Goal: Information Seeking & Learning: Learn about a topic

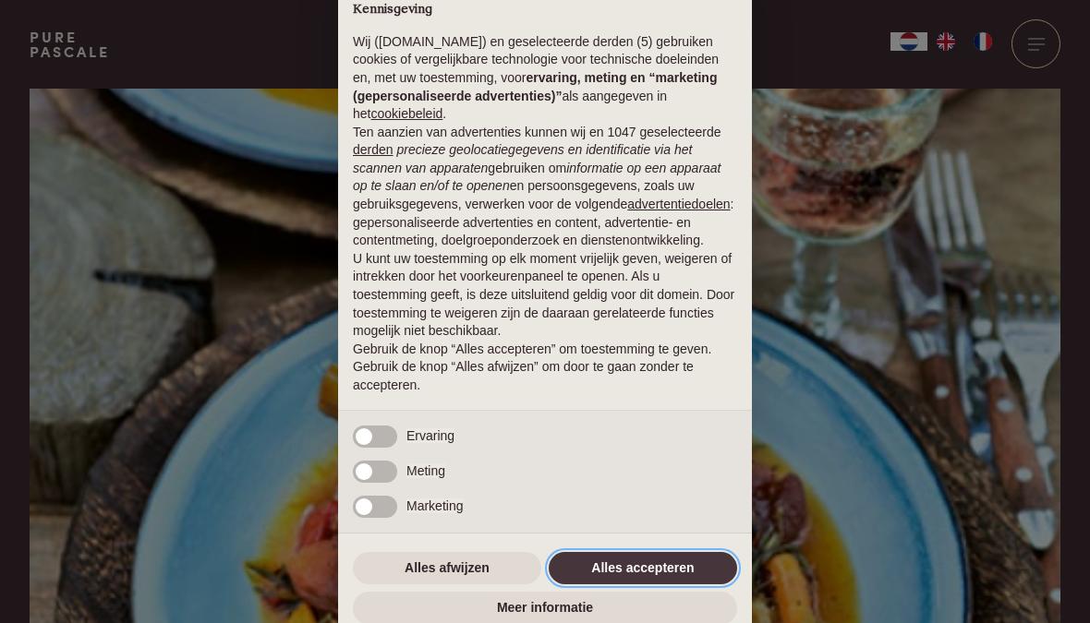
click at [686, 582] on button "Alles accepteren" at bounding box center [643, 568] width 188 height 33
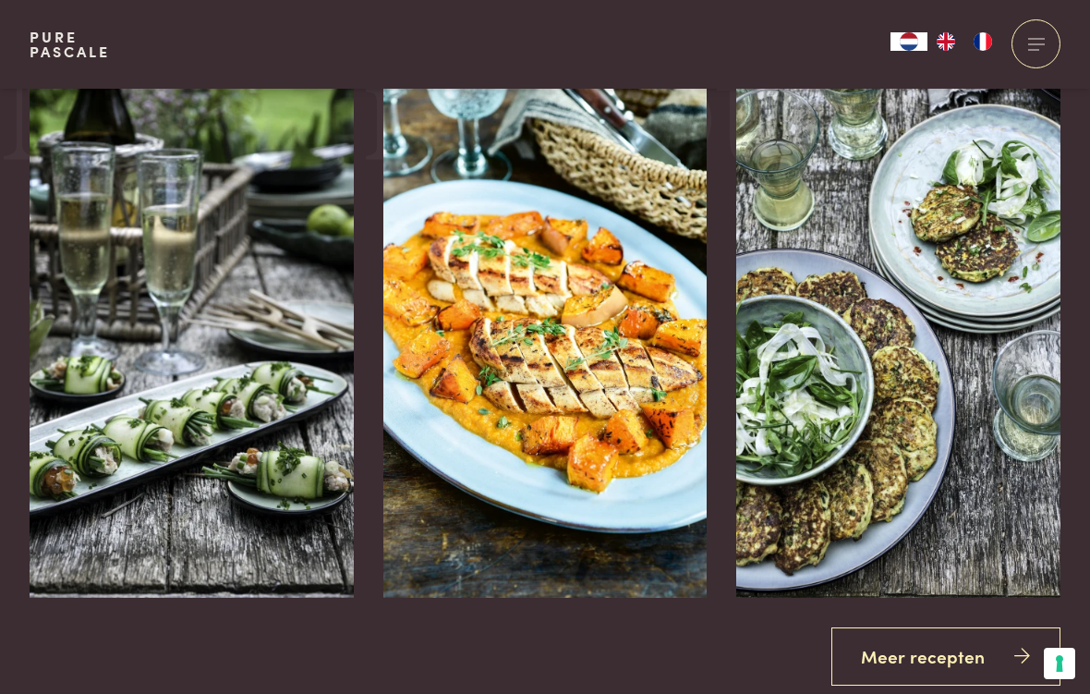
scroll to position [3227, 0]
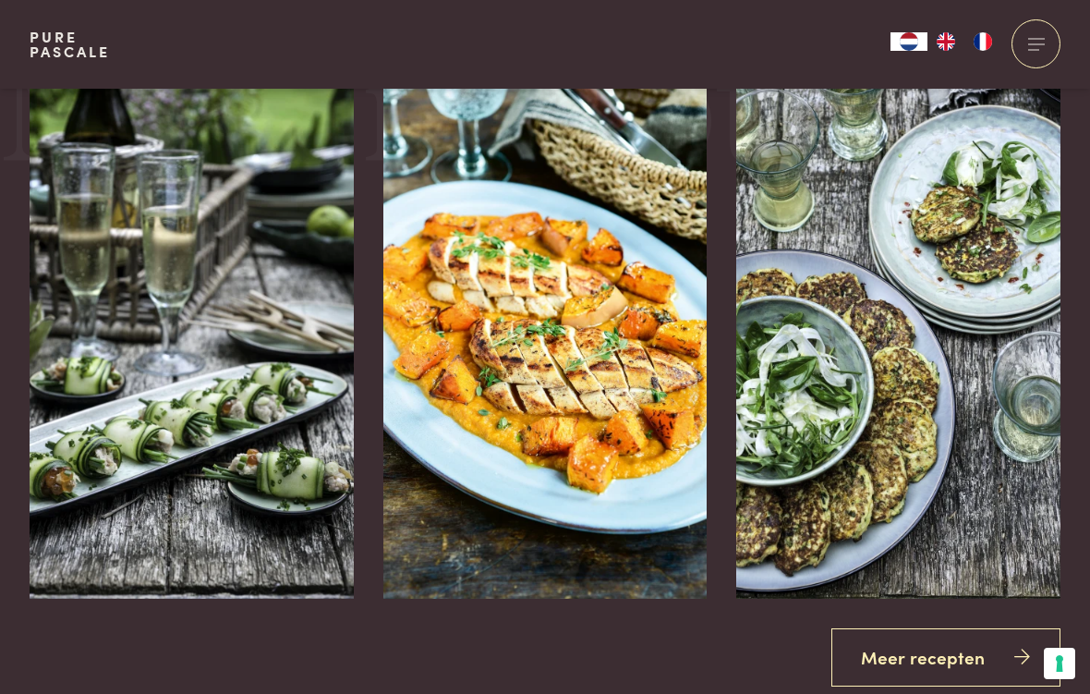
click at [964, 622] on link "Meer recepten" at bounding box center [946, 657] width 230 height 58
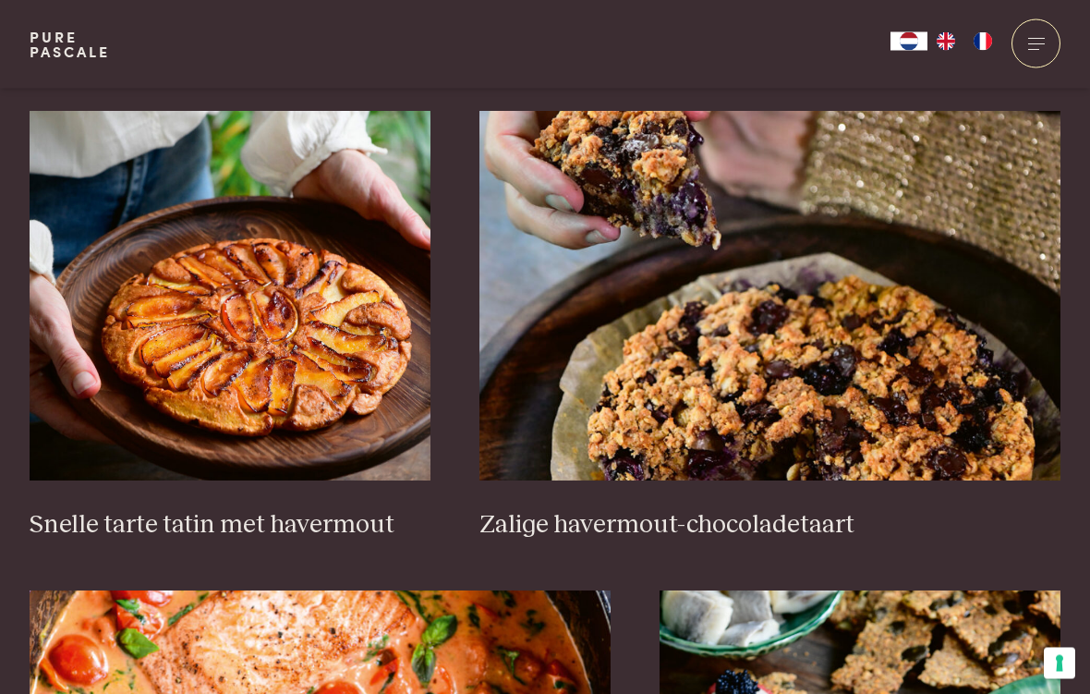
scroll to position [2624, 0]
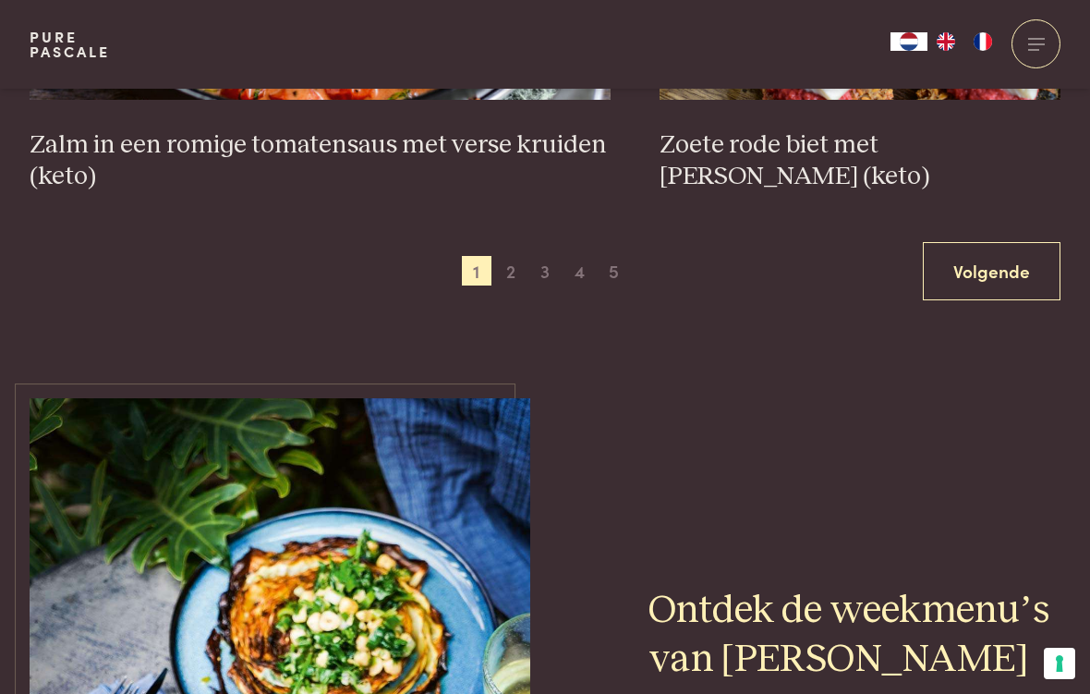
click at [1022, 256] on link "Volgende" at bounding box center [992, 271] width 138 height 58
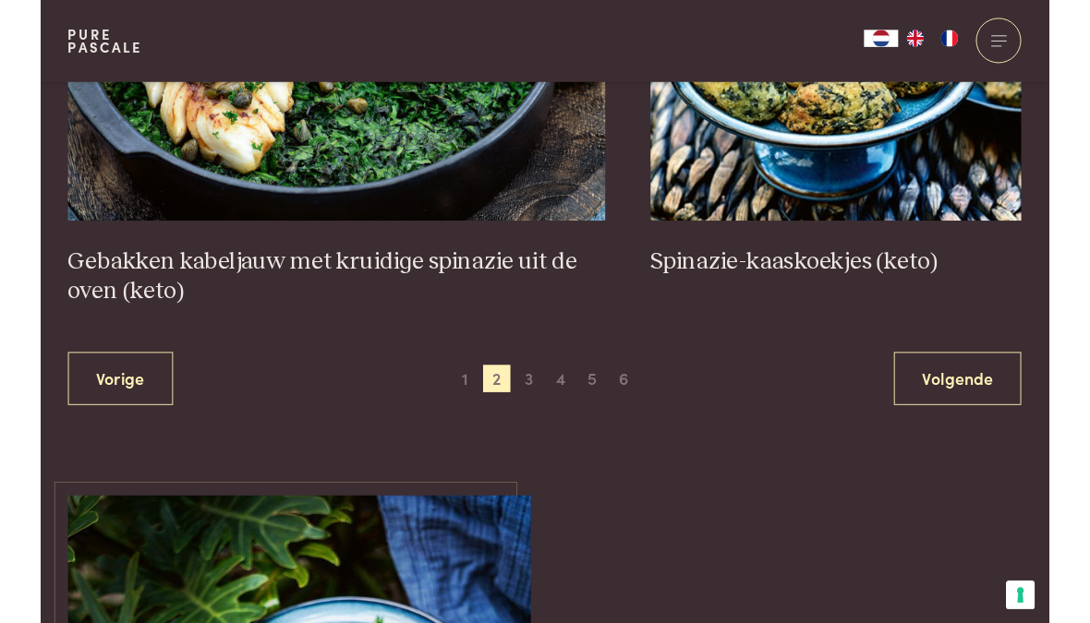
scroll to position [3427, 0]
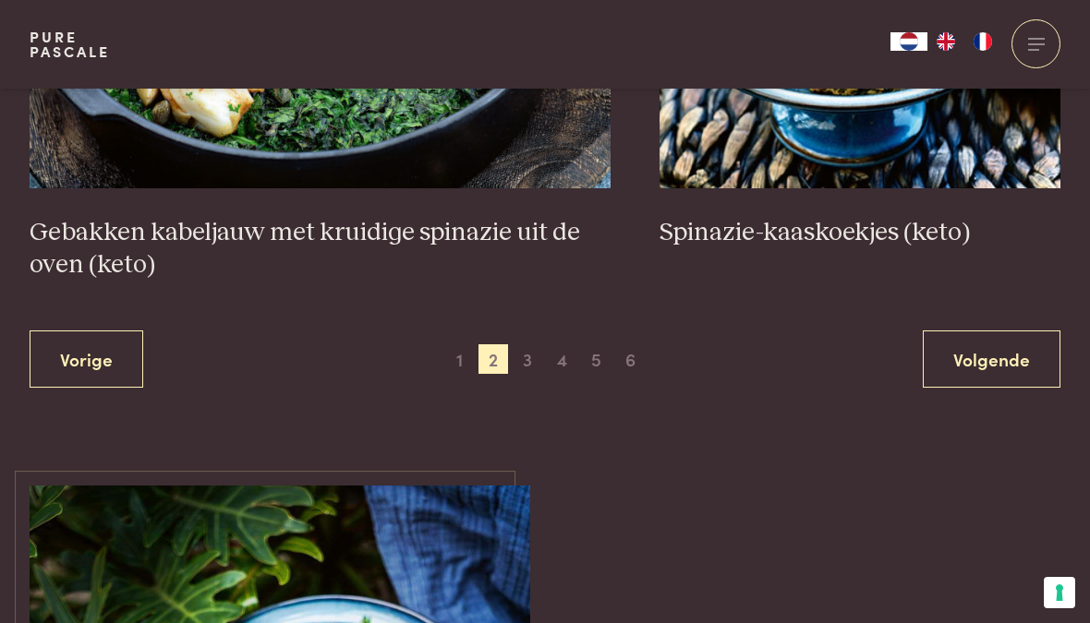
click at [1003, 337] on link "Volgende" at bounding box center [992, 360] width 138 height 58
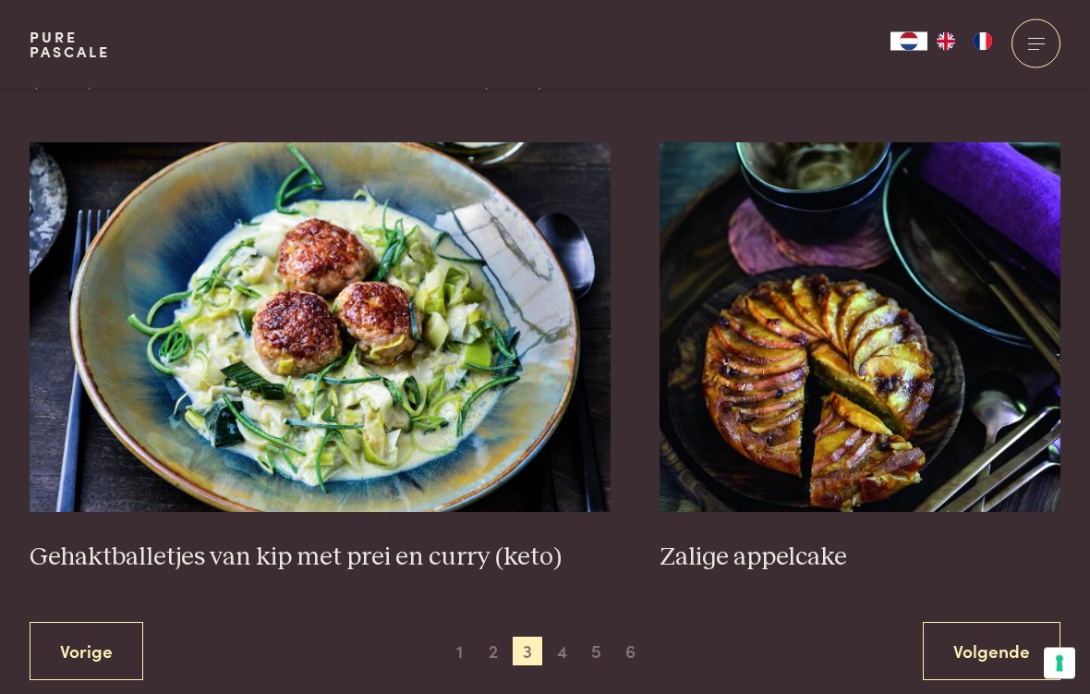
scroll to position [3231, 0]
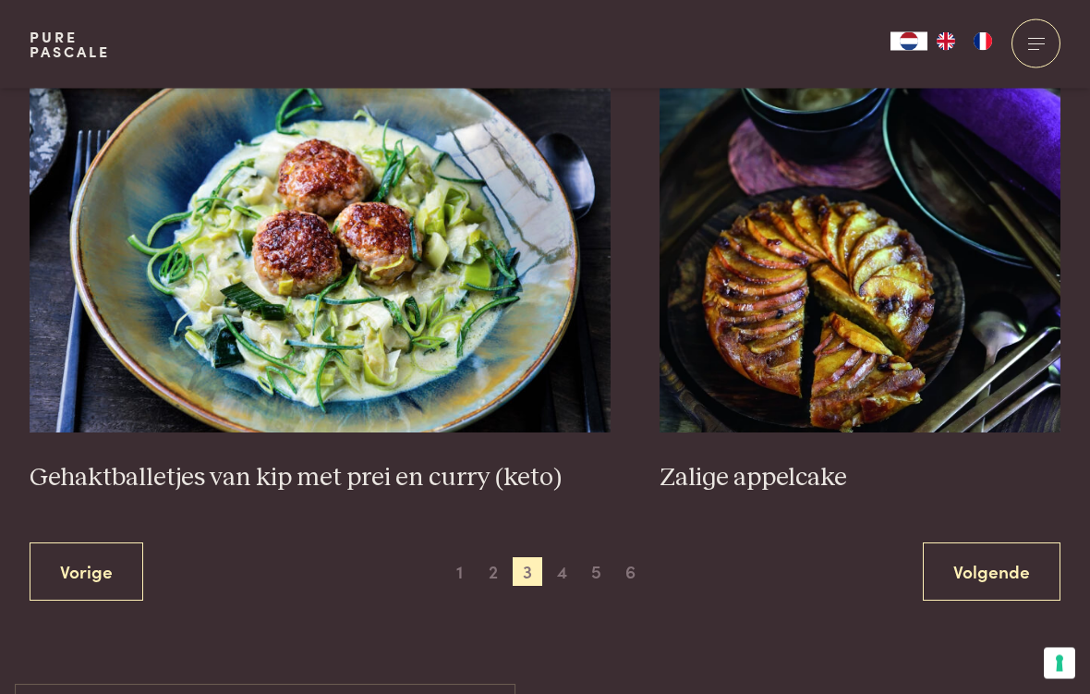
click at [1007, 562] on link "Volgende" at bounding box center [992, 572] width 138 height 58
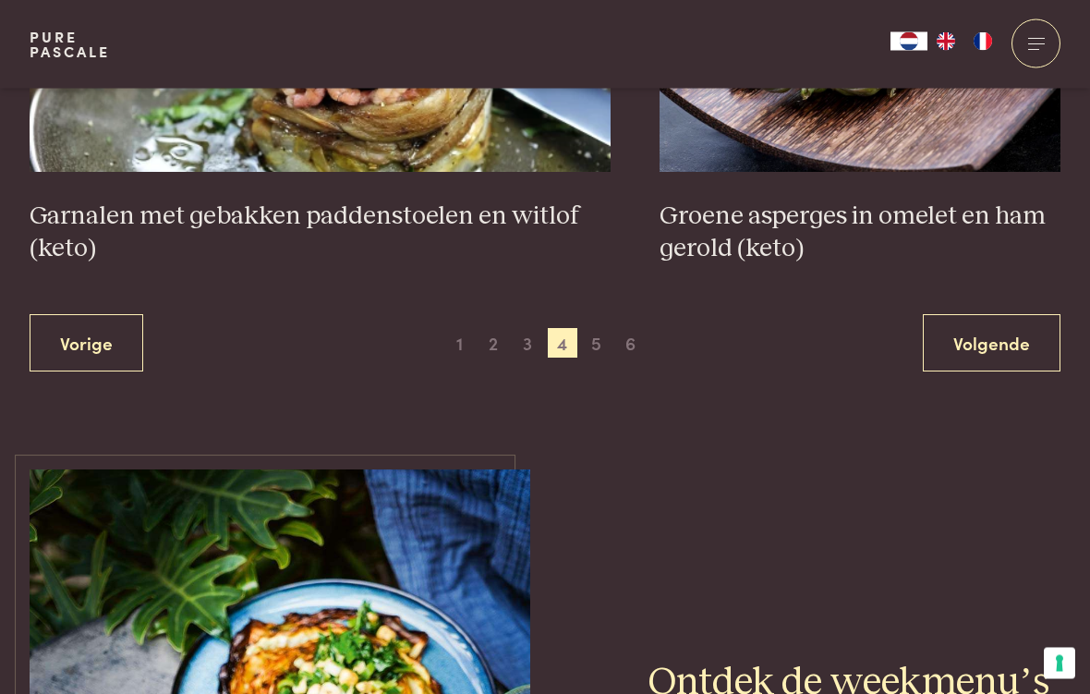
scroll to position [3444, 0]
click at [988, 337] on link "Volgende" at bounding box center [992, 343] width 138 height 58
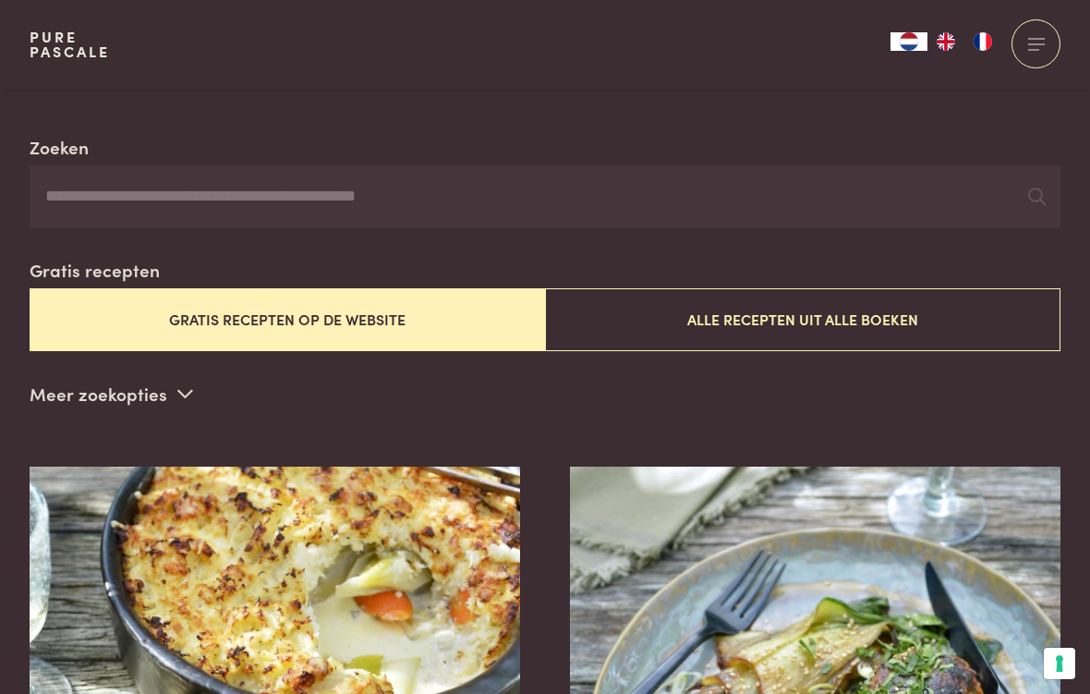
scroll to position [356, 0]
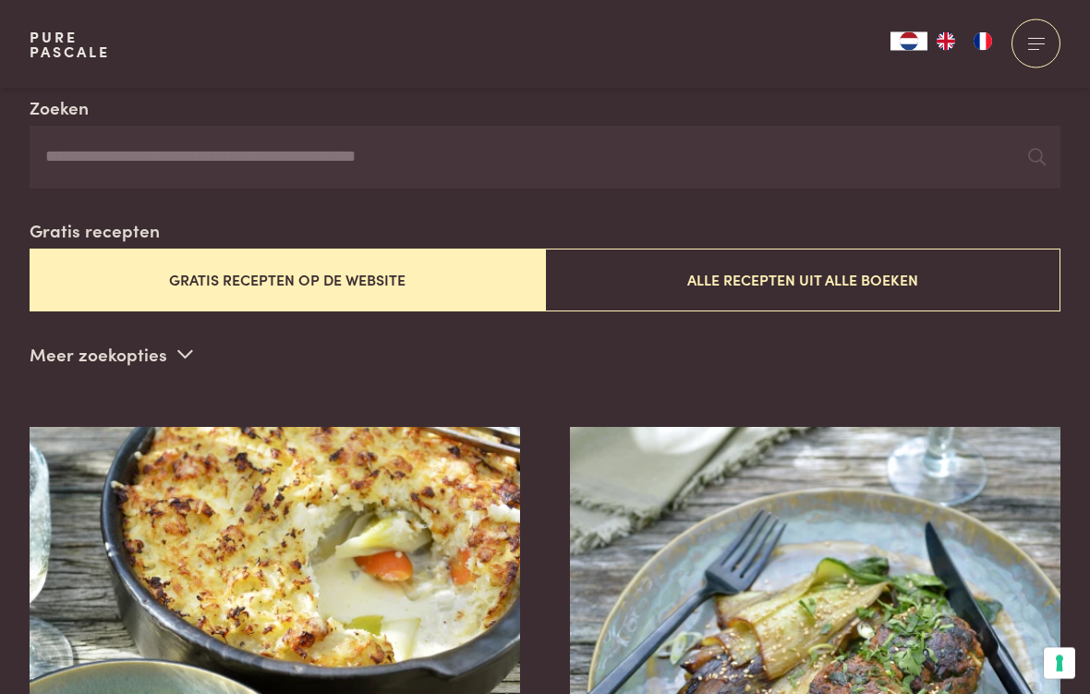
click at [895, 278] on button "Alle recepten uit alle boeken" at bounding box center [802, 280] width 515 height 62
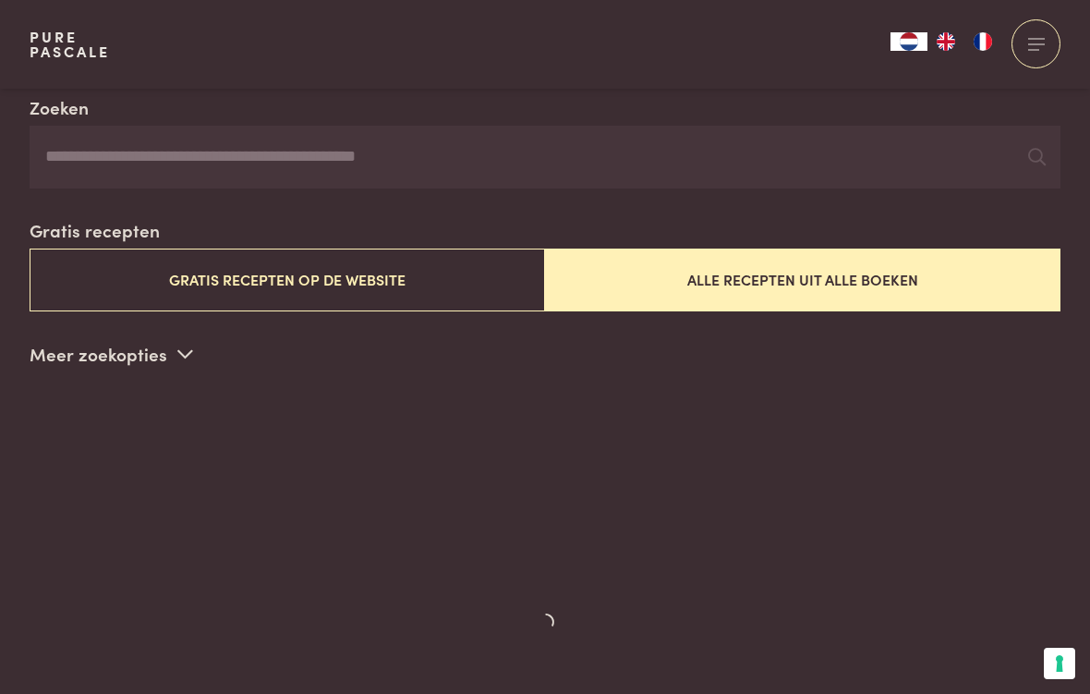
click at [899, 275] on button "Alle recepten uit alle boeken" at bounding box center [802, 279] width 515 height 62
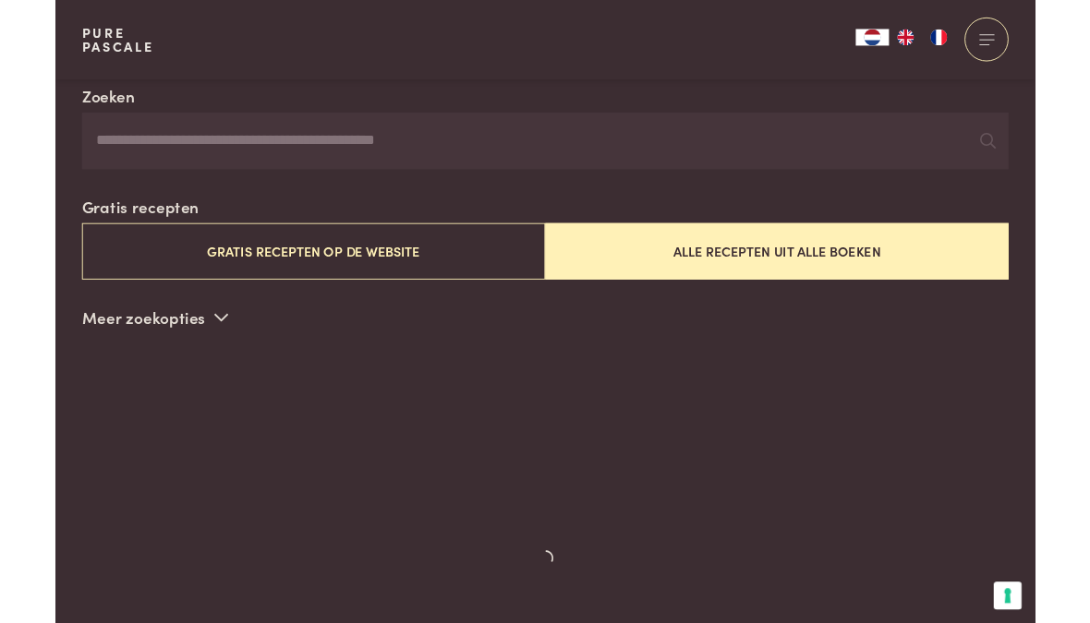
scroll to position [356, 0]
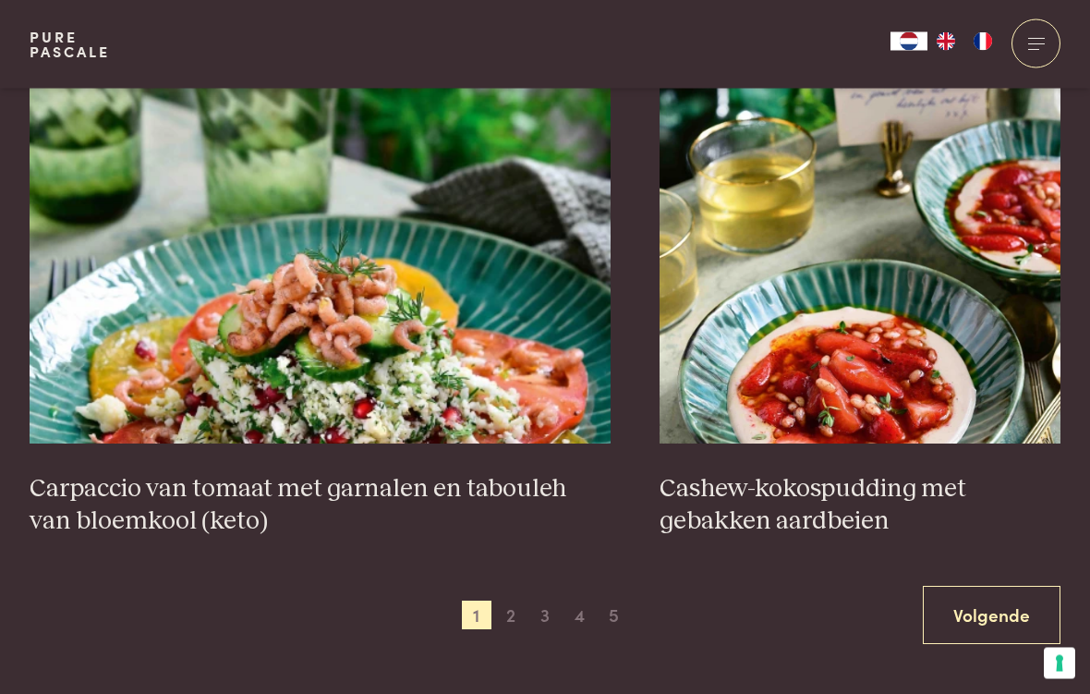
scroll to position [3203, 0]
click at [1011, 612] on link "Volgende" at bounding box center [992, 614] width 138 height 58
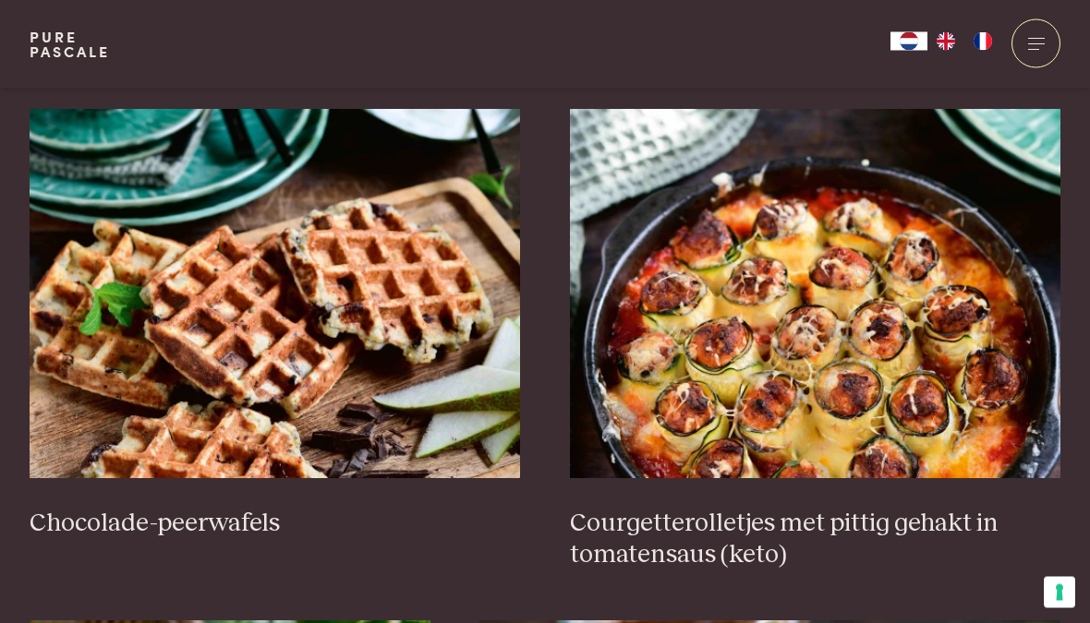
scroll to position [674, 0]
click at [861, 359] on img at bounding box center [815, 293] width 491 height 369
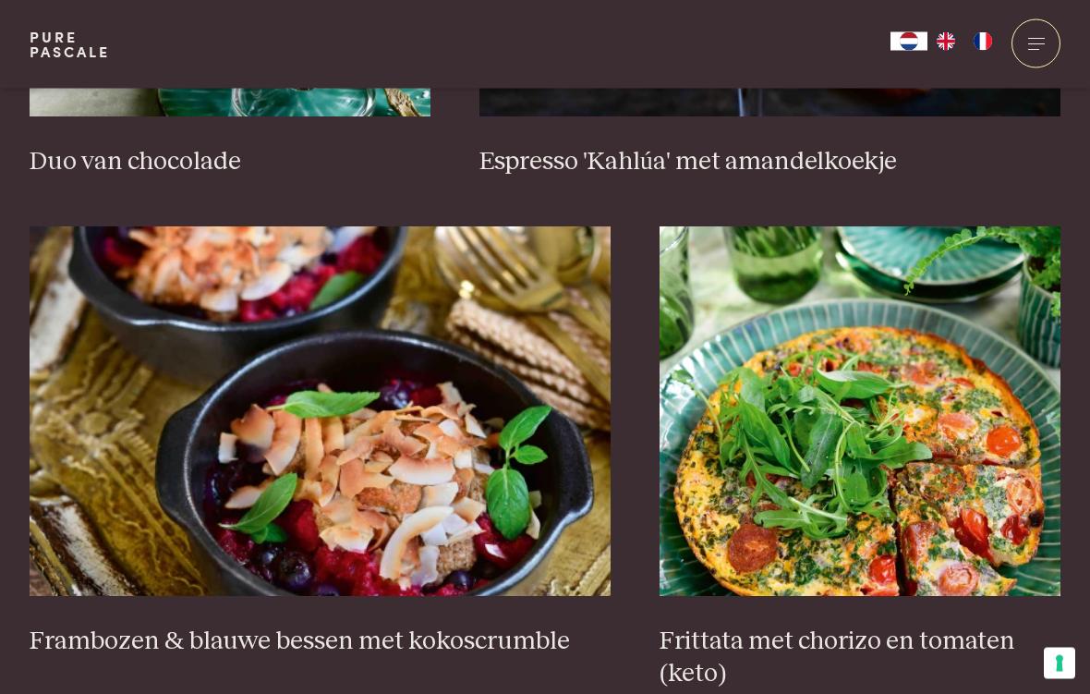
scroll to position [1548, 0]
click at [406, 472] on img at bounding box center [320, 410] width 581 height 369
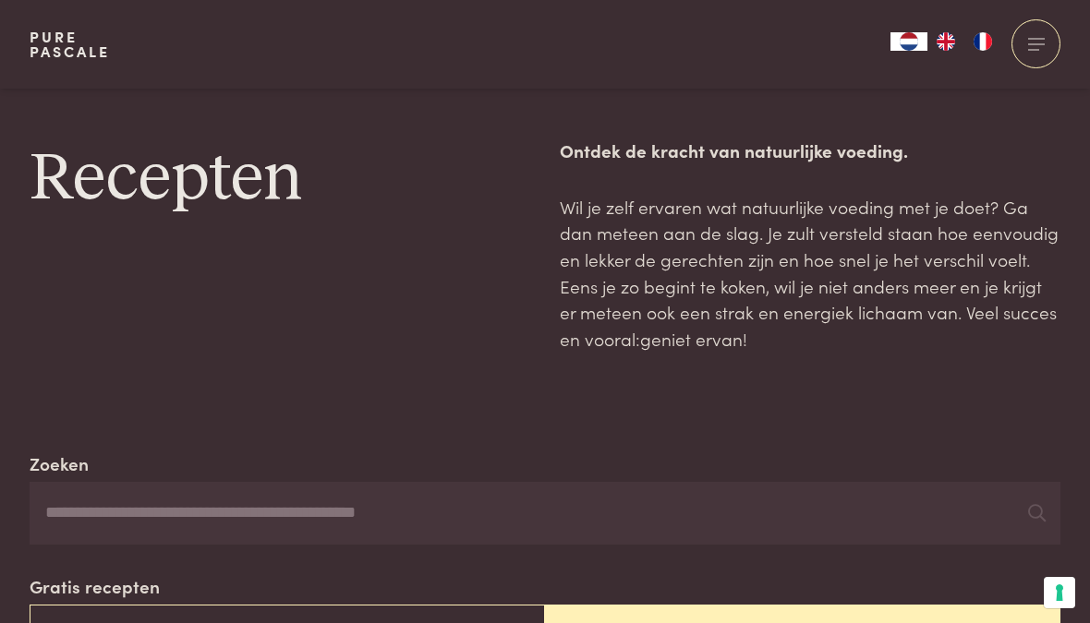
scroll to position [1618, 0]
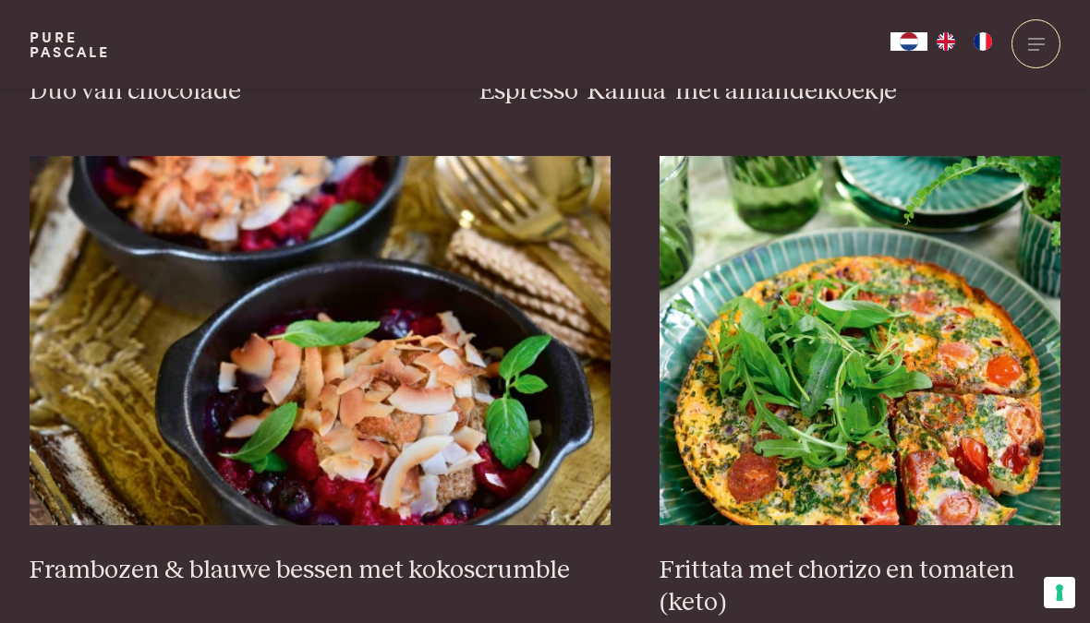
click at [968, 412] on img at bounding box center [859, 340] width 401 height 369
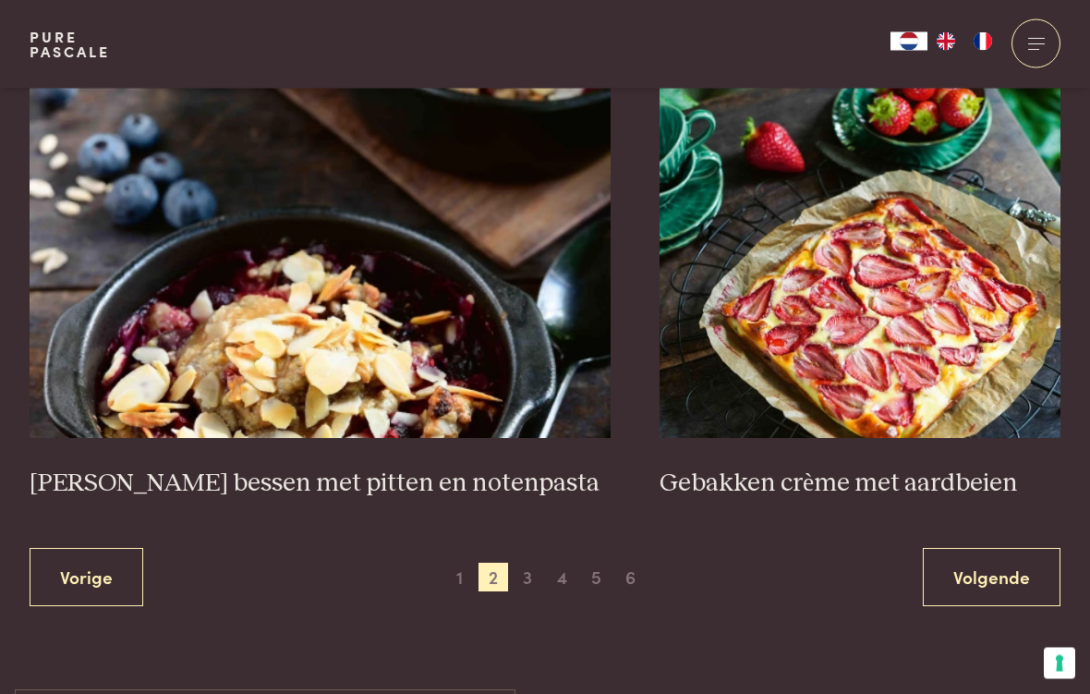
scroll to position [3241, 0]
click at [894, 308] on img at bounding box center [859, 252] width 401 height 369
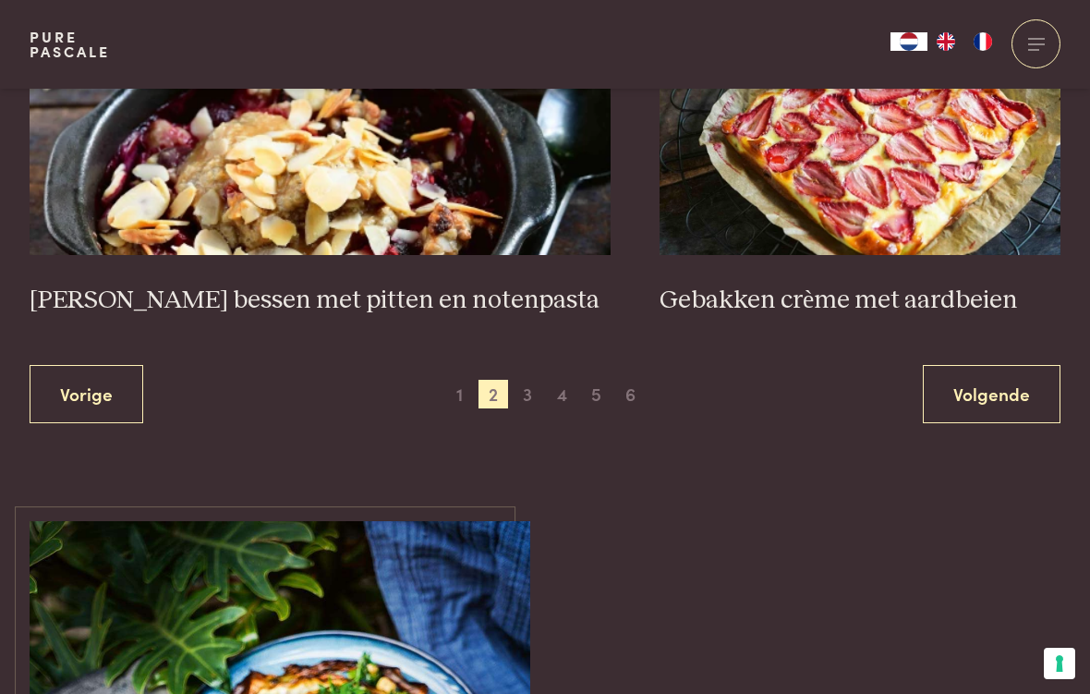
scroll to position [3511, 0]
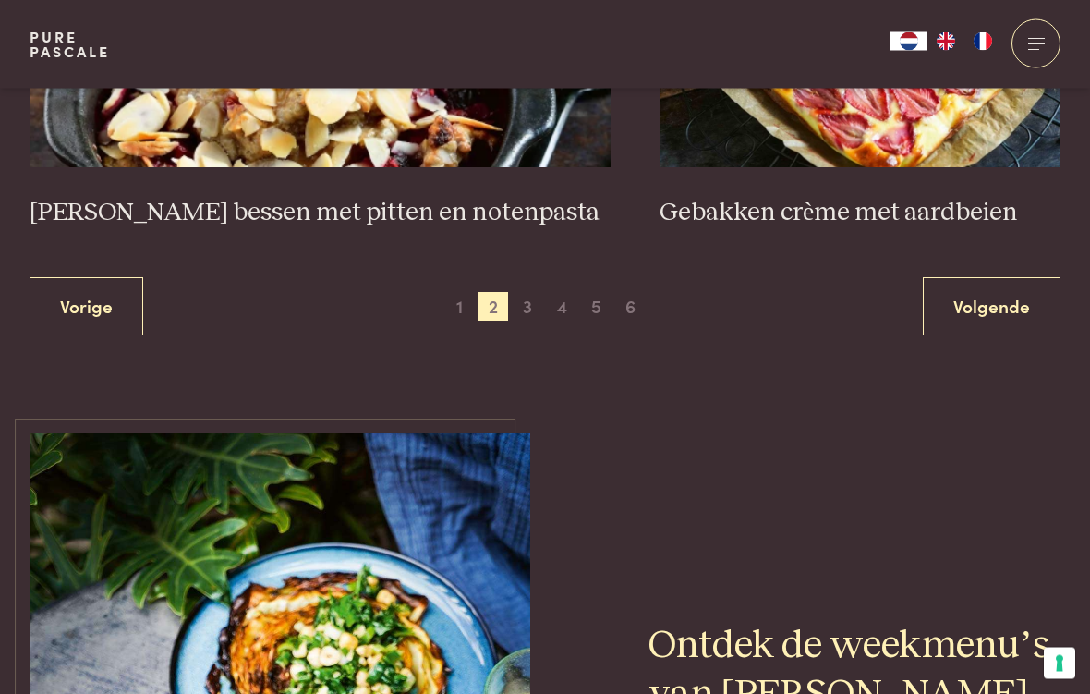
click at [1002, 300] on link "Volgende" at bounding box center [992, 307] width 138 height 58
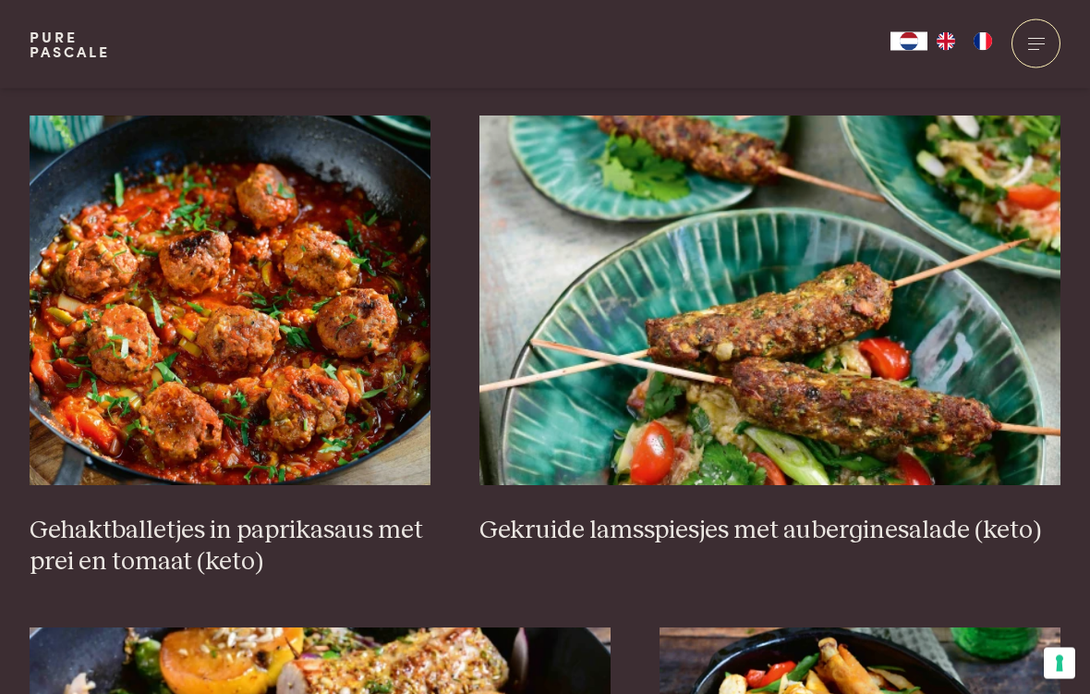
scroll to position [1179, 0]
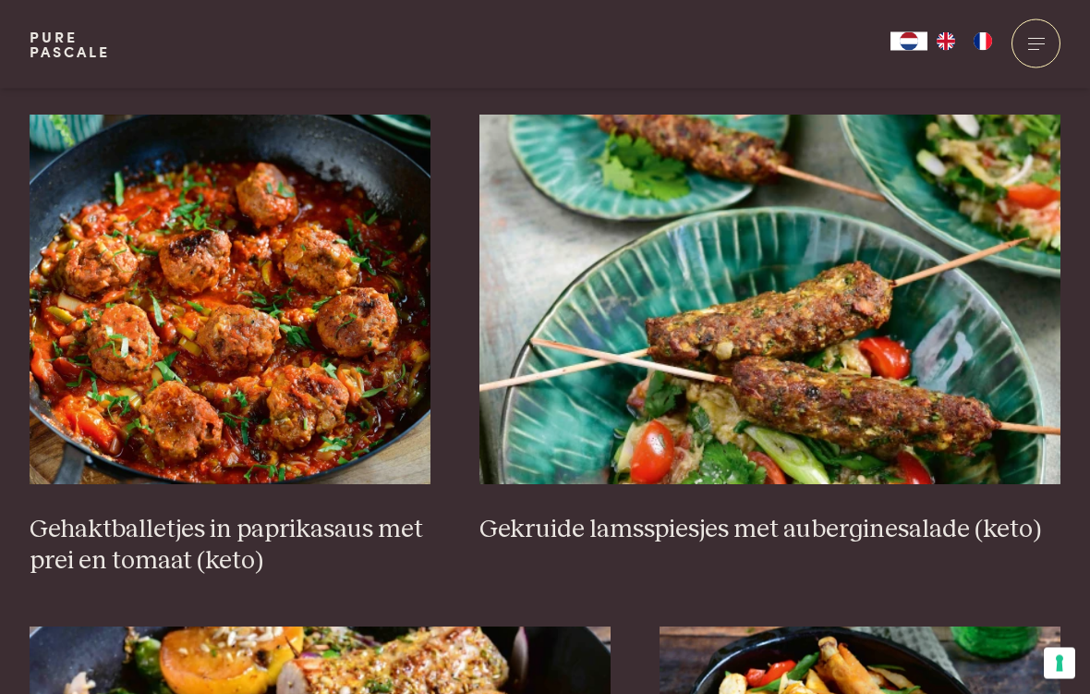
click at [947, 368] on img at bounding box center [769, 299] width 581 height 369
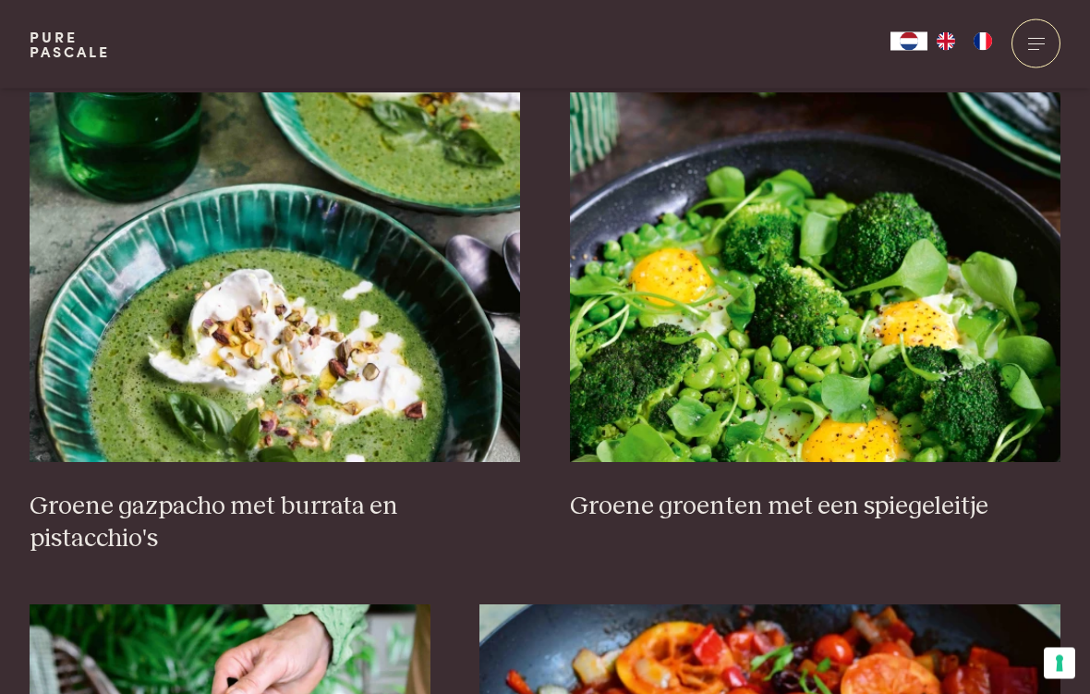
scroll to position [2262, 0]
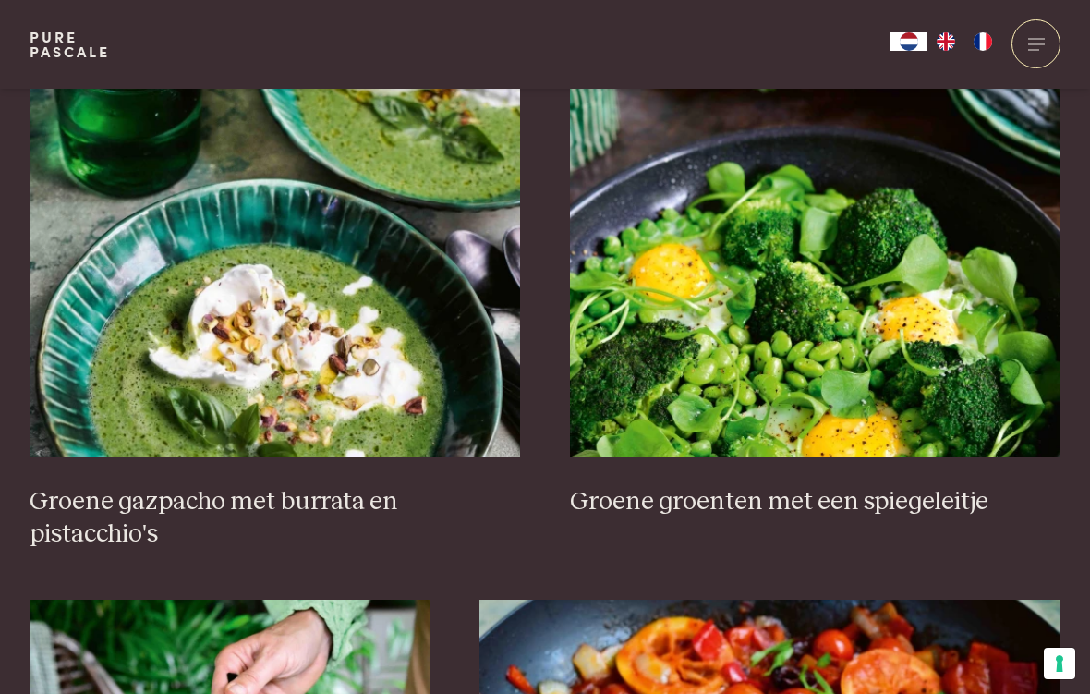
click at [313, 371] on img at bounding box center [275, 272] width 491 height 369
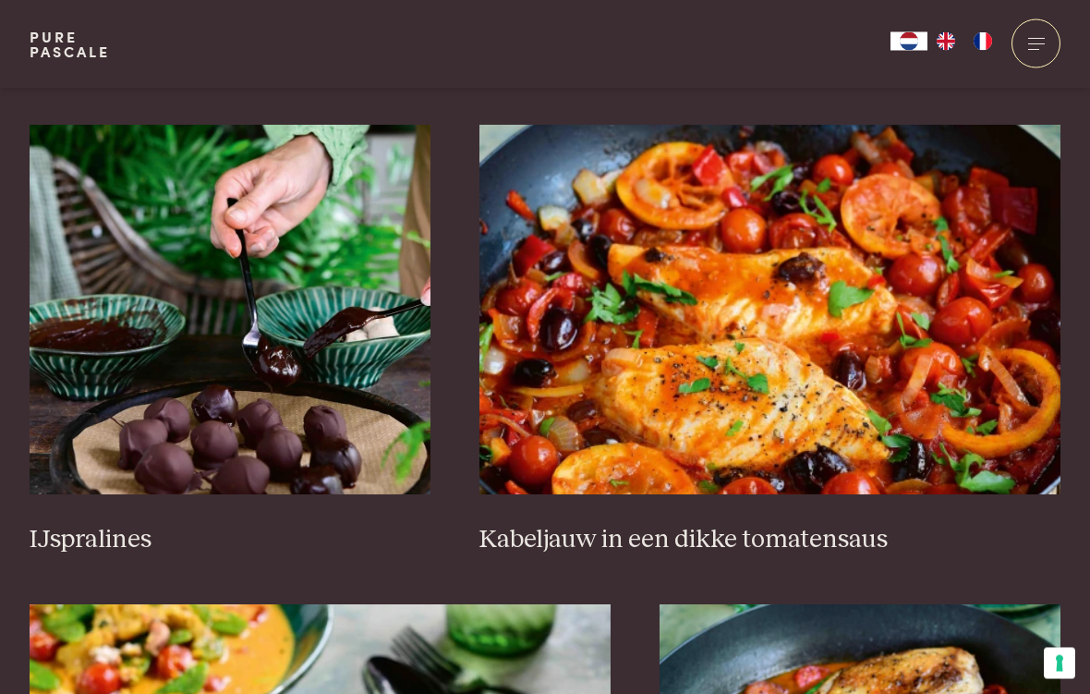
scroll to position [2737, 0]
click at [875, 337] on img at bounding box center [769, 309] width 581 height 369
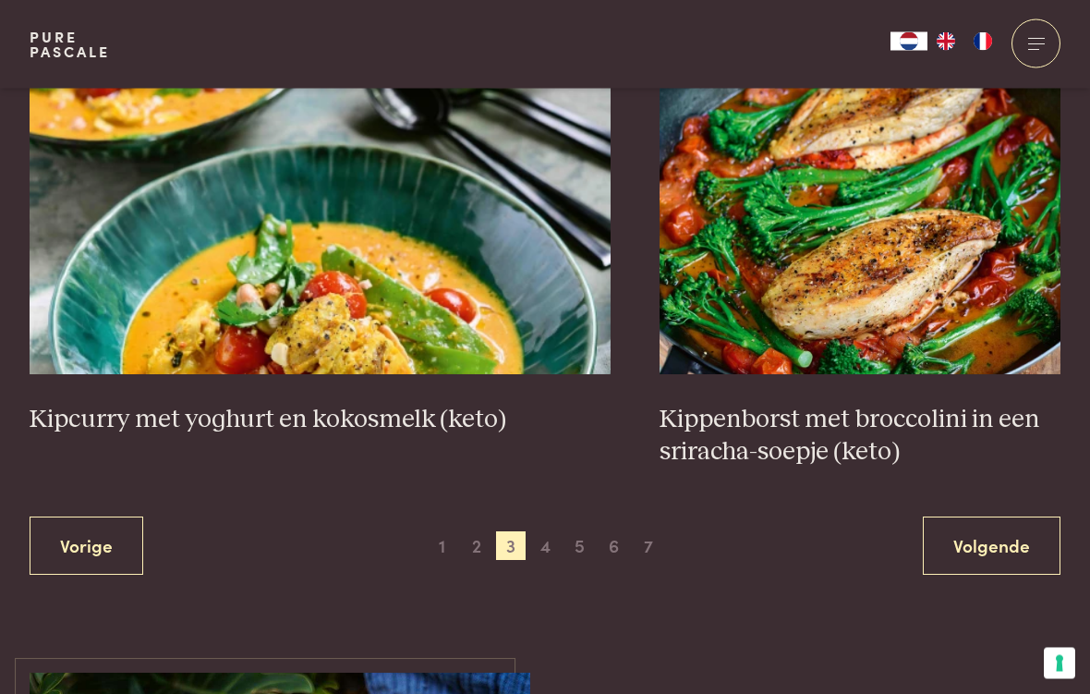
scroll to position [3348, 0]
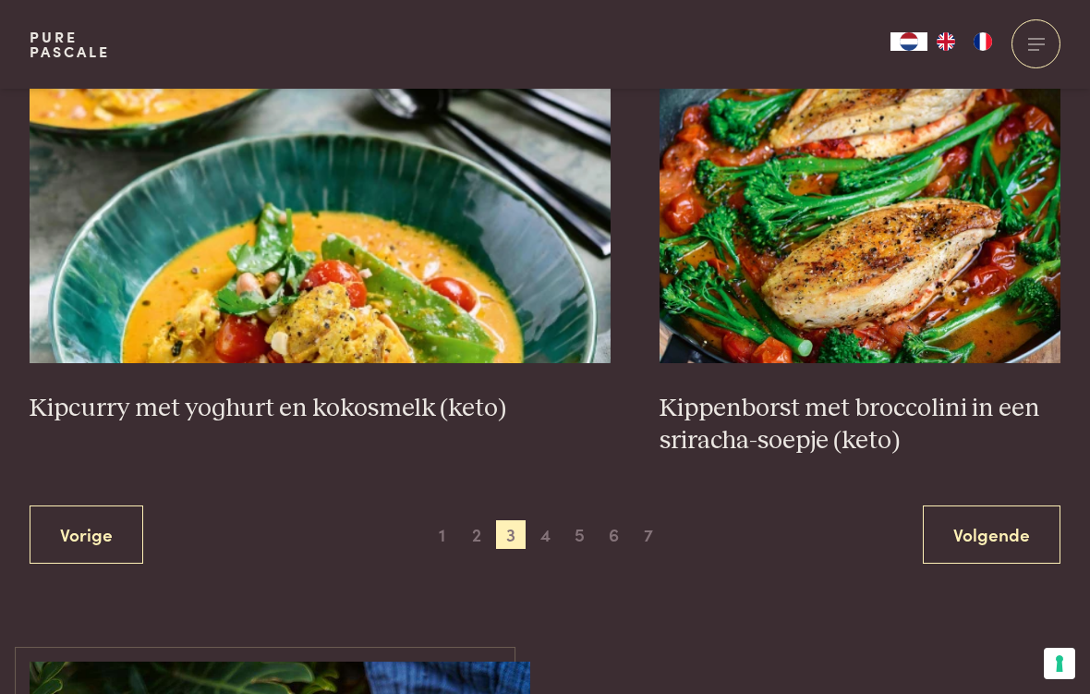
click at [1011, 523] on link "Volgende" at bounding box center [992, 534] width 138 height 58
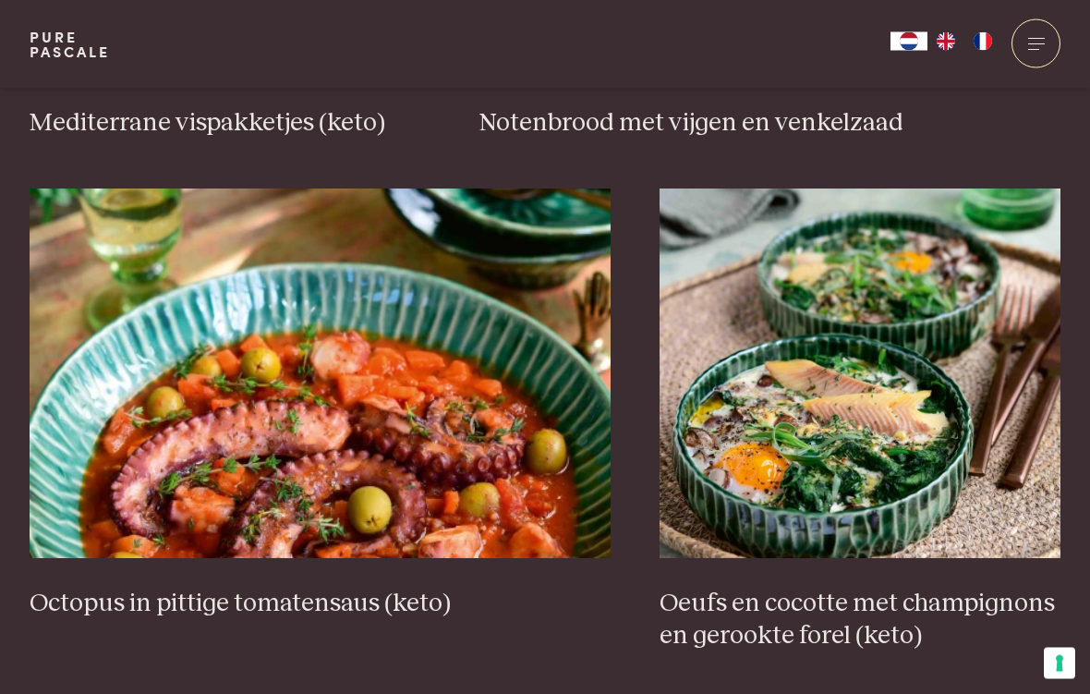
scroll to position [3089, 0]
click at [458, 452] on img at bounding box center [320, 372] width 581 height 369
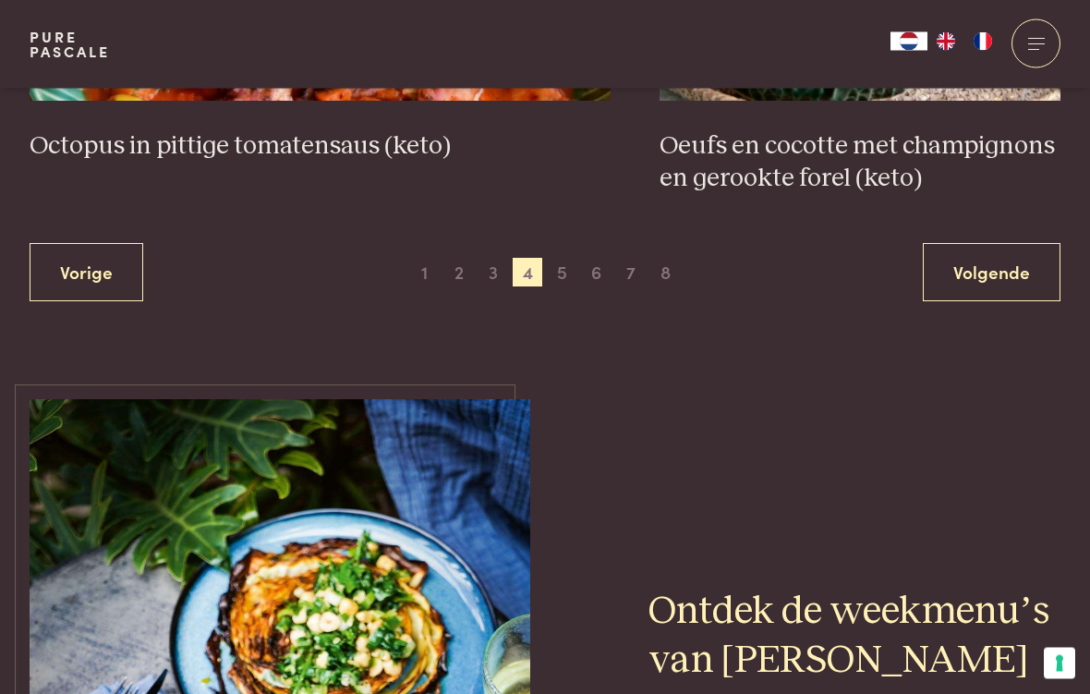
scroll to position [3552, 0]
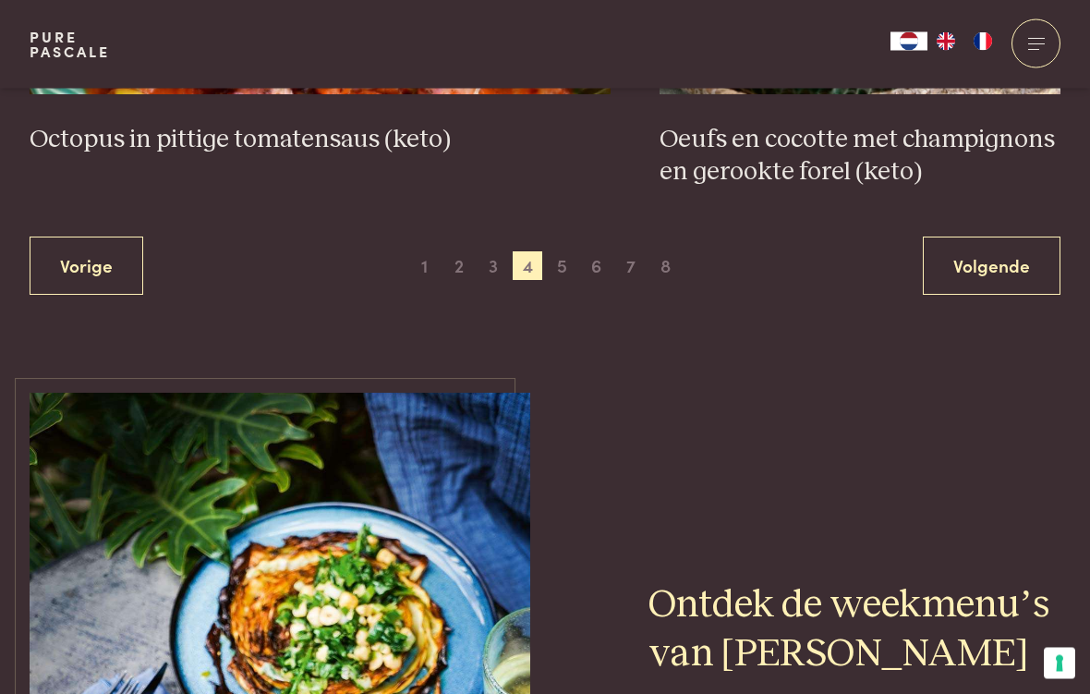
click at [1001, 253] on link "Volgende" at bounding box center [992, 266] width 138 height 58
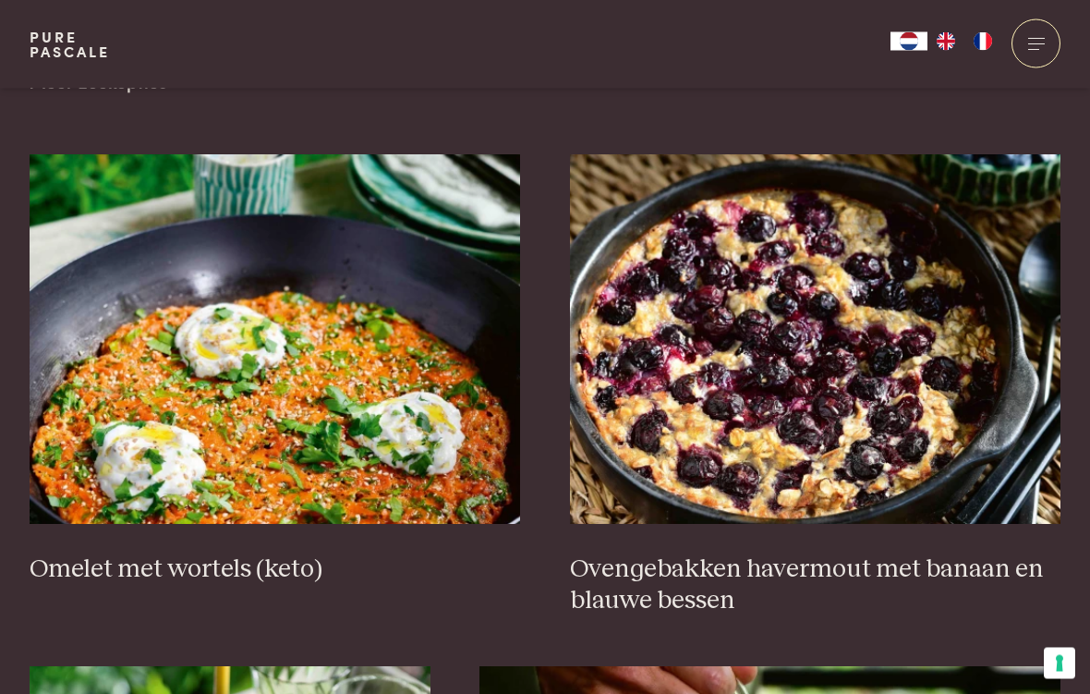
scroll to position [639, 0]
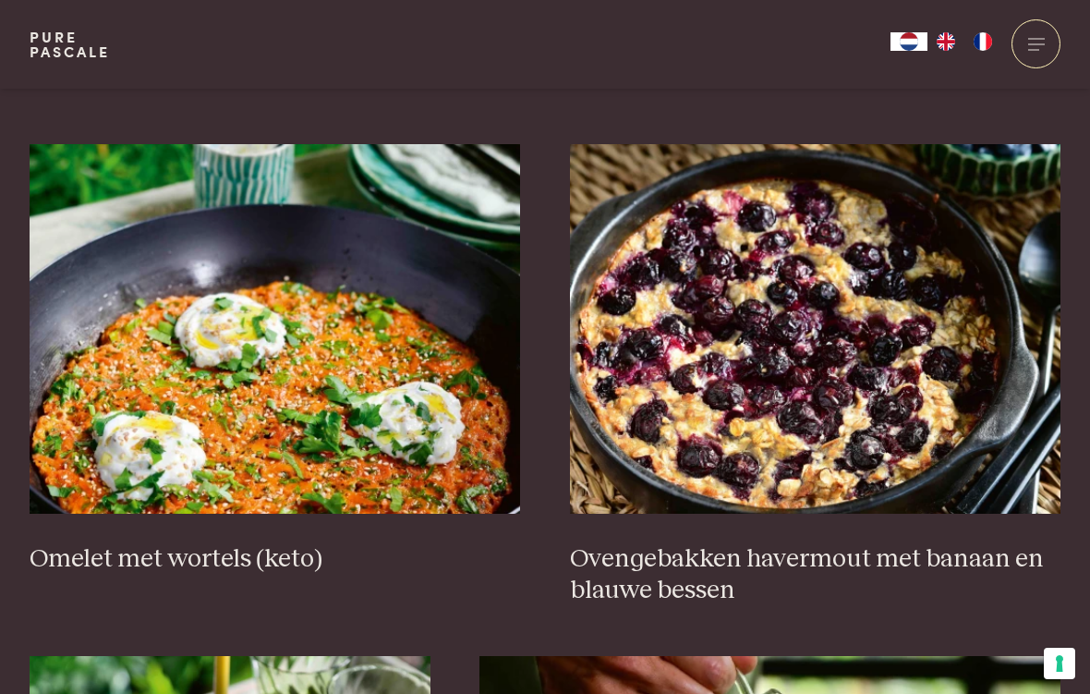
click at [833, 348] on img at bounding box center [815, 328] width 491 height 369
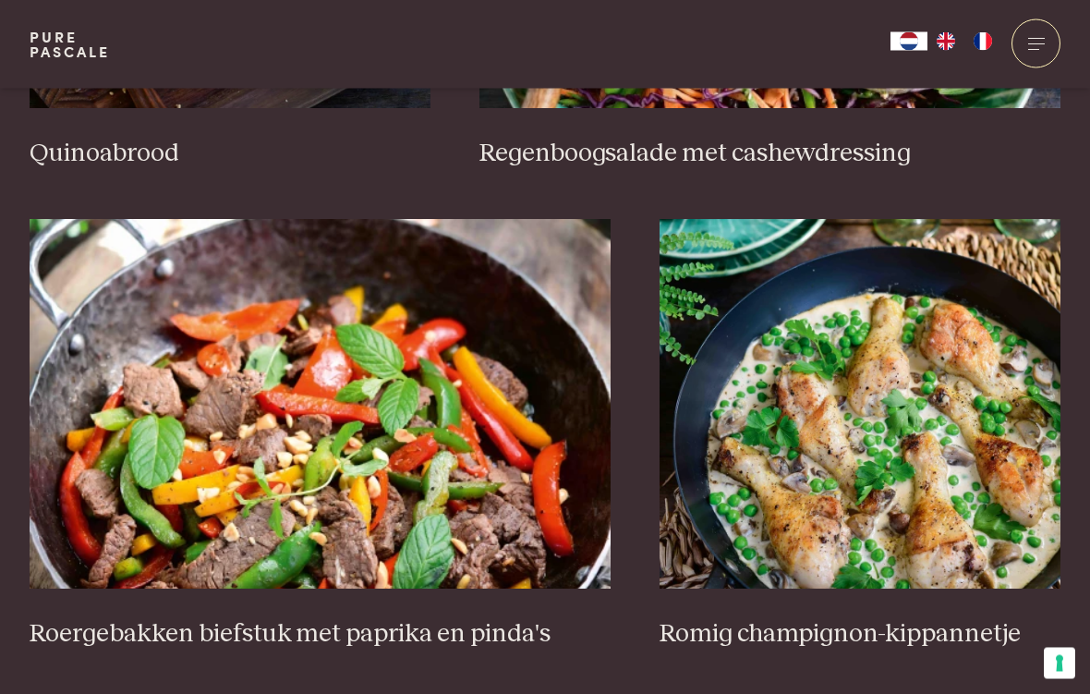
scroll to position [3094, 0]
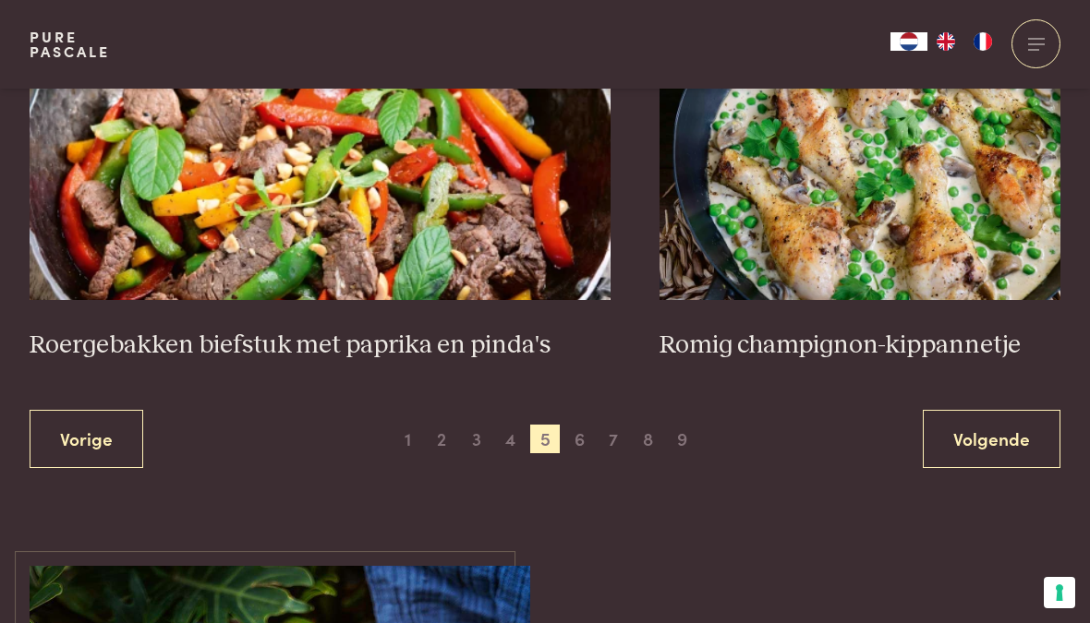
click at [1006, 433] on link "Volgende" at bounding box center [992, 439] width 138 height 58
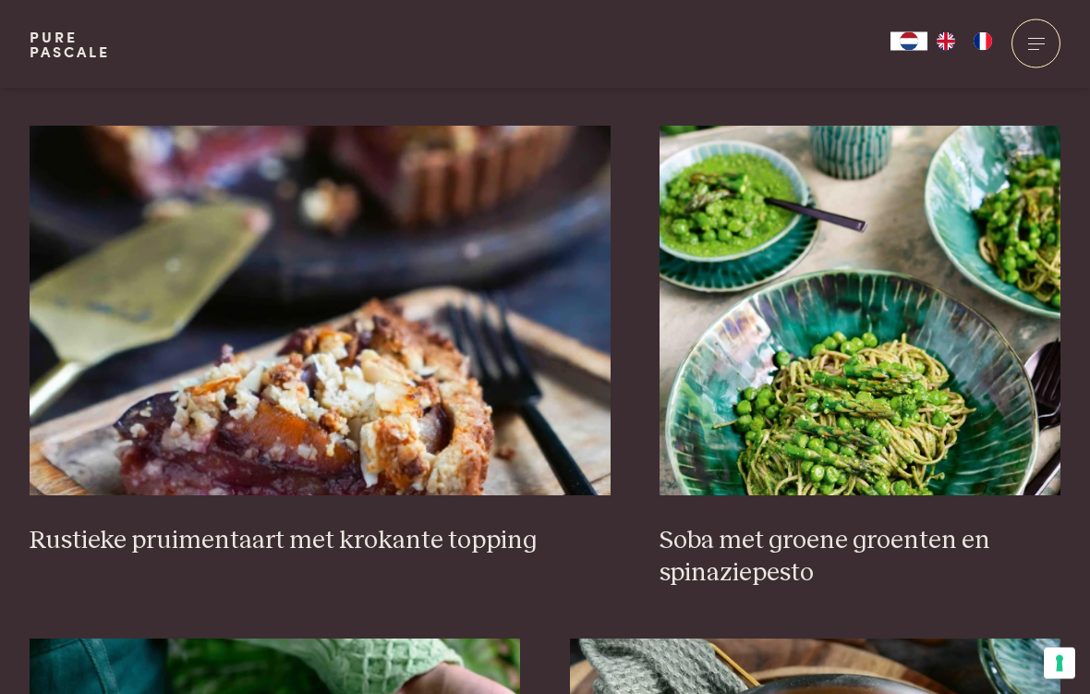
scroll to position [1651, 0]
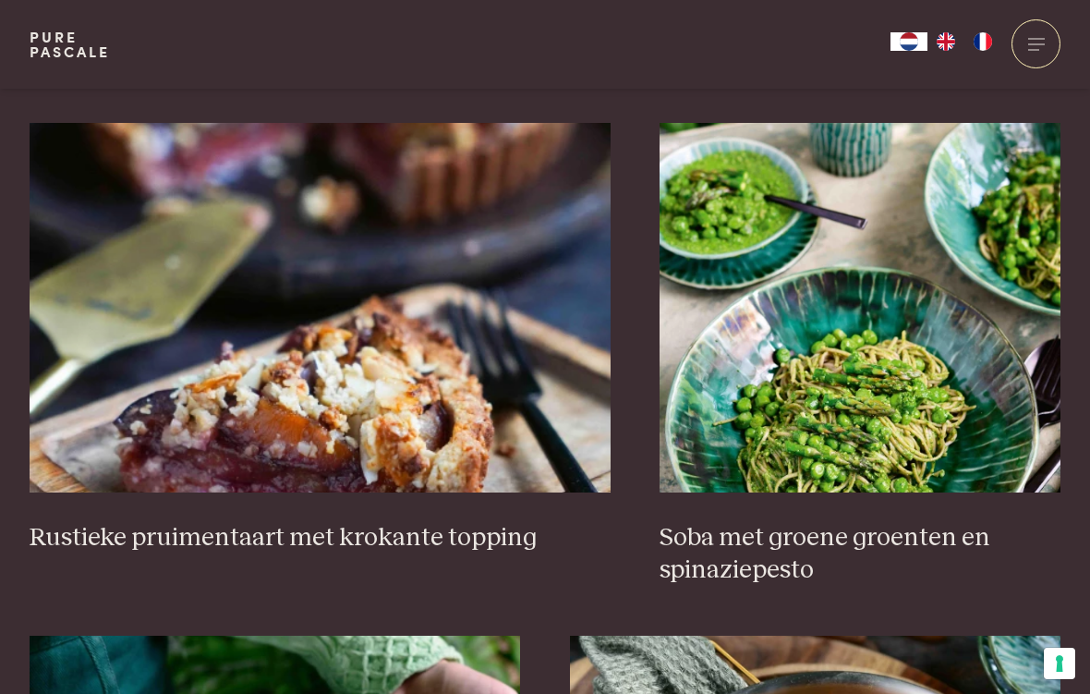
click at [358, 393] on img at bounding box center [320, 307] width 581 height 369
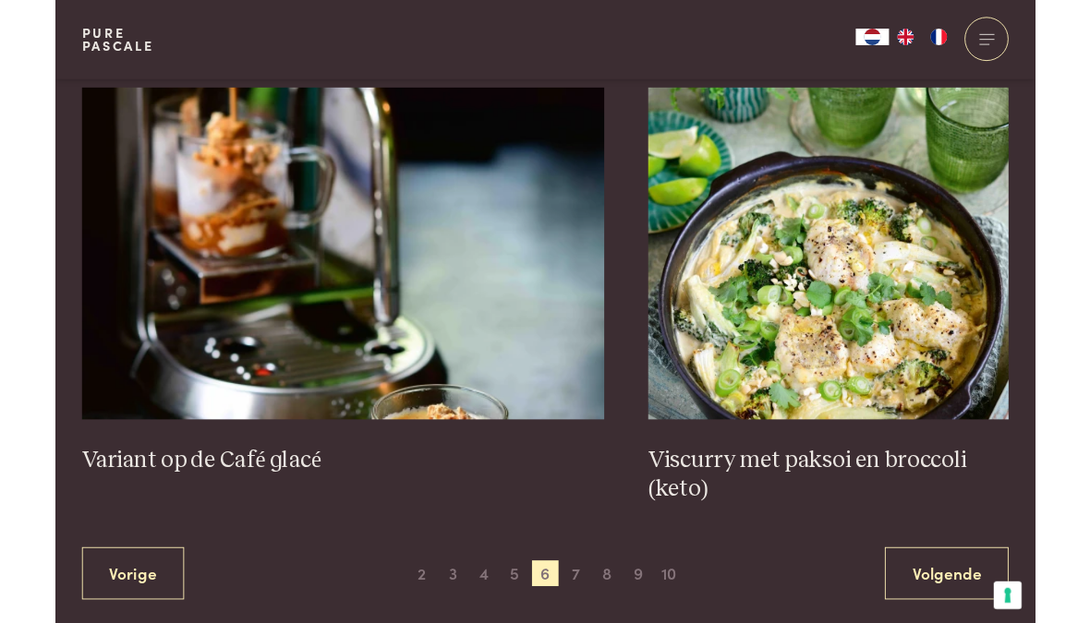
scroll to position [3190, 0]
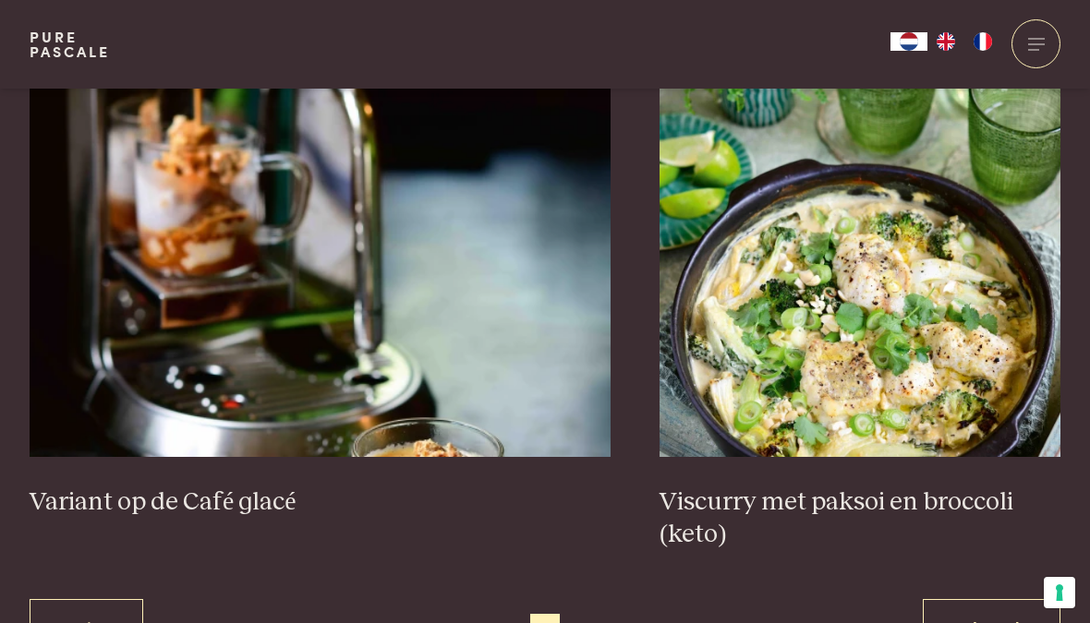
click at [985, 618] on link "Volgende" at bounding box center [992, 628] width 138 height 58
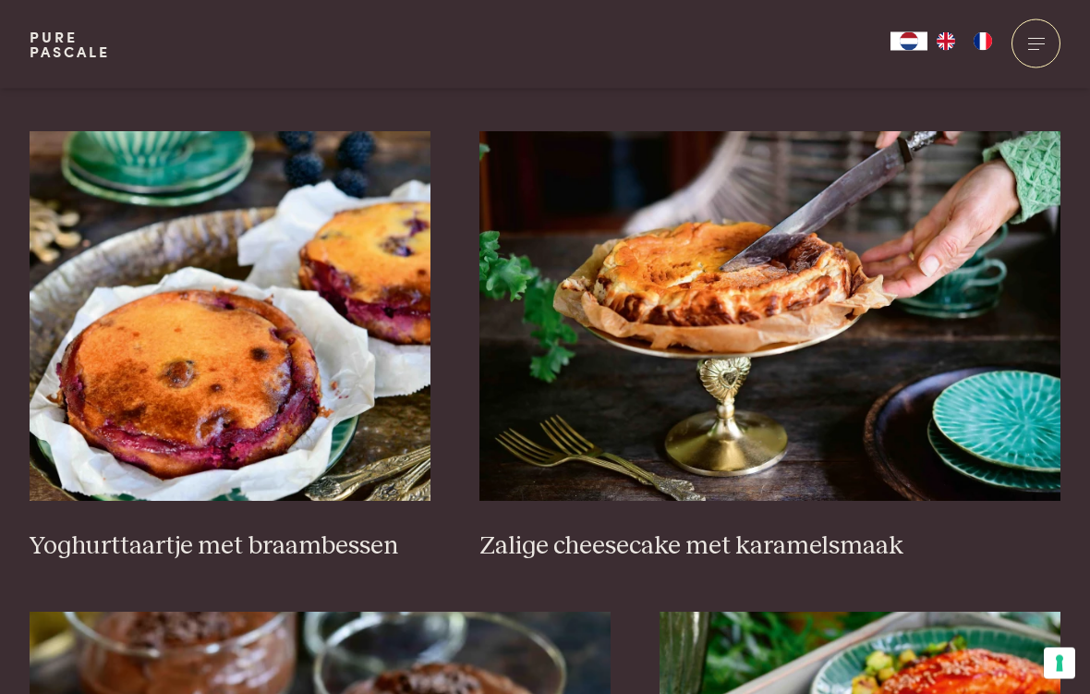
scroll to position [1138, 0]
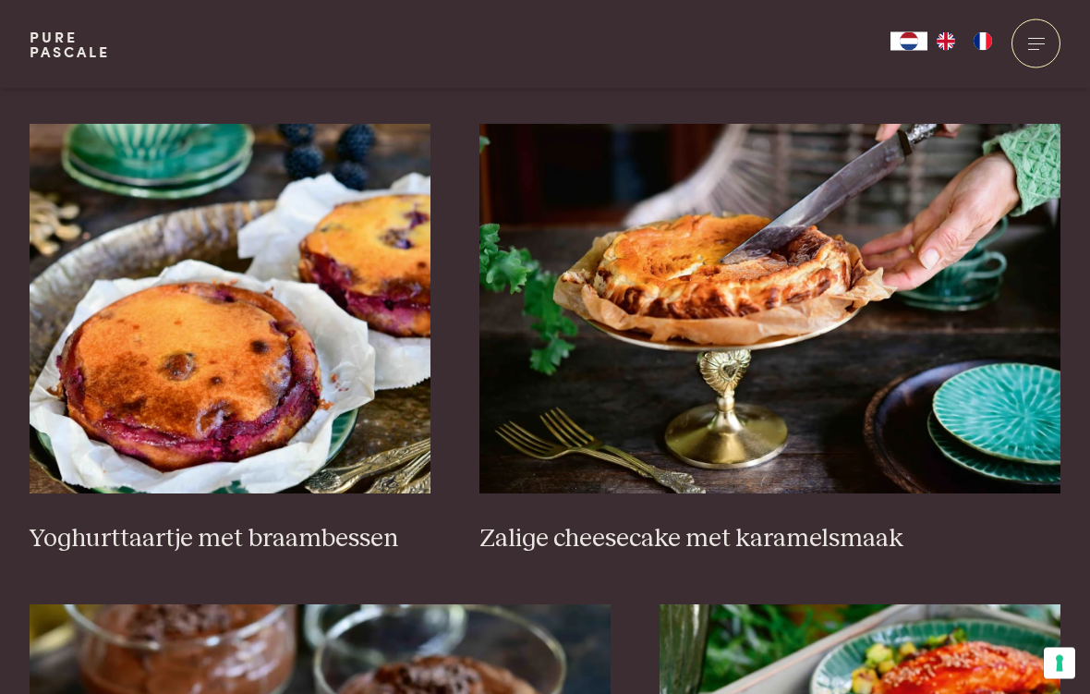
click at [741, 296] on img at bounding box center [769, 309] width 581 height 369
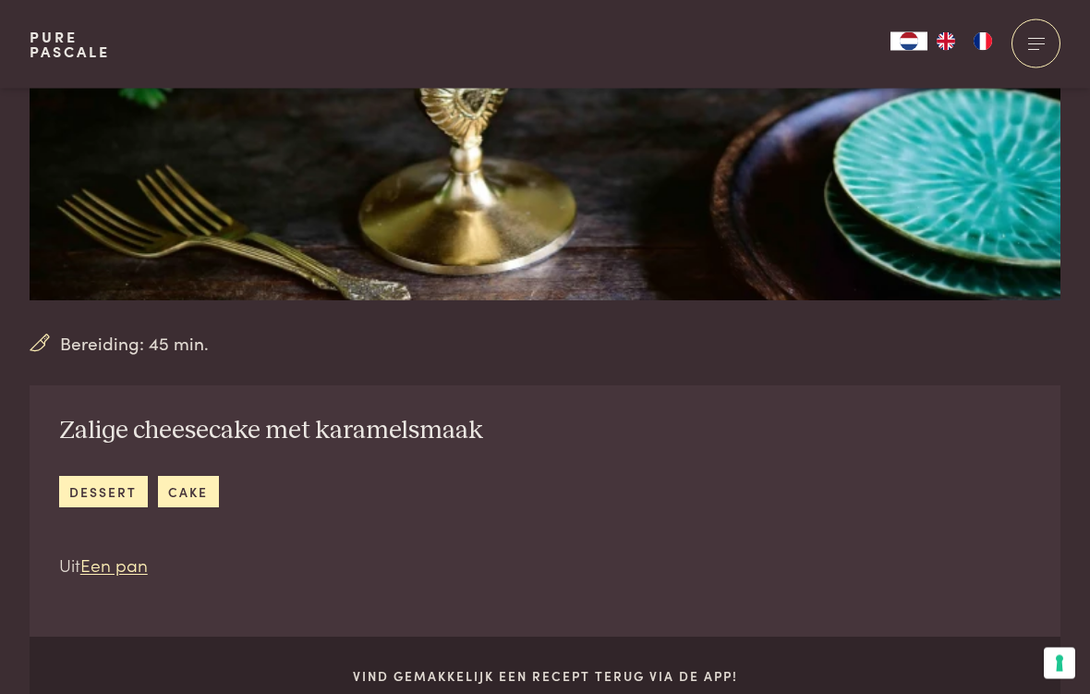
scroll to position [407, 0]
click at [118, 573] on link "Een pan" at bounding box center [113, 563] width 67 height 25
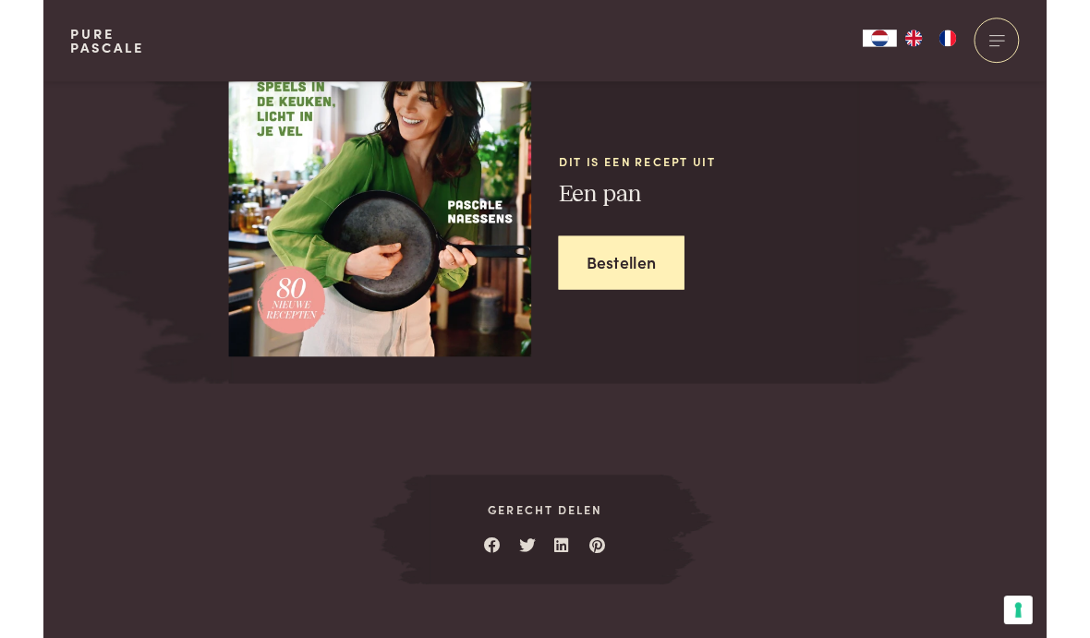
scroll to position [2407, 0]
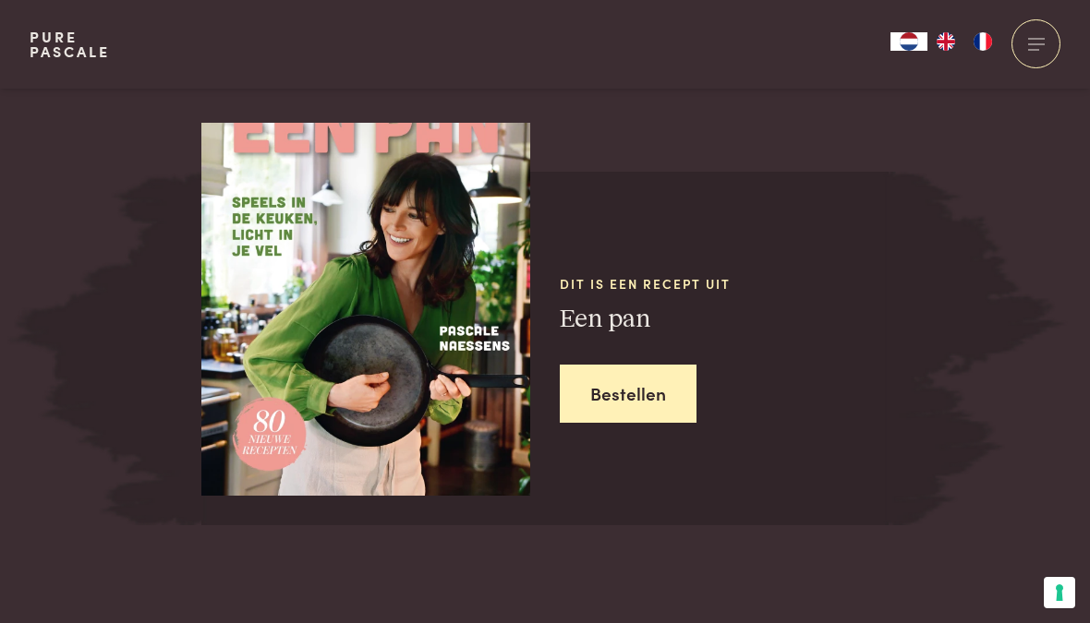
scroll to position [2298, 0]
click at [633, 380] on link "Bestellen" at bounding box center [628, 395] width 137 height 58
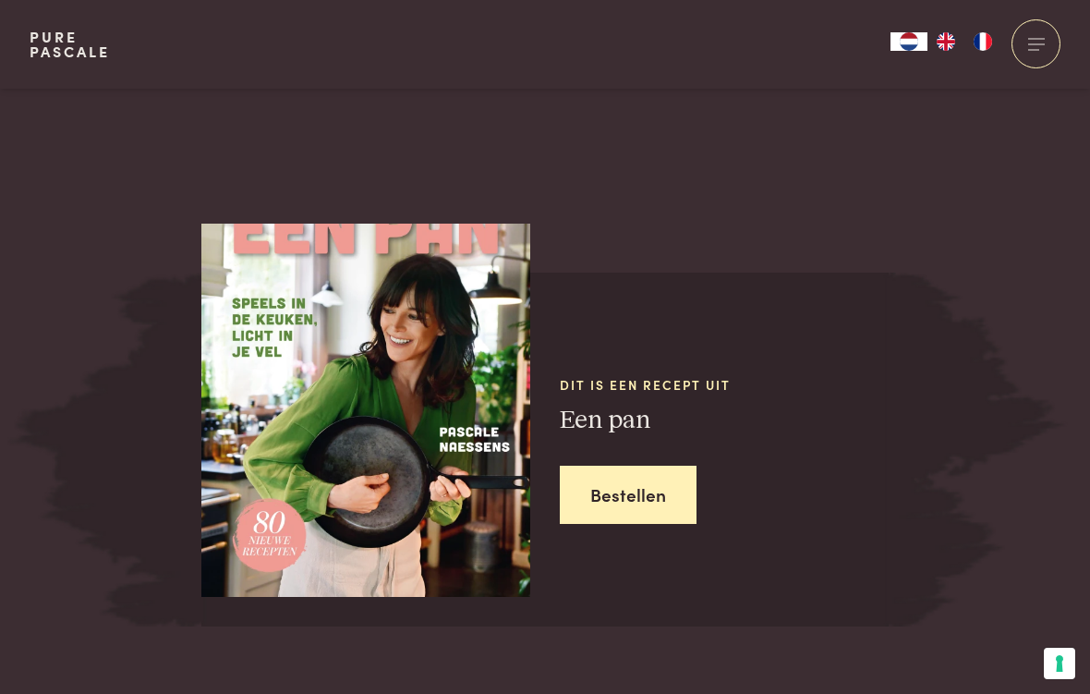
scroll to position [2215, 0]
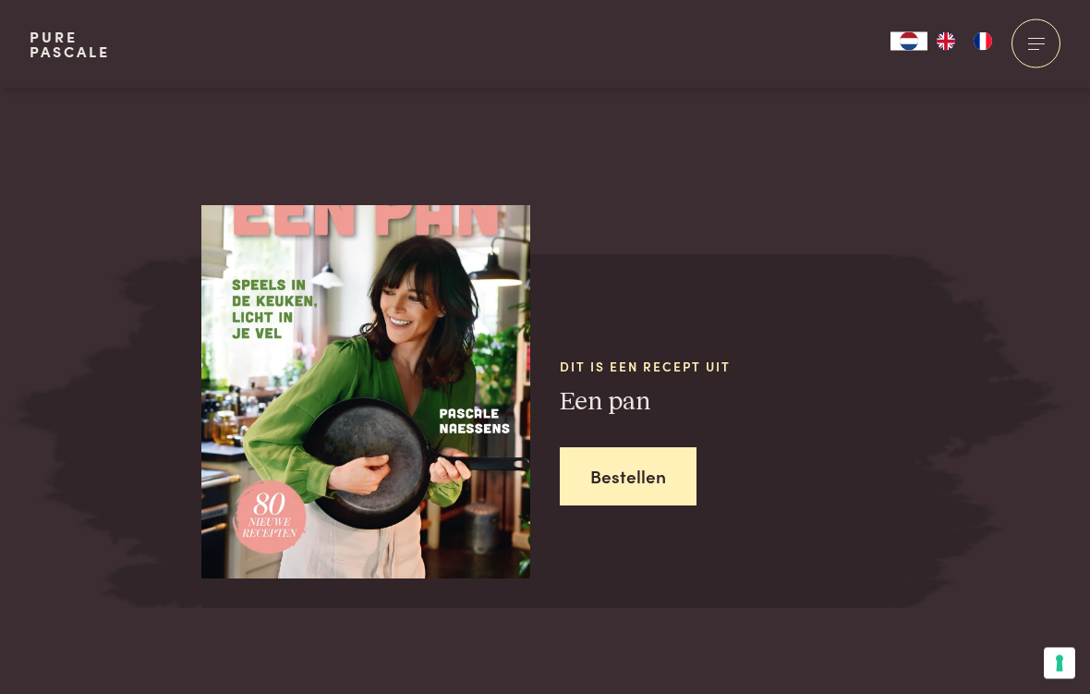
click at [642, 455] on link "Bestellen" at bounding box center [628, 477] width 137 height 58
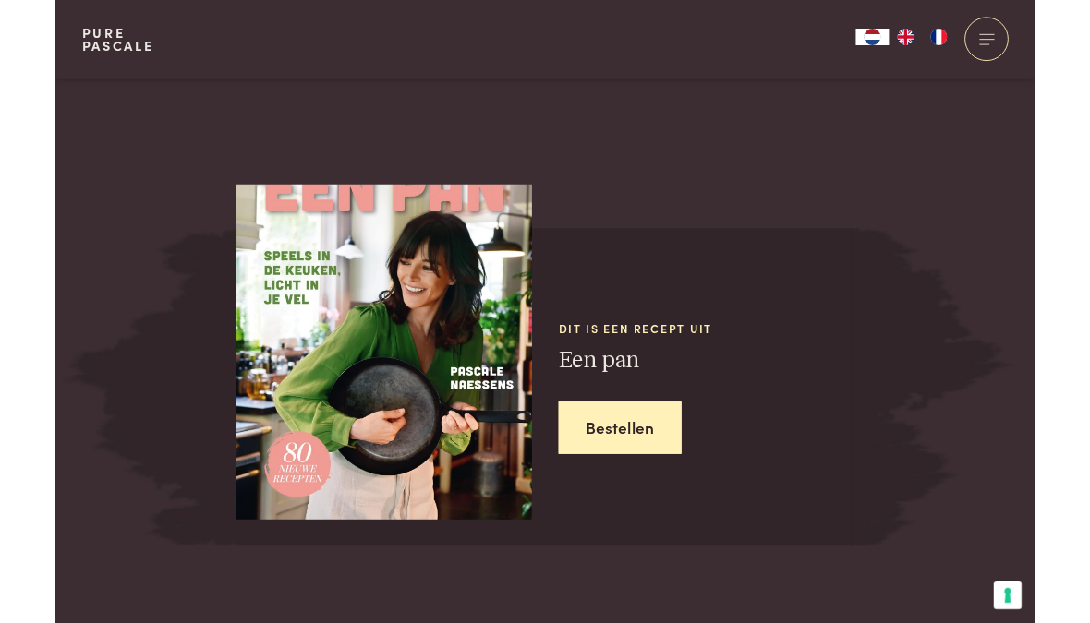
scroll to position [2286, 0]
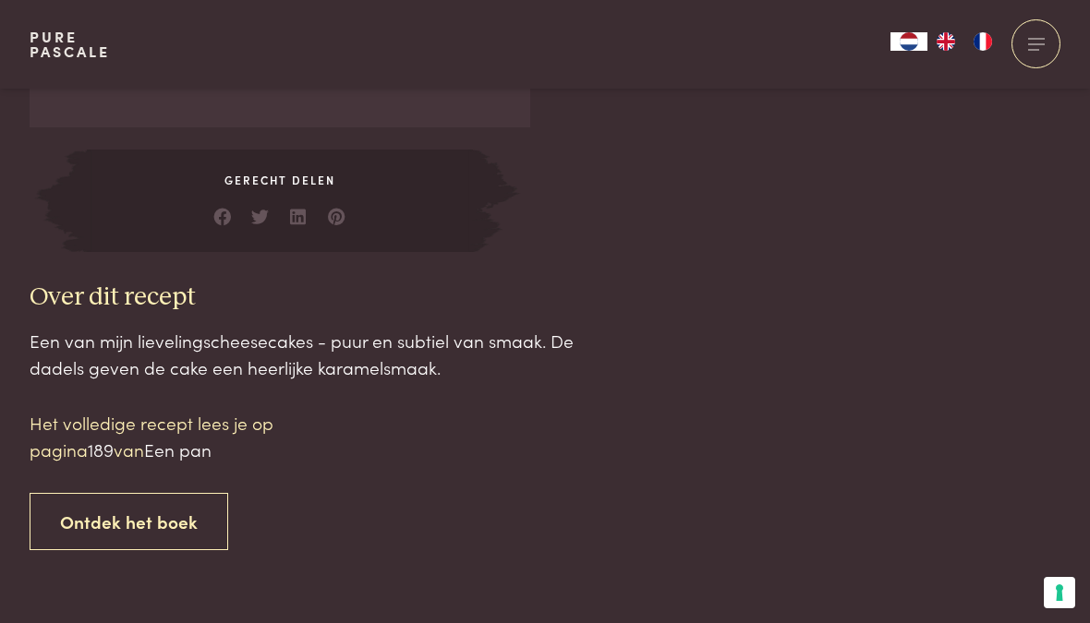
scroll to position [1647, 0]
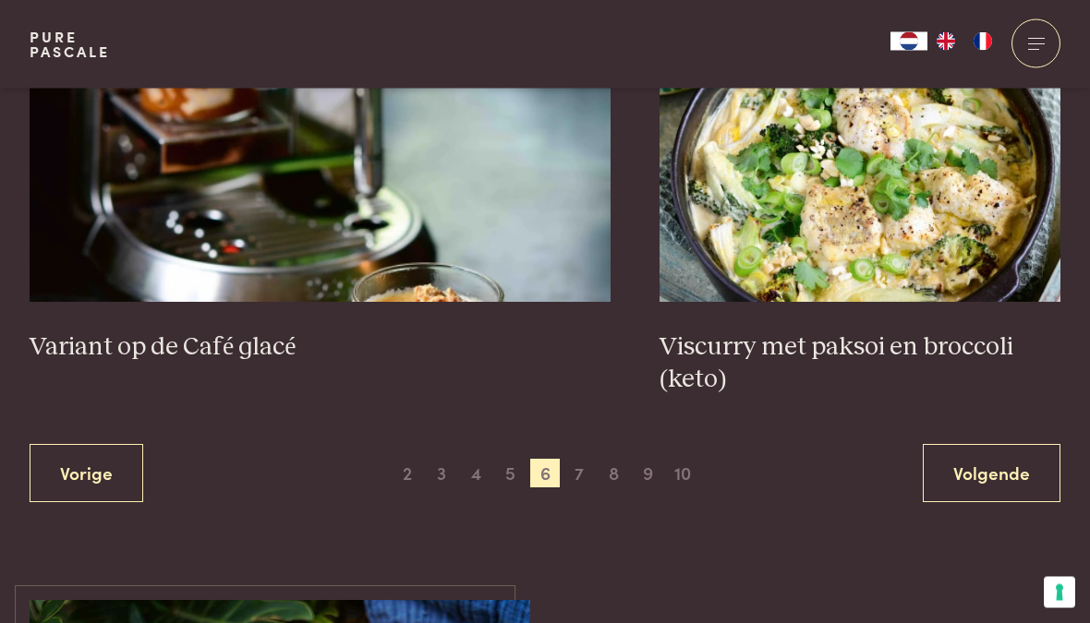
click at [984, 471] on link "Volgende" at bounding box center [992, 474] width 138 height 58
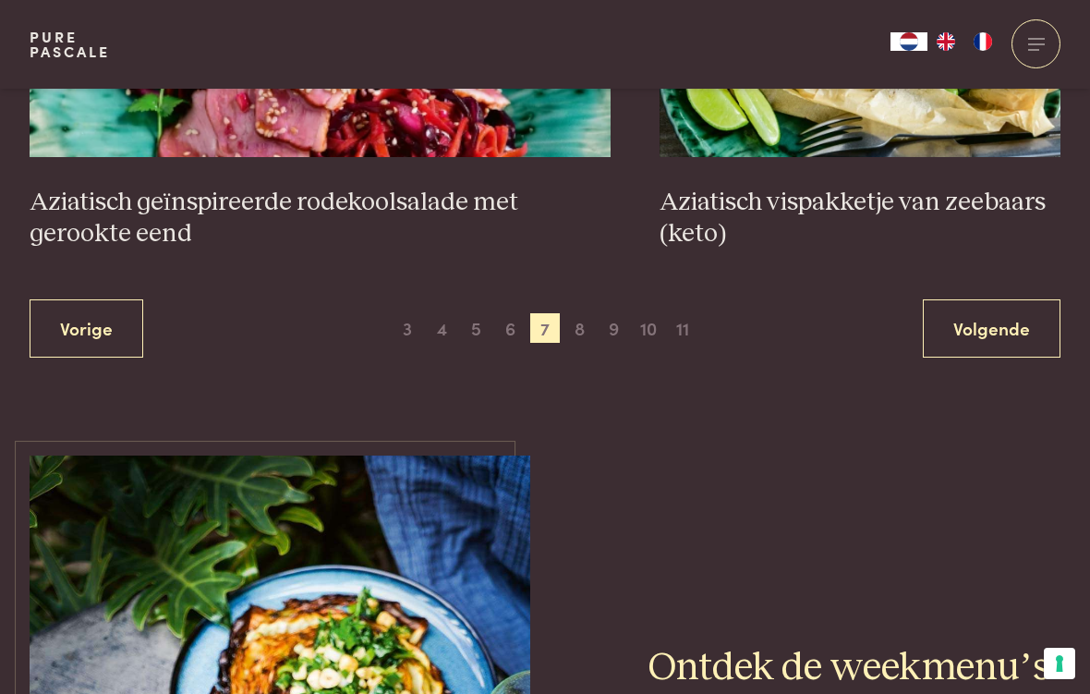
scroll to position [3600, 0]
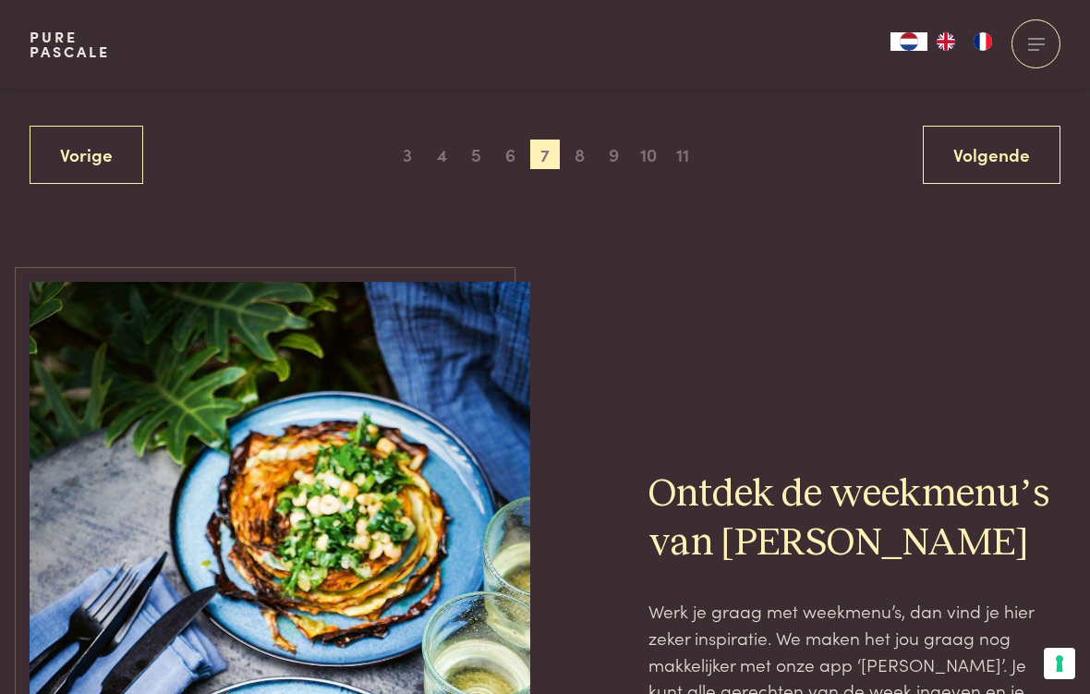
click at [1003, 150] on link "Volgende" at bounding box center [992, 155] width 138 height 58
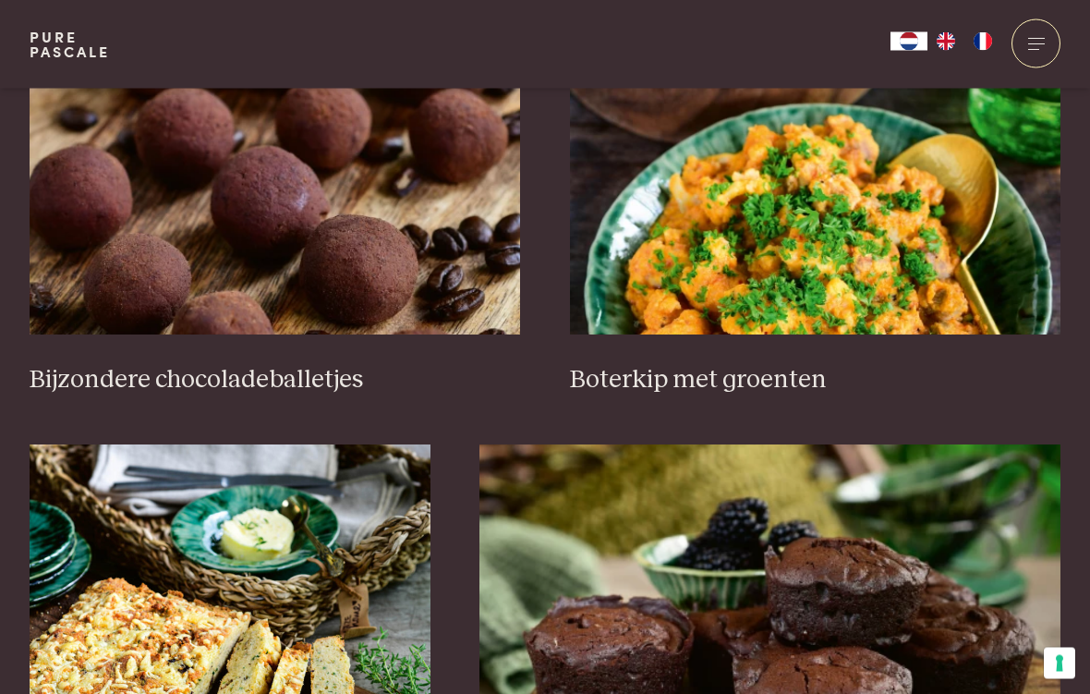
scroll to position [818, 0]
click at [854, 214] on img at bounding box center [815, 149] width 491 height 369
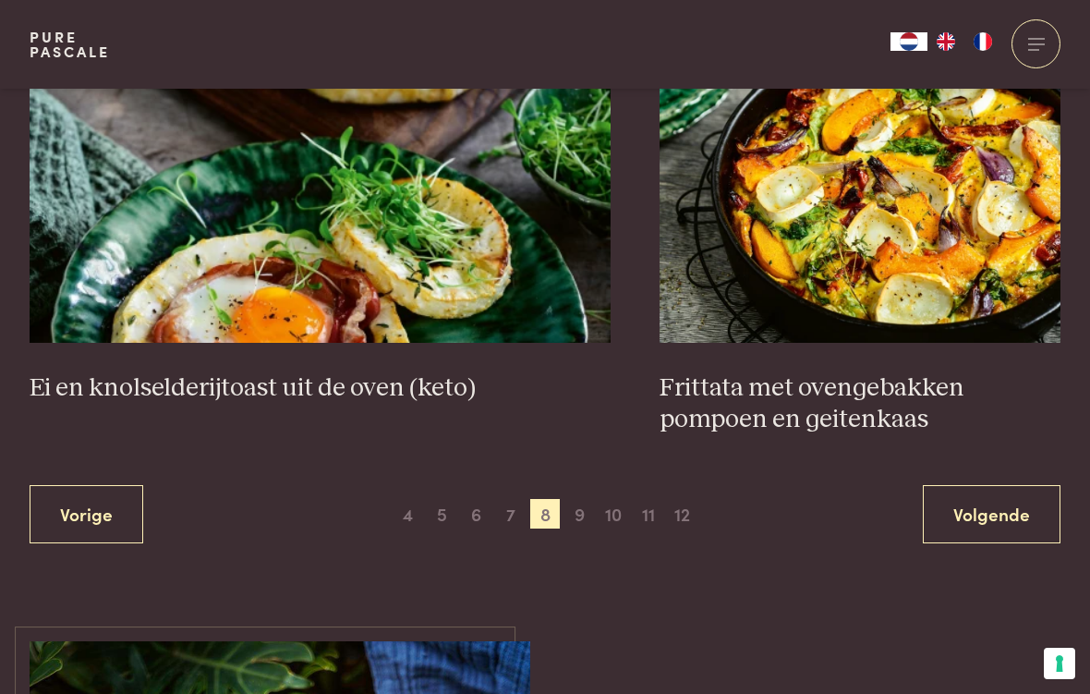
scroll to position [3242, 0]
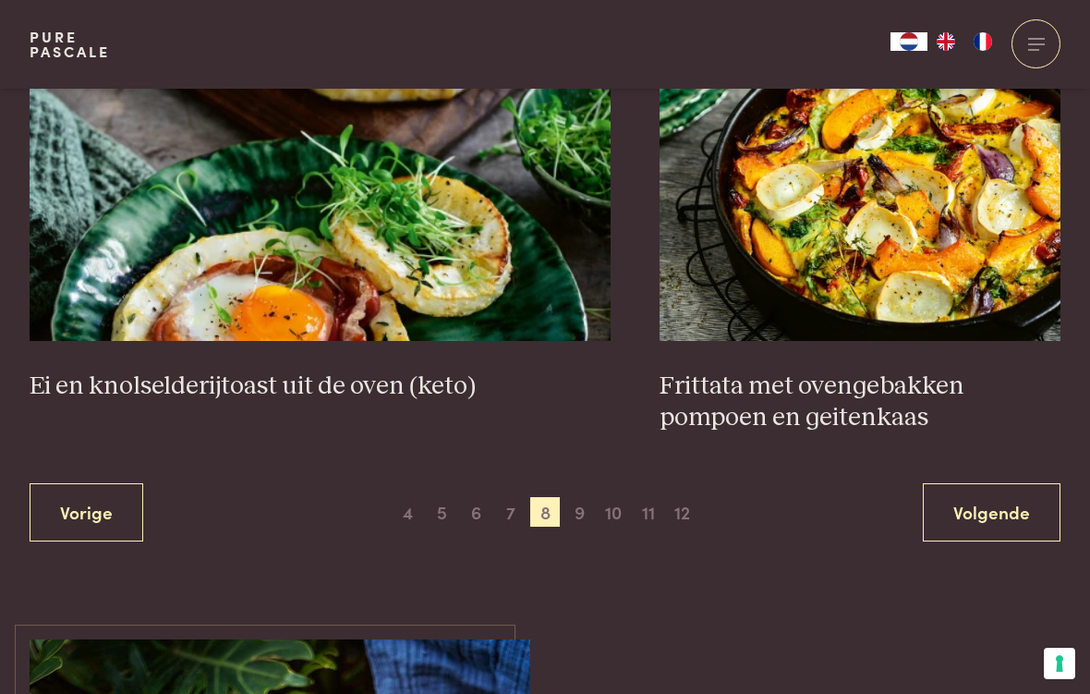
click at [996, 512] on link "Volgende" at bounding box center [992, 512] width 138 height 58
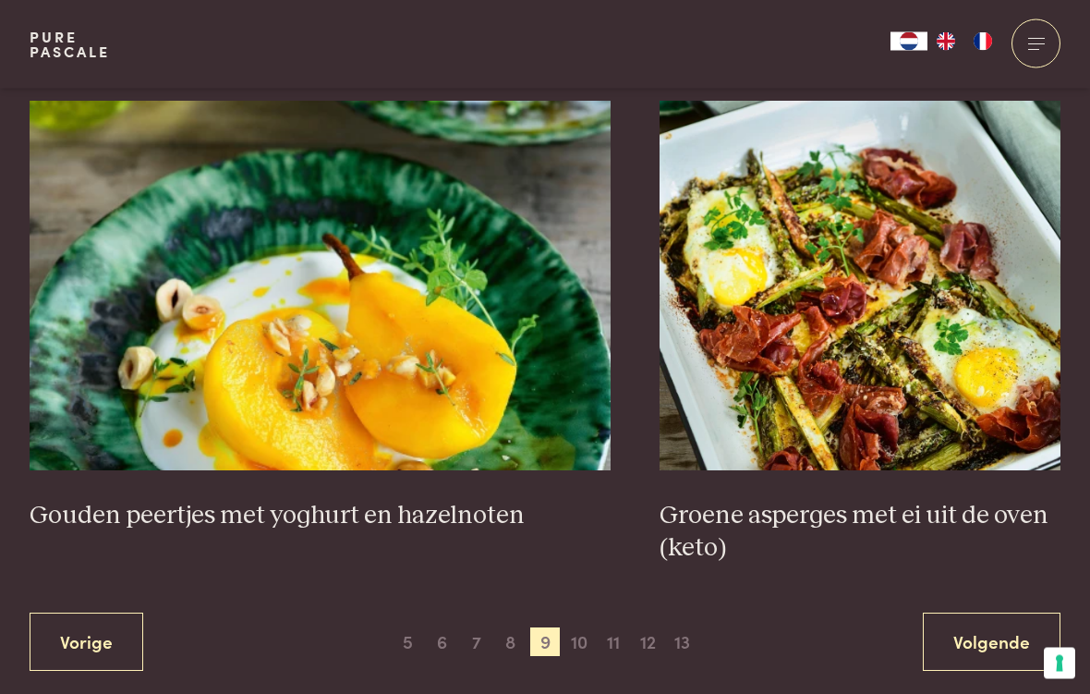
scroll to position [3242, 0]
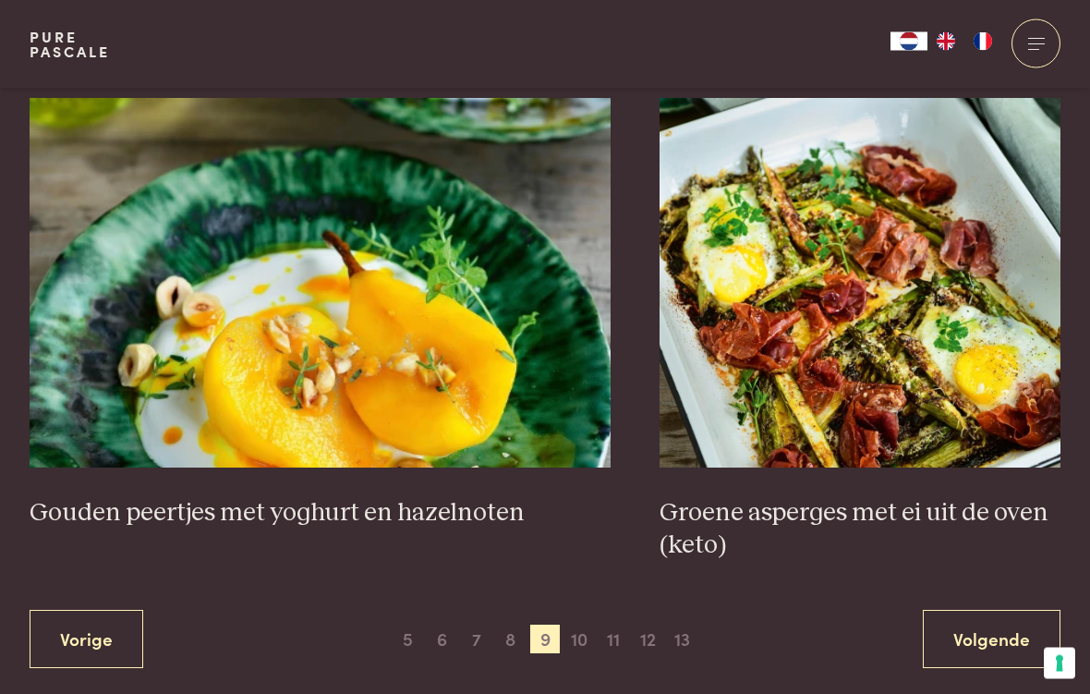
click at [1007, 622] on link "Volgende" at bounding box center [992, 639] width 138 height 58
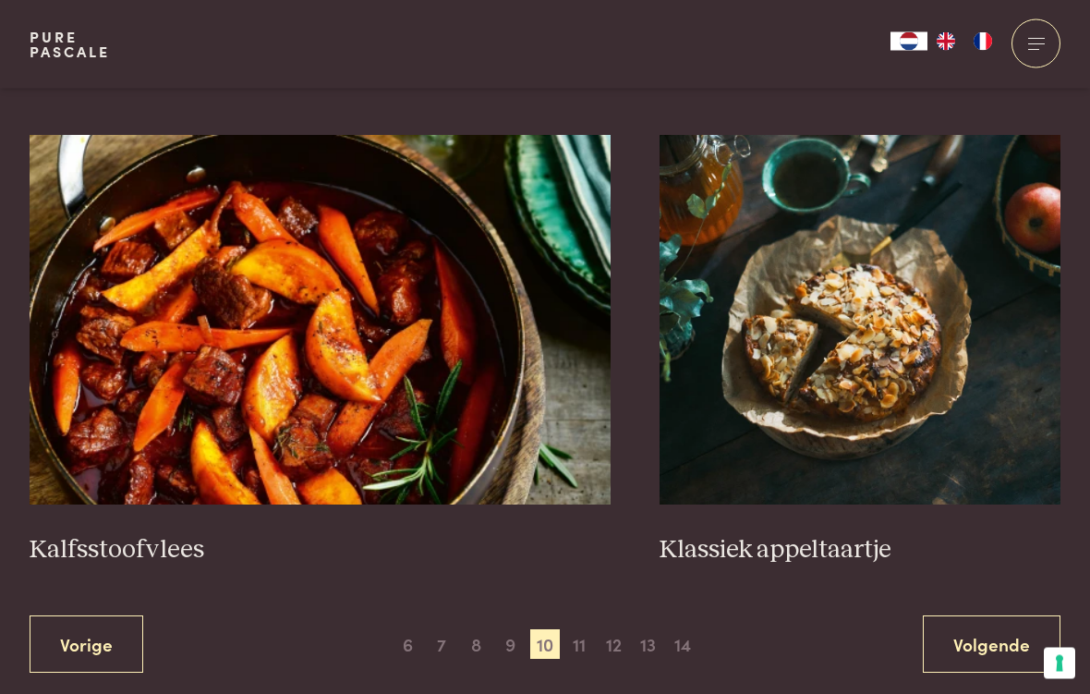
scroll to position [3143, 0]
click at [312, 346] on img at bounding box center [320, 319] width 581 height 369
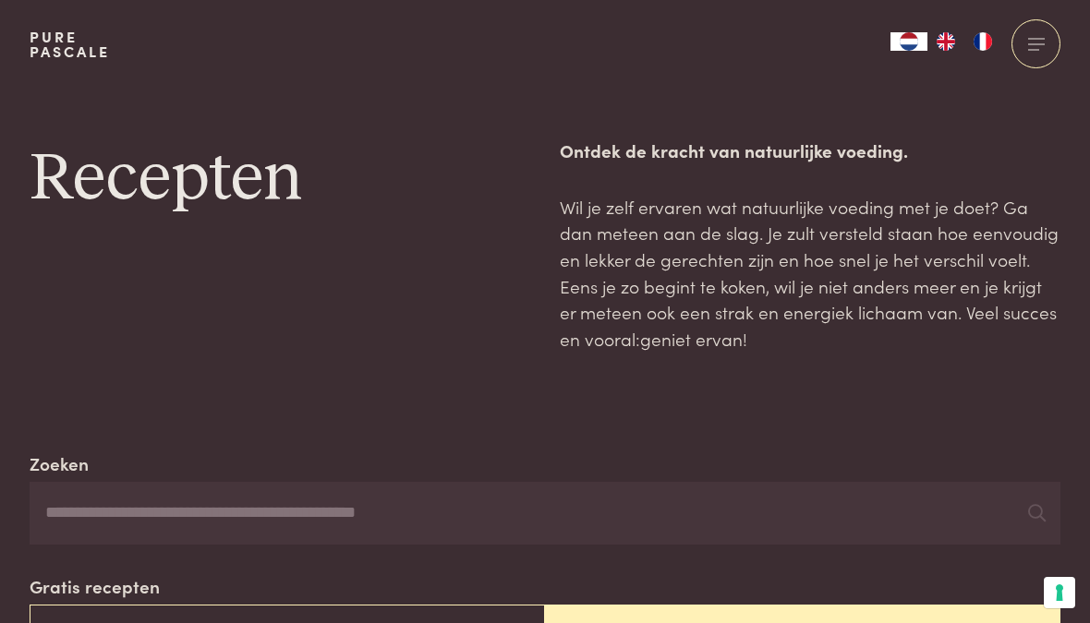
scroll to position [3213, 0]
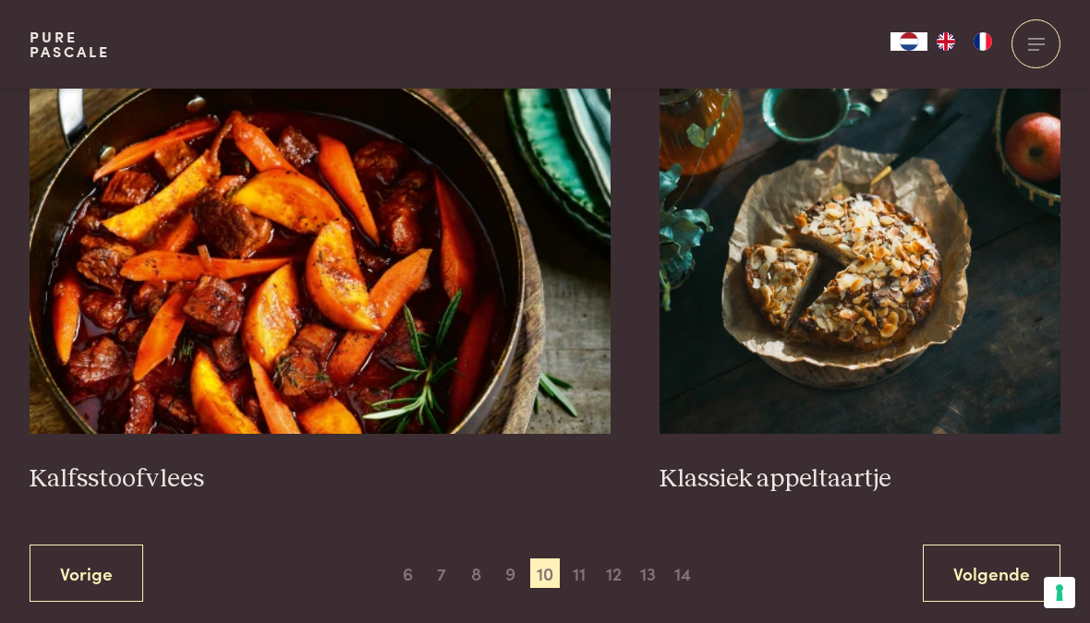
click at [986, 545] on link "Volgende" at bounding box center [992, 574] width 138 height 58
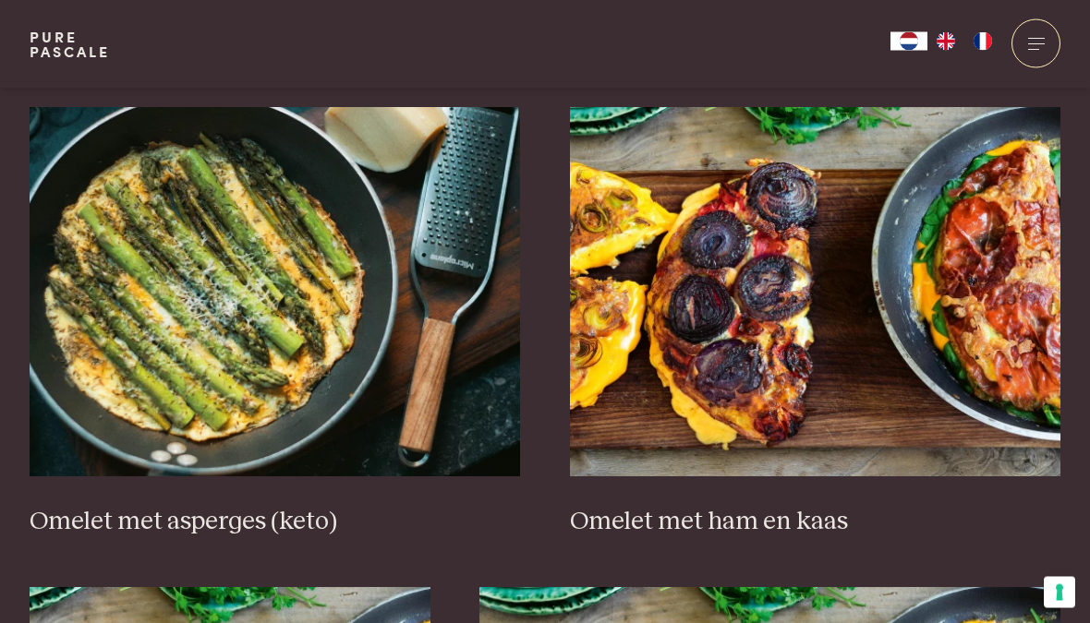
scroll to position [2107, 0]
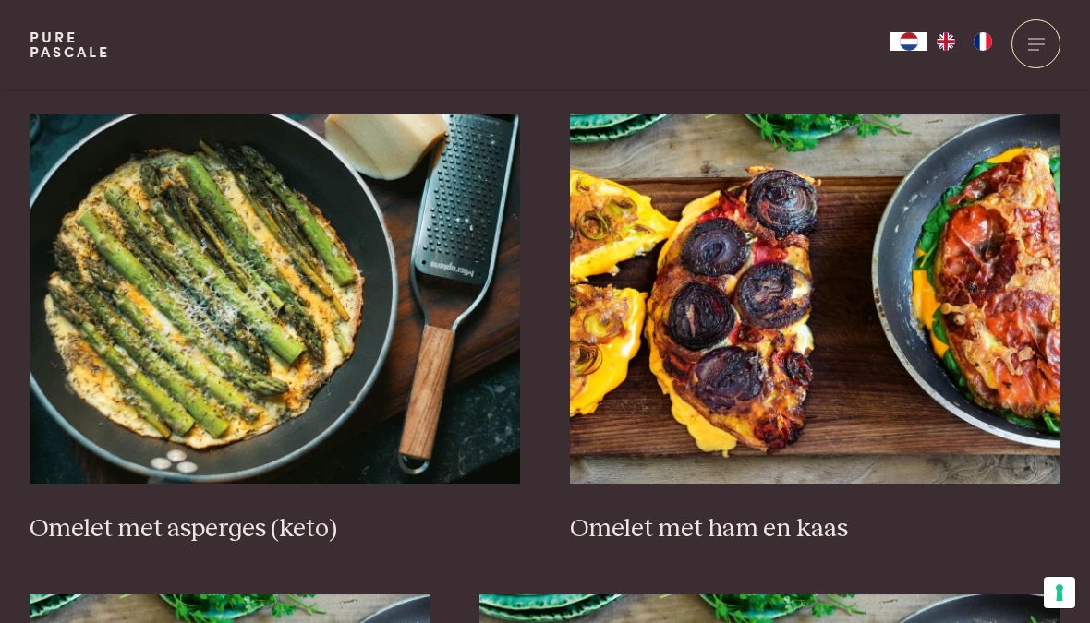
click at [936, 326] on img at bounding box center [815, 299] width 491 height 369
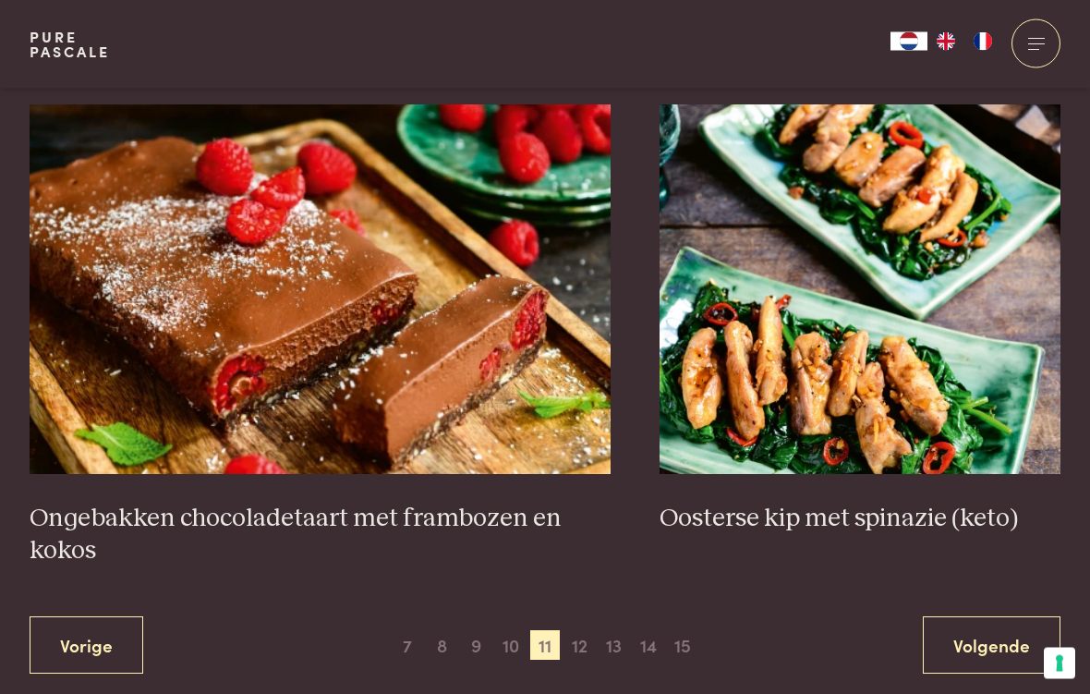
scroll to position [3078, 0]
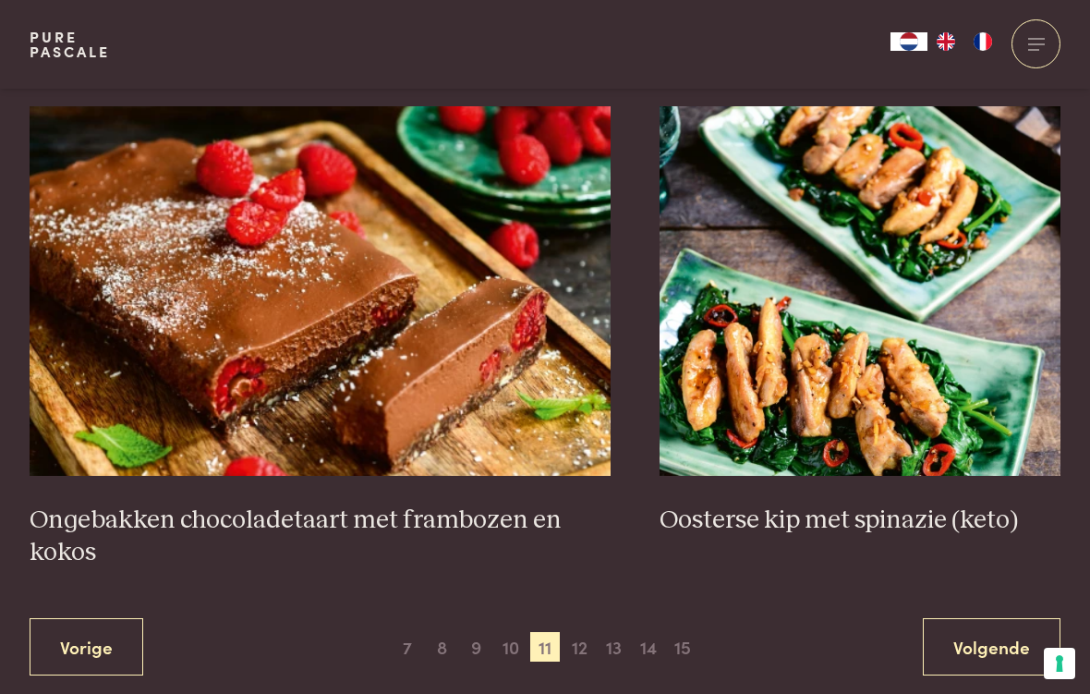
click at [987, 622] on link "Volgende" at bounding box center [992, 647] width 138 height 58
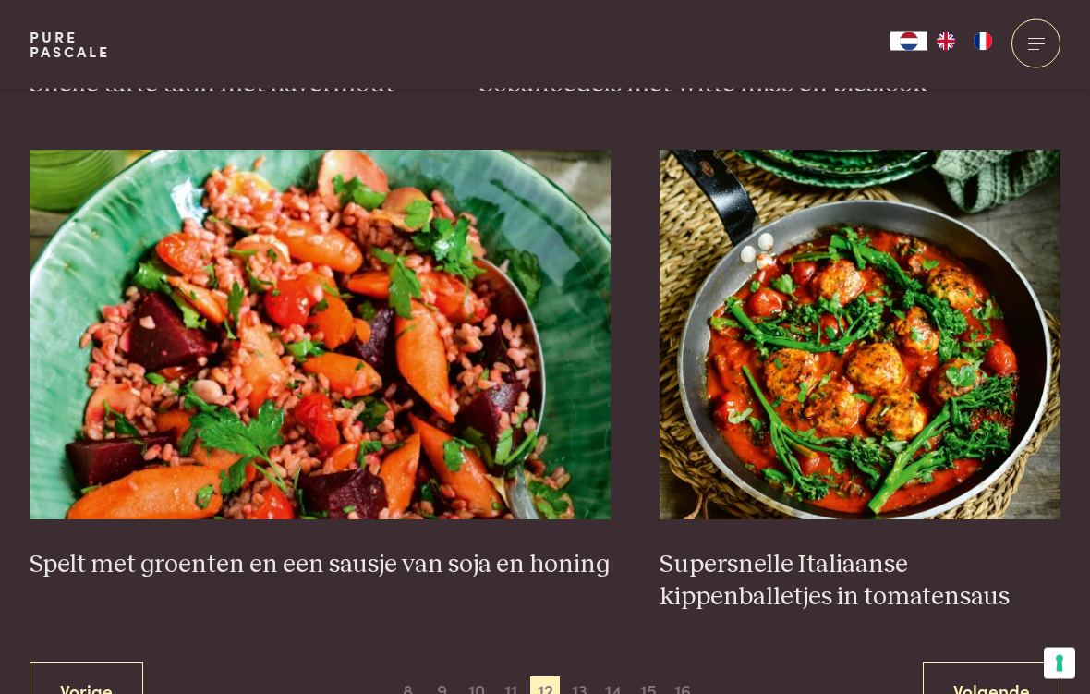
scroll to position [3134, 0]
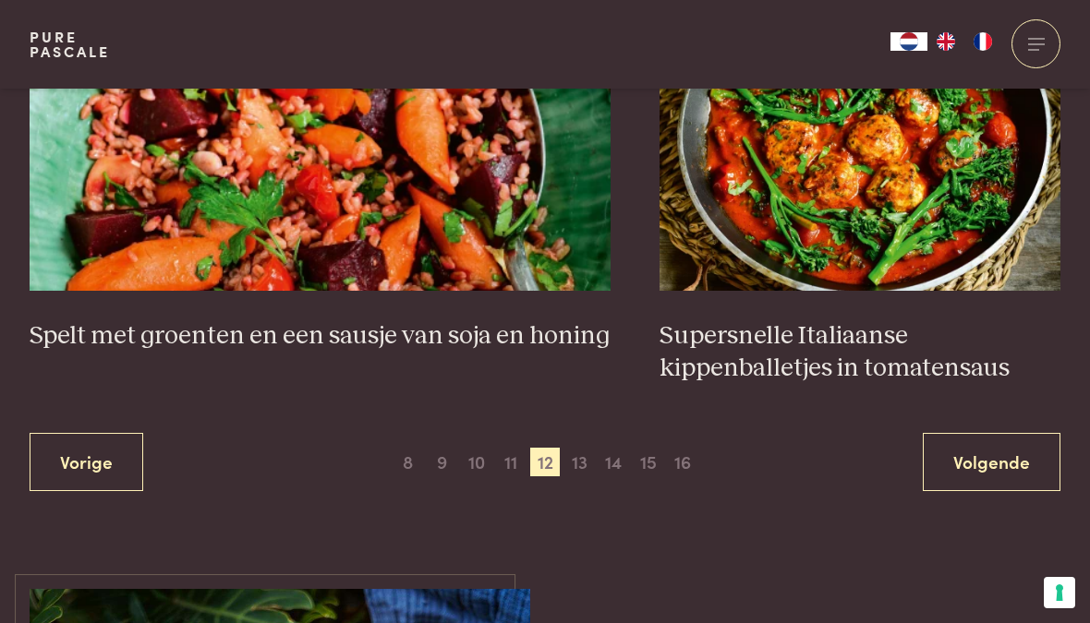
click at [995, 450] on link "Volgende" at bounding box center [992, 462] width 138 height 58
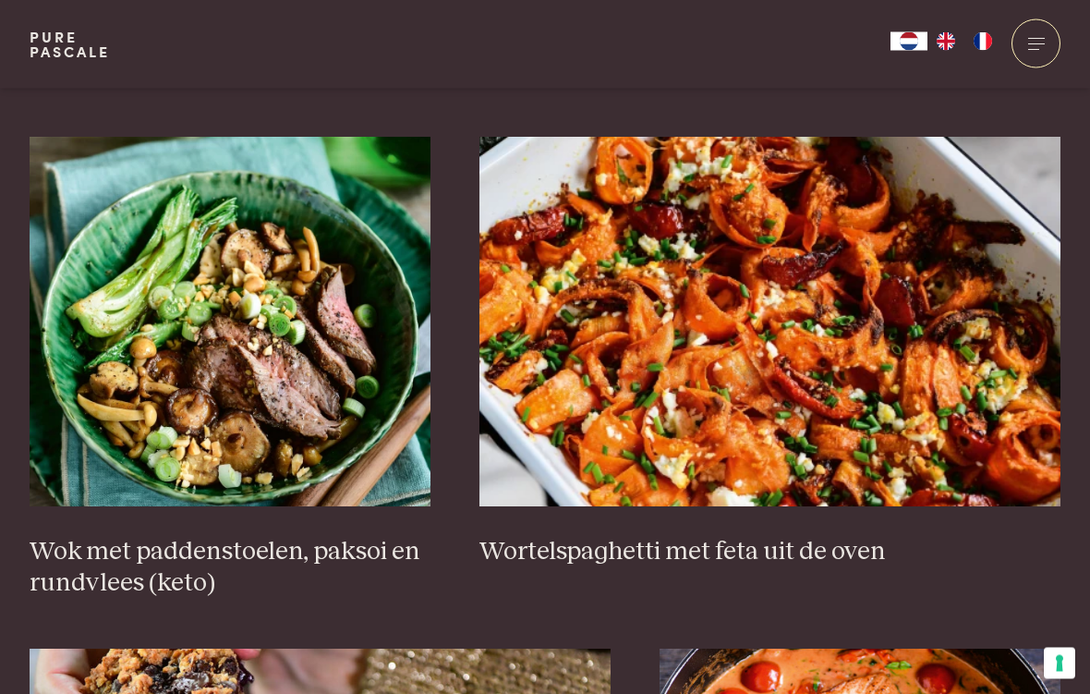
scroll to position [2630, 0]
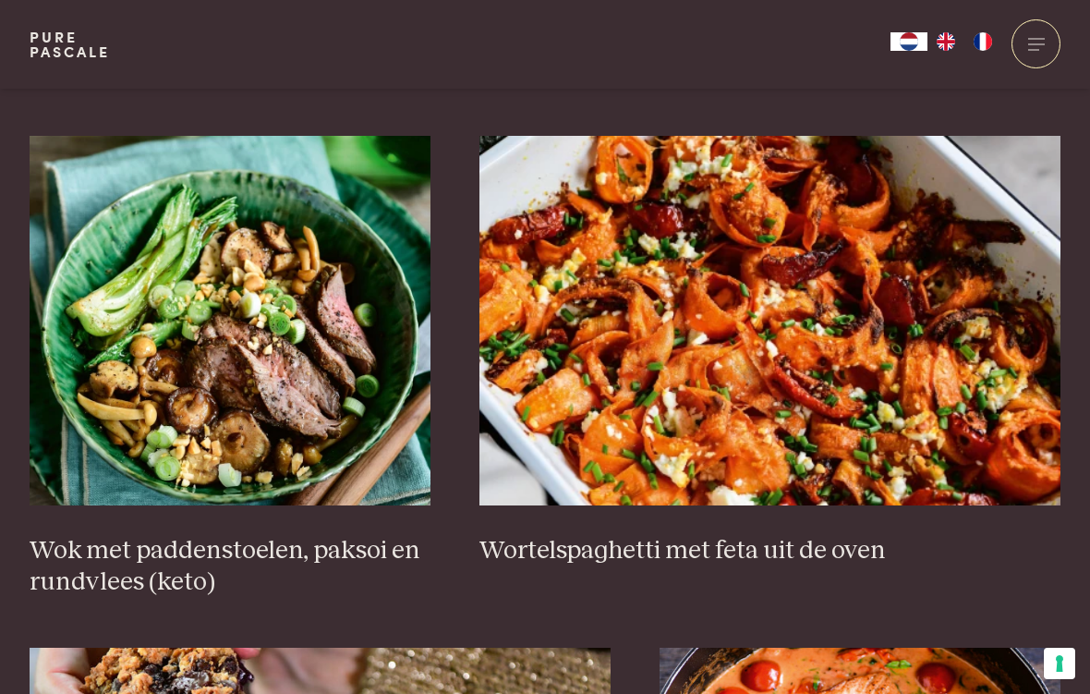
click at [245, 392] on img at bounding box center [230, 320] width 401 height 369
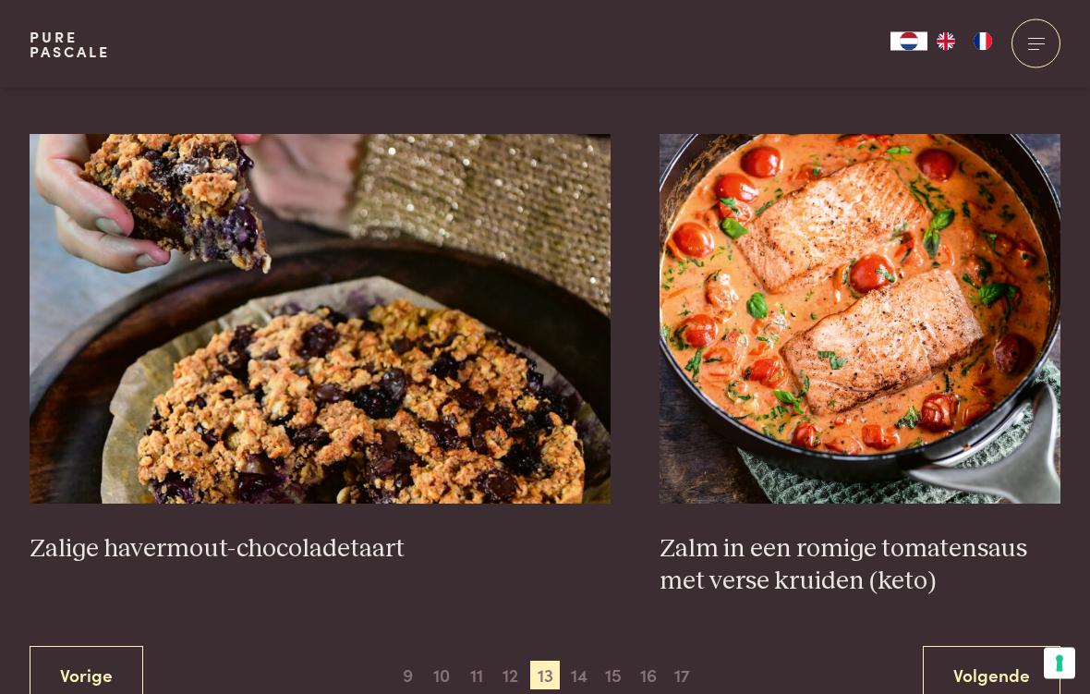
scroll to position [3154, 0]
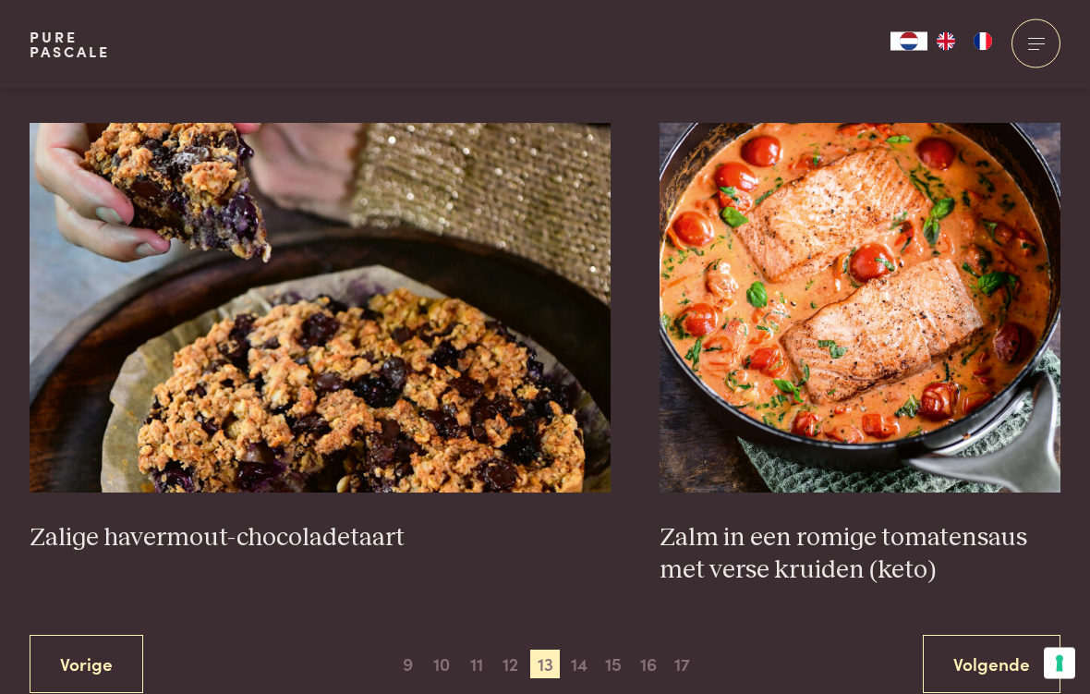
click at [995, 622] on link "Volgende" at bounding box center [992, 664] width 138 height 58
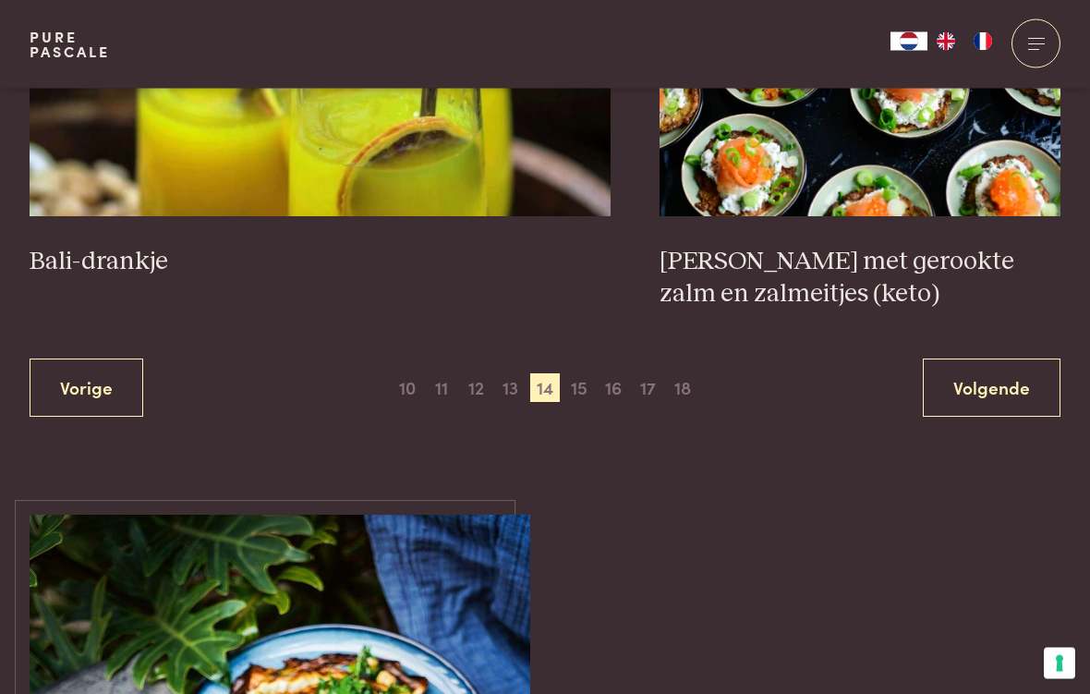
scroll to position [3529, 0]
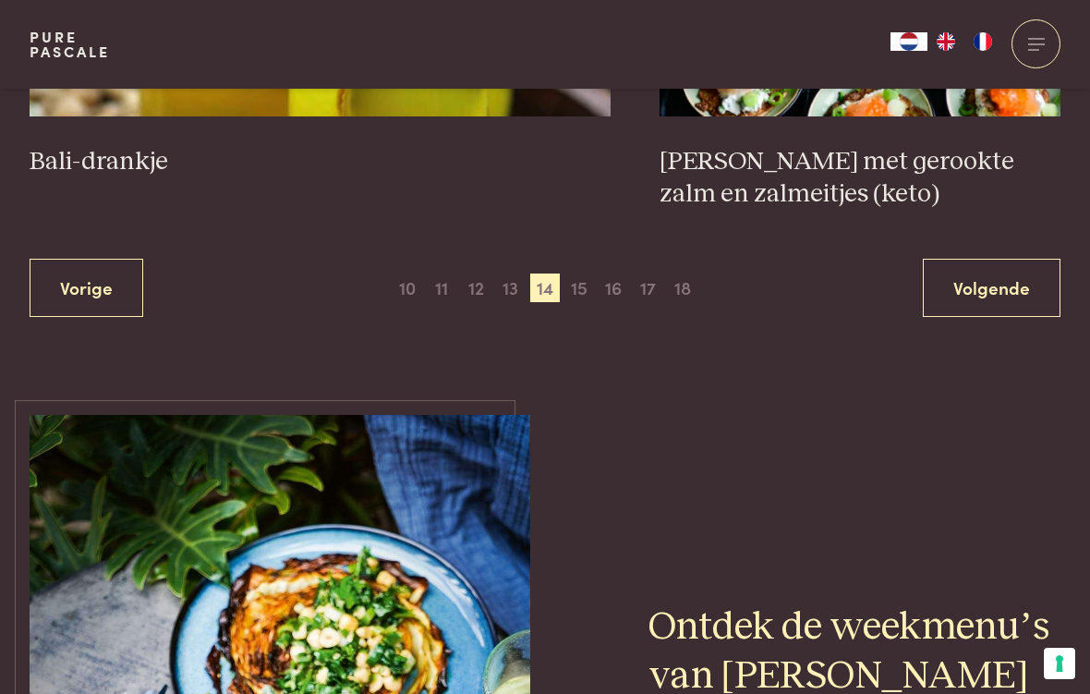
click at [981, 284] on link "Volgende" at bounding box center [992, 288] width 138 height 58
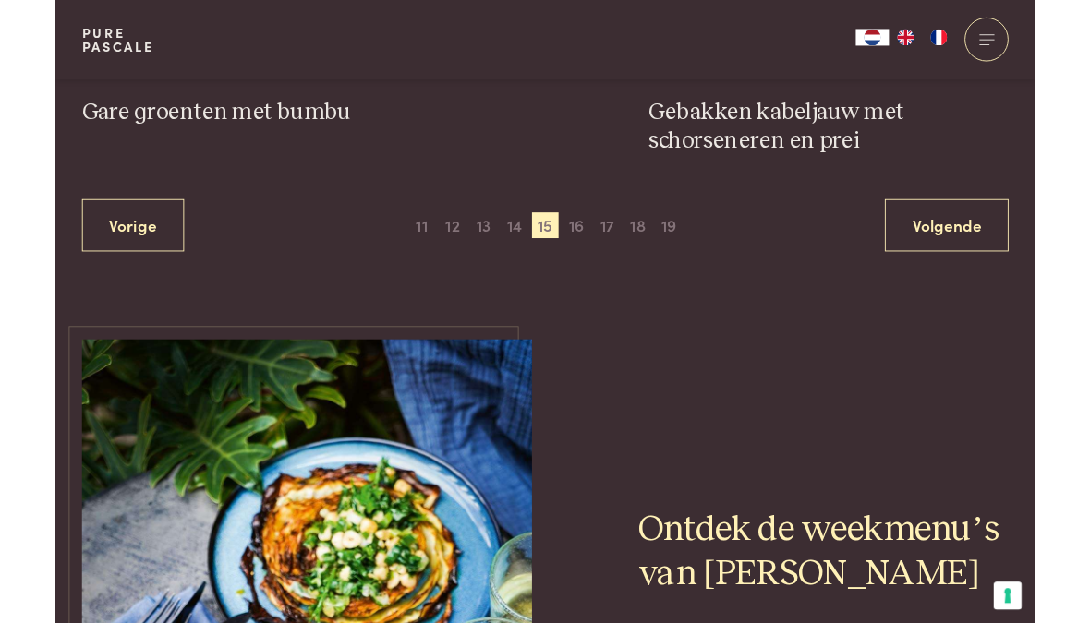
scroll to position [3634, 0]
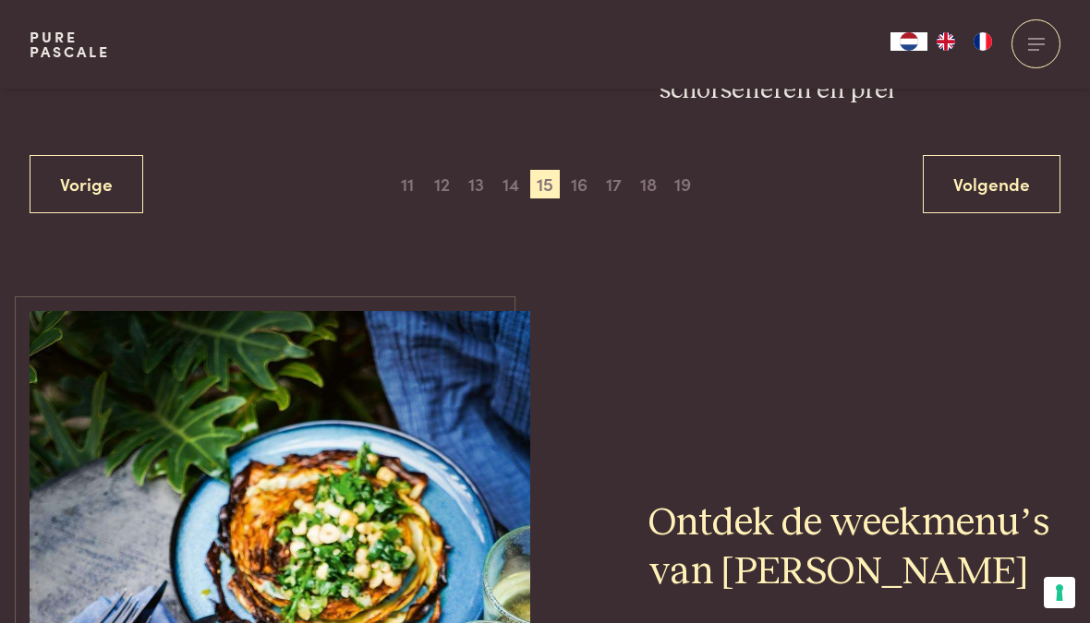
click at [985, 174] on link "Volgende" at bounding box center [992, 184] width 138 height 58
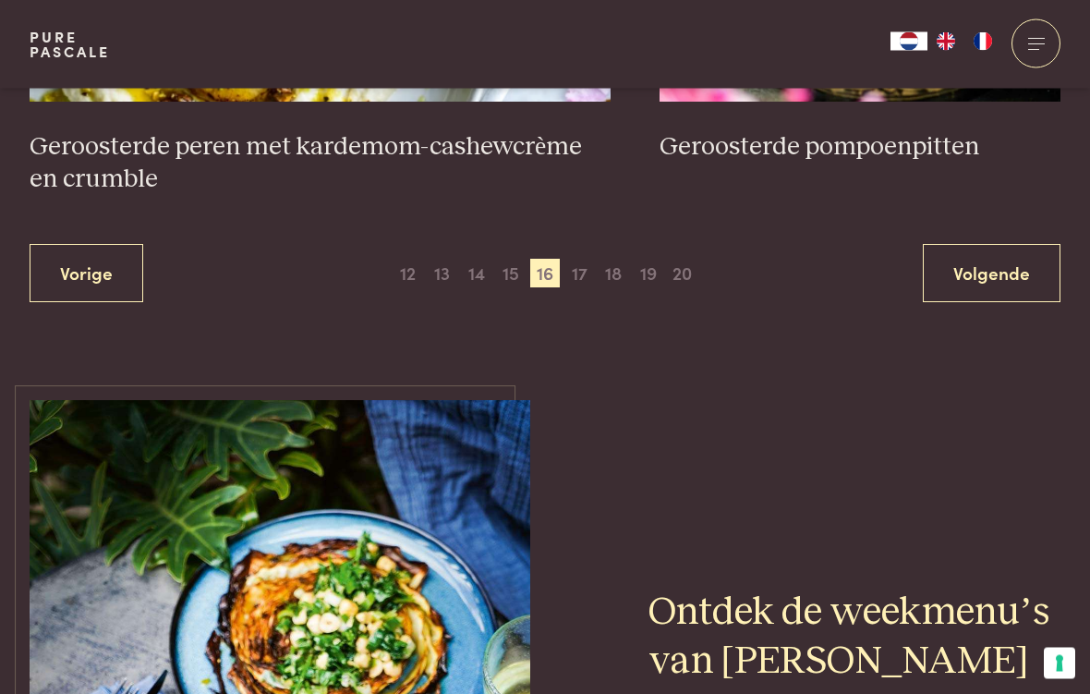
scroll to position [3552, 0]
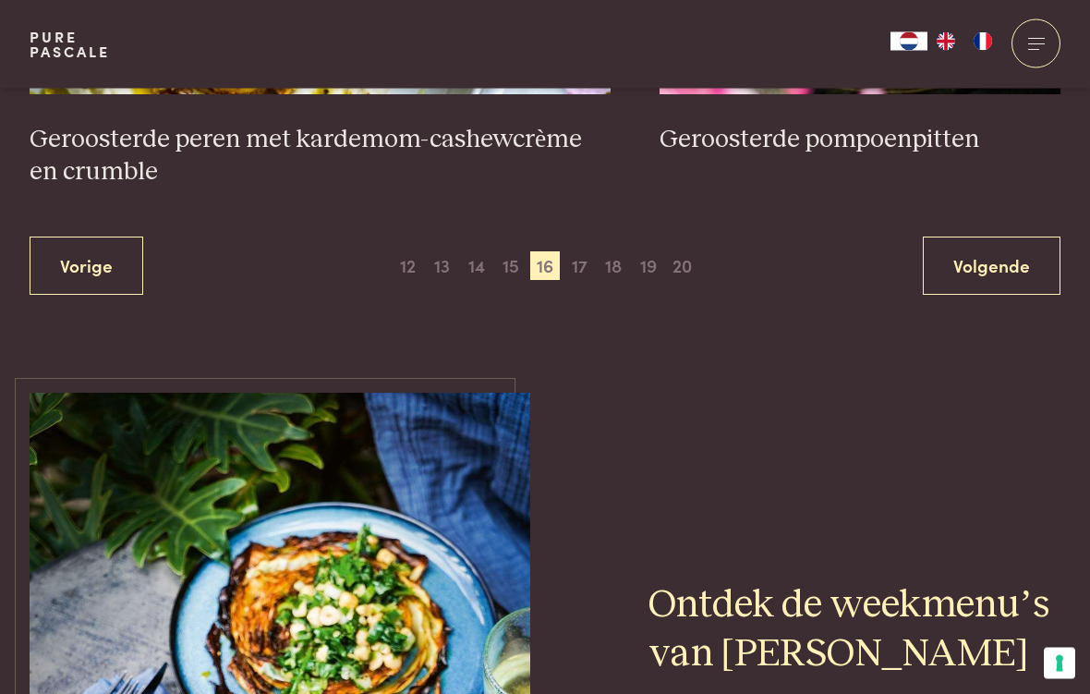
click at [997, 261] on link "Volgende" at bounding box center [992, 266] width 138 height 58
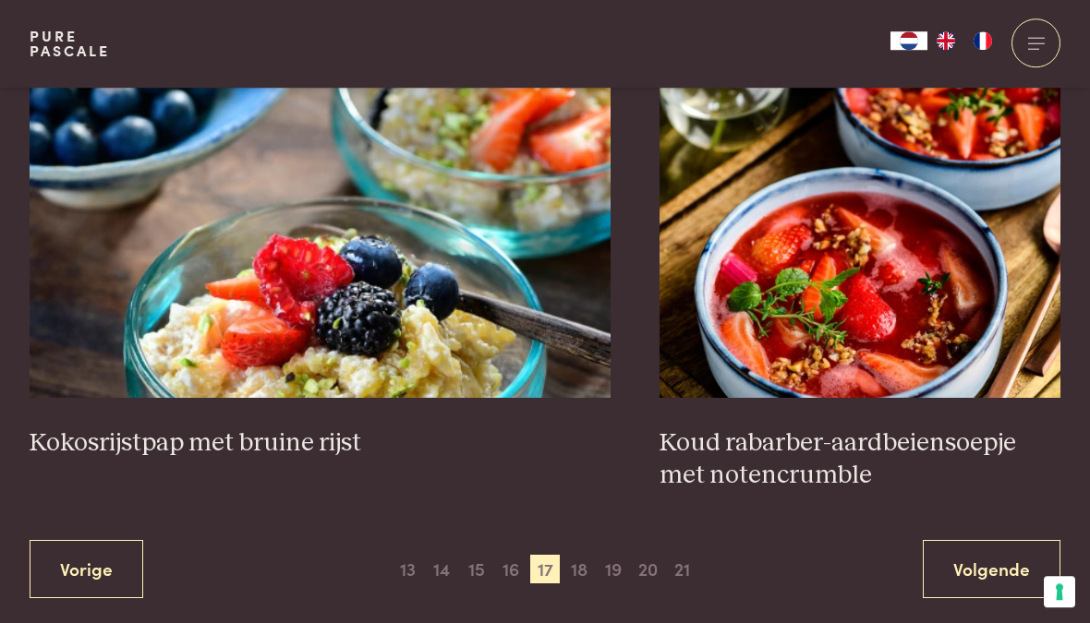
scroll to position [3316, 0]
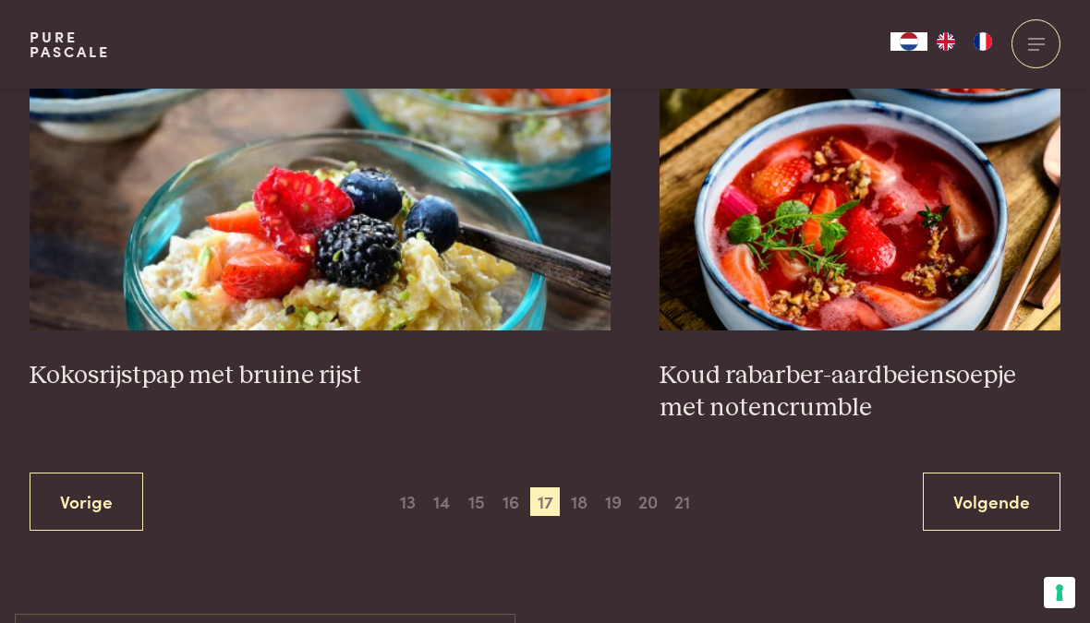
click at [997, 489] on link "Volgende" at bounding box center [992, 502] width 138 height 58
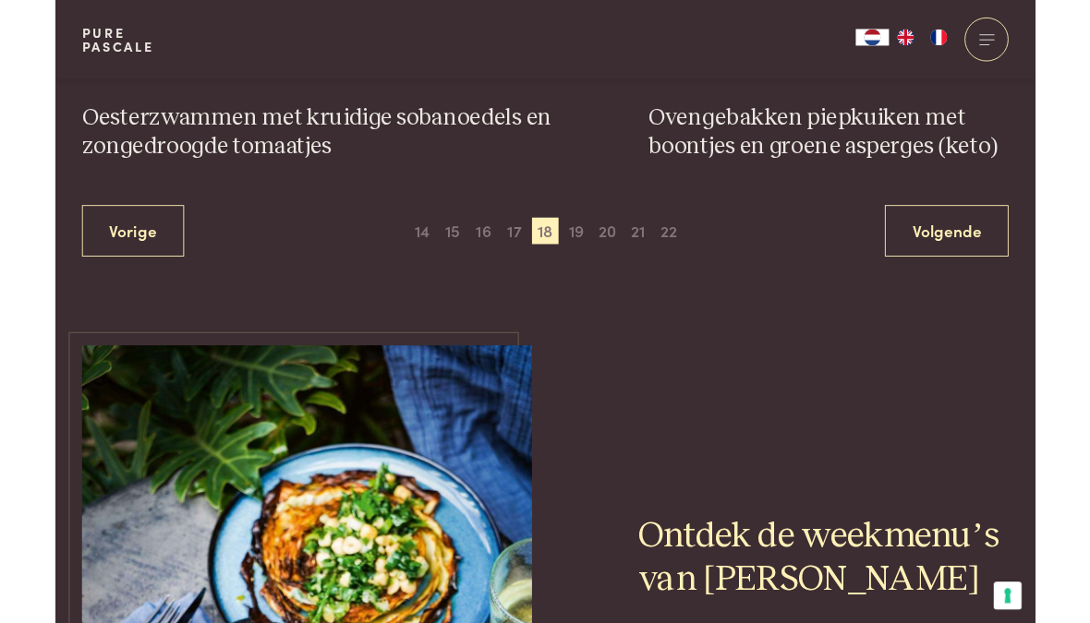
scroll to position [3662, 0]
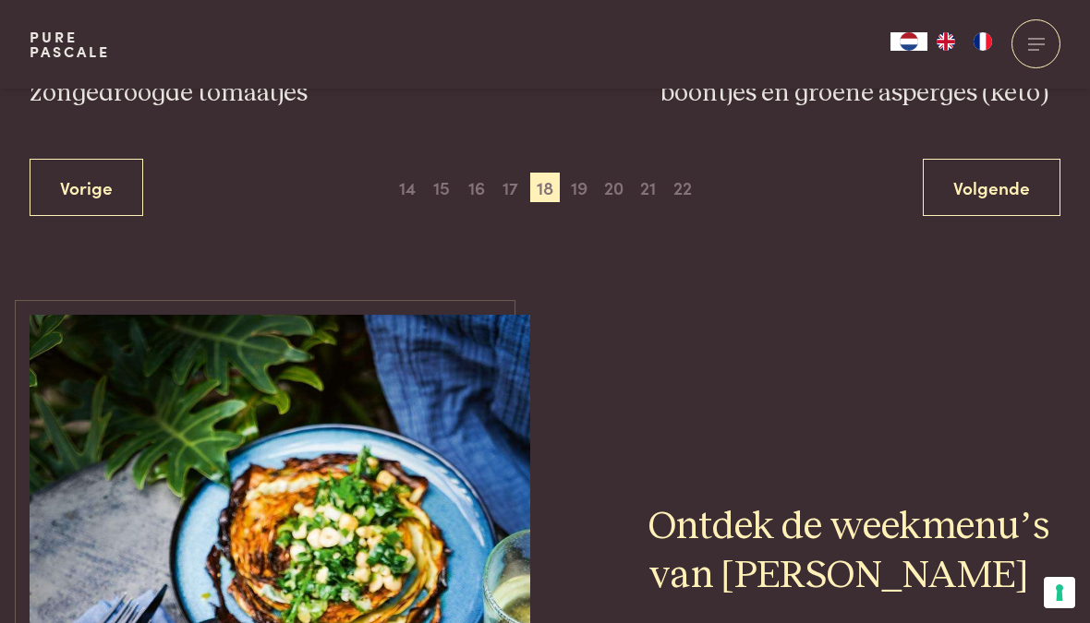
click at [990, 180] on link "Volgende" at bounding box center [992, 188] width 138 height 58
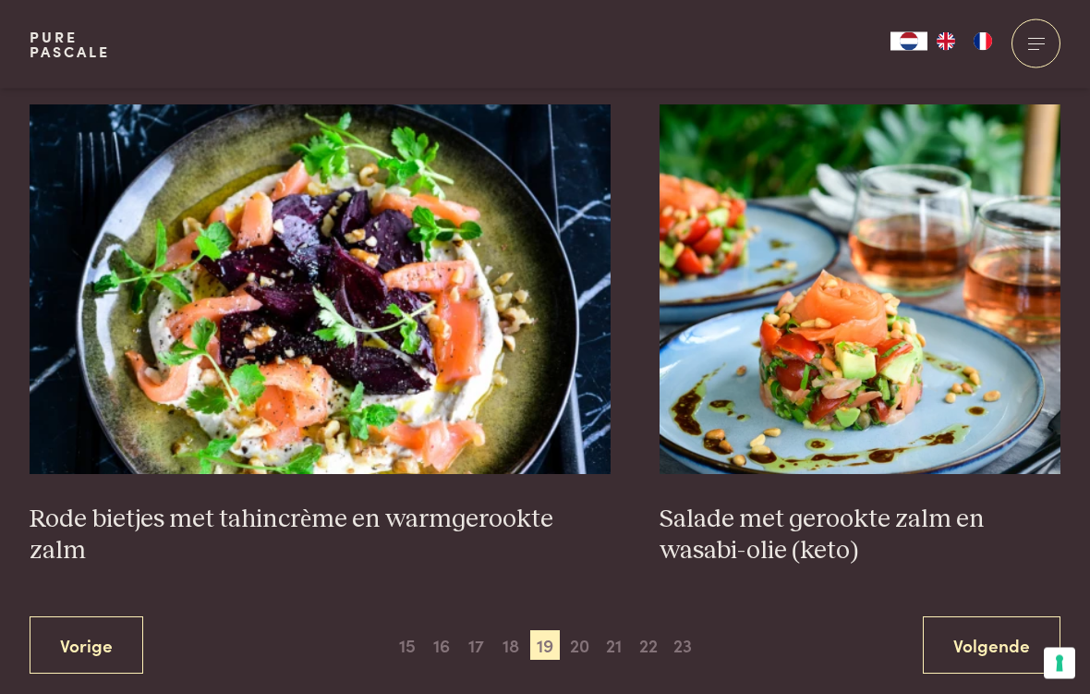
scroll to position [3205, 0]
click at [1007, 622] on link "Volgende" at bounding box center [992, 645] width 138 height 58
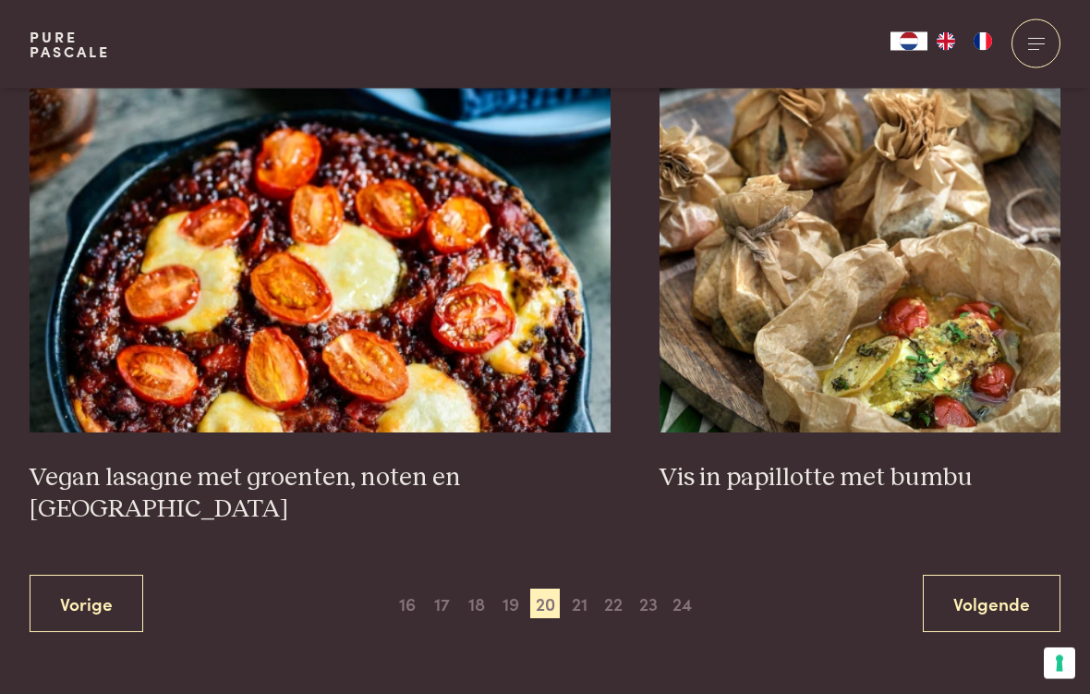
scroll to position [3248, 0]
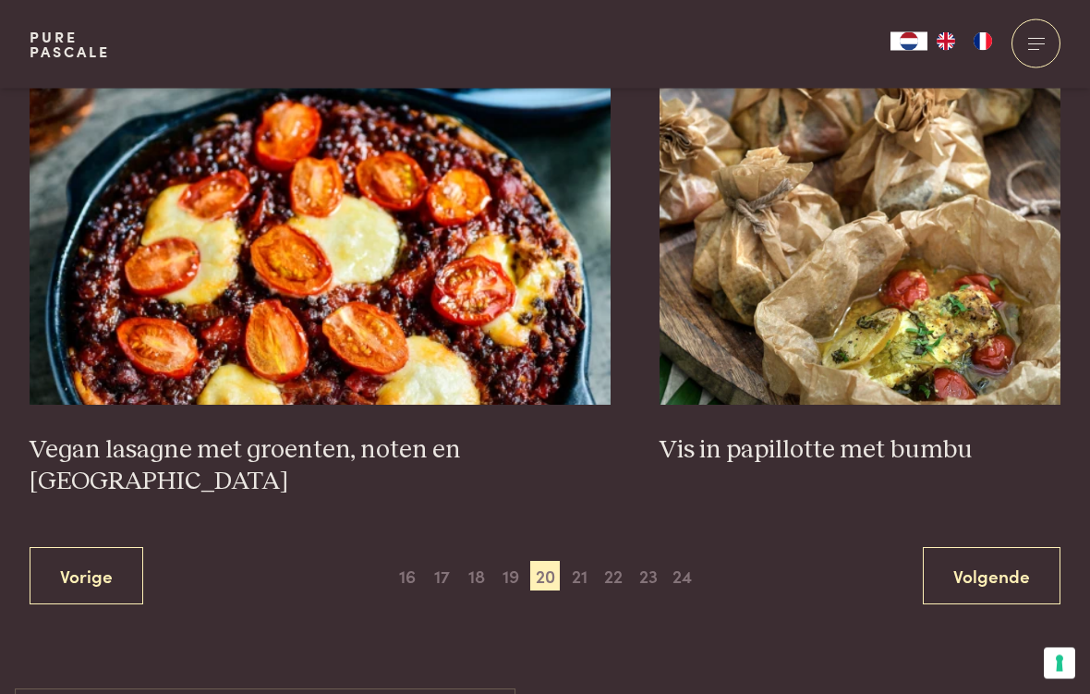
click at [1004, 548] on link "Volgende" at bounding box center [992, 577] width 138 height 58
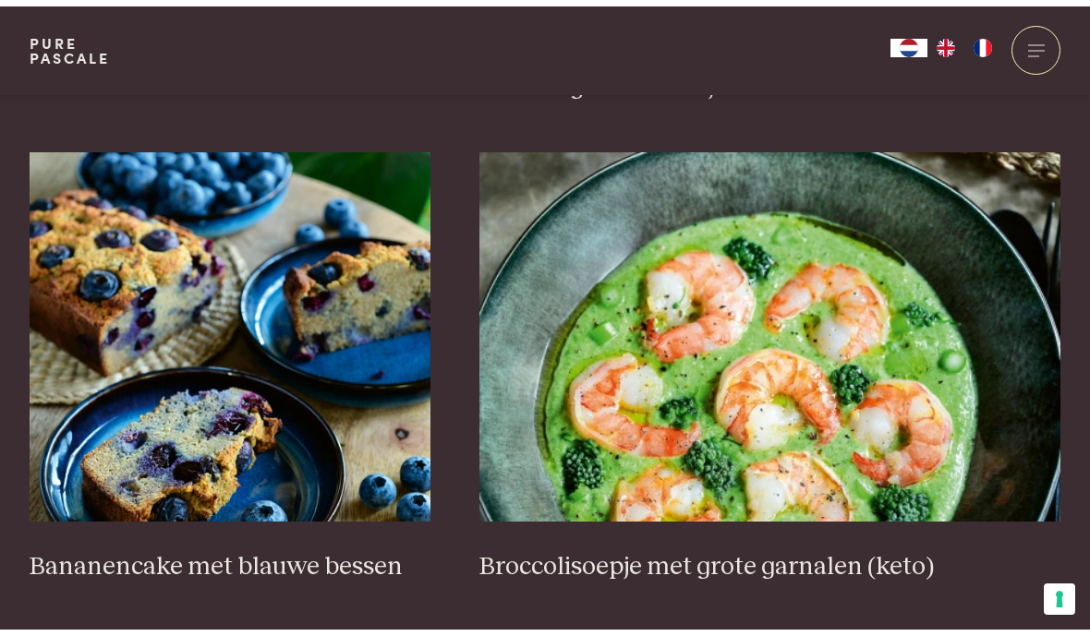
scroll to position [2619, 0]
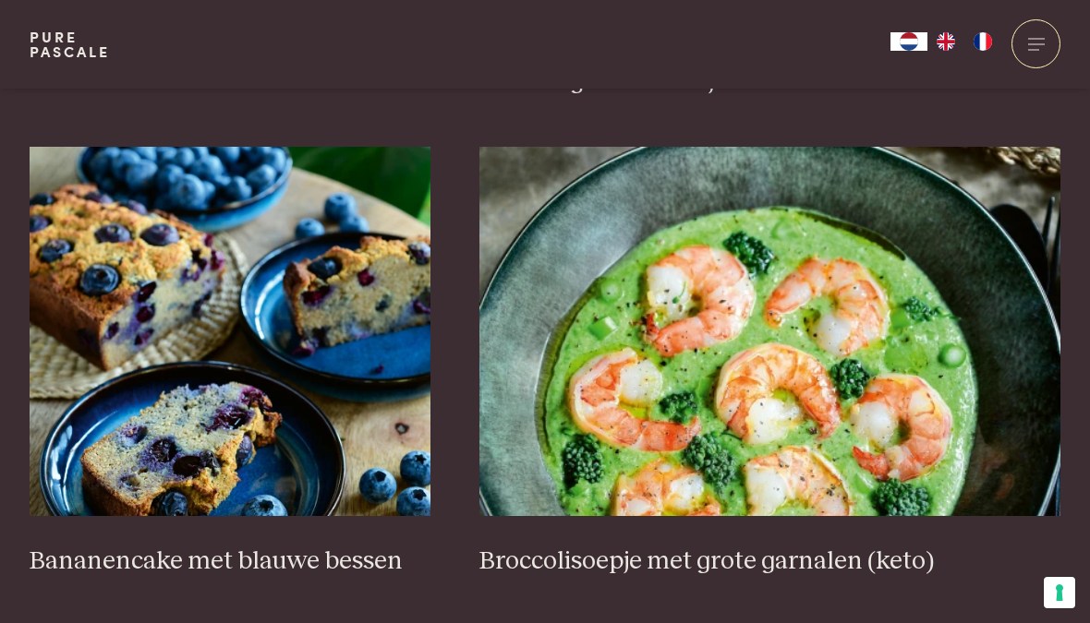
click at [837, 366] on img at bounding box center [769, 331] width 581 height 369
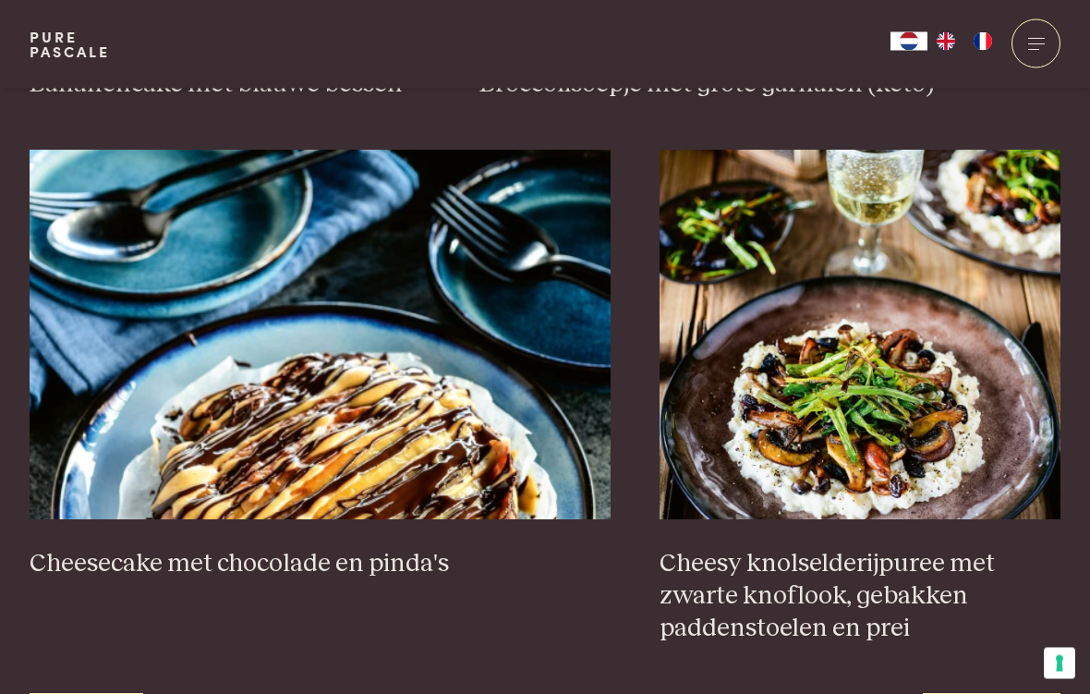
scroll to position [3102, 0]
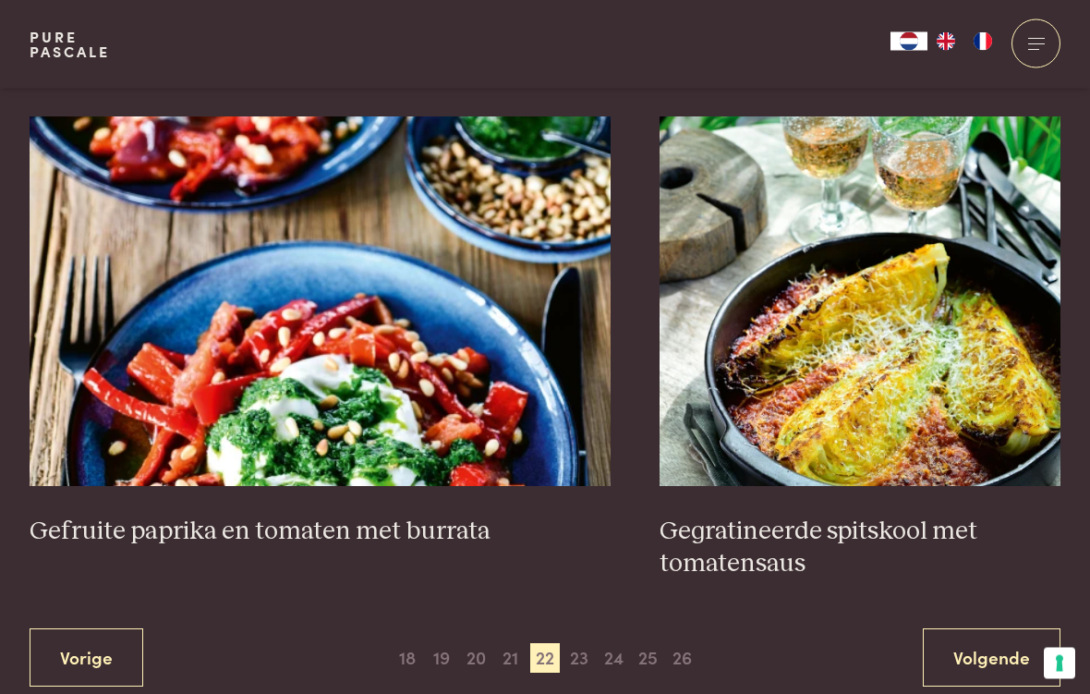
scroll to position [3288, 0]
click at [1055, 515] on h3 "Gegratineerde spitskool met tomatensaus" at bounding box center [859, 547] width 401 height 64
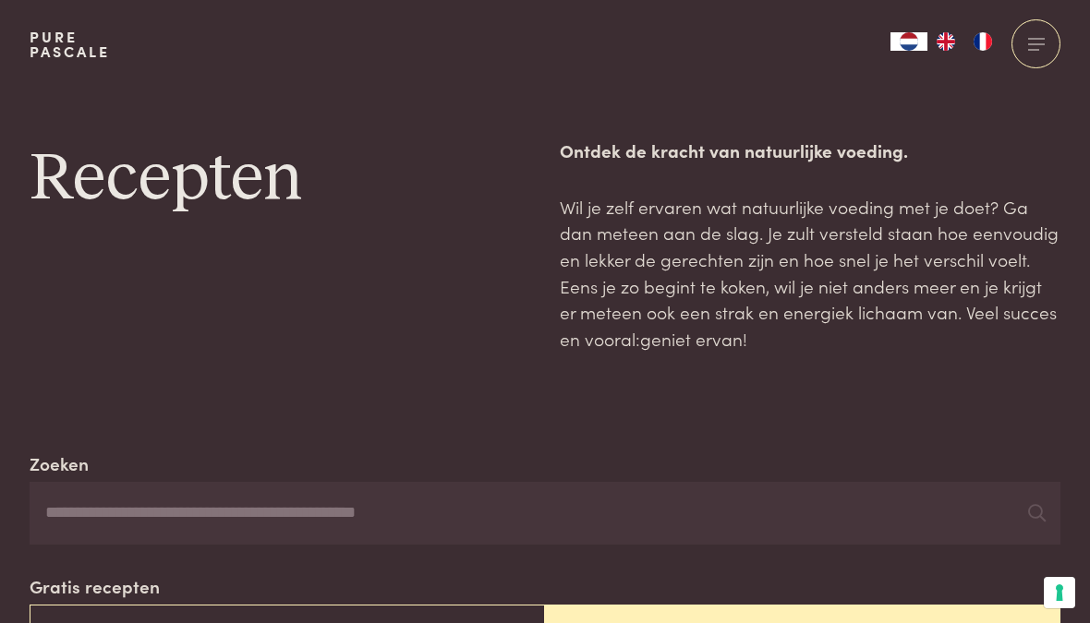
scroll to position [3359, 0]
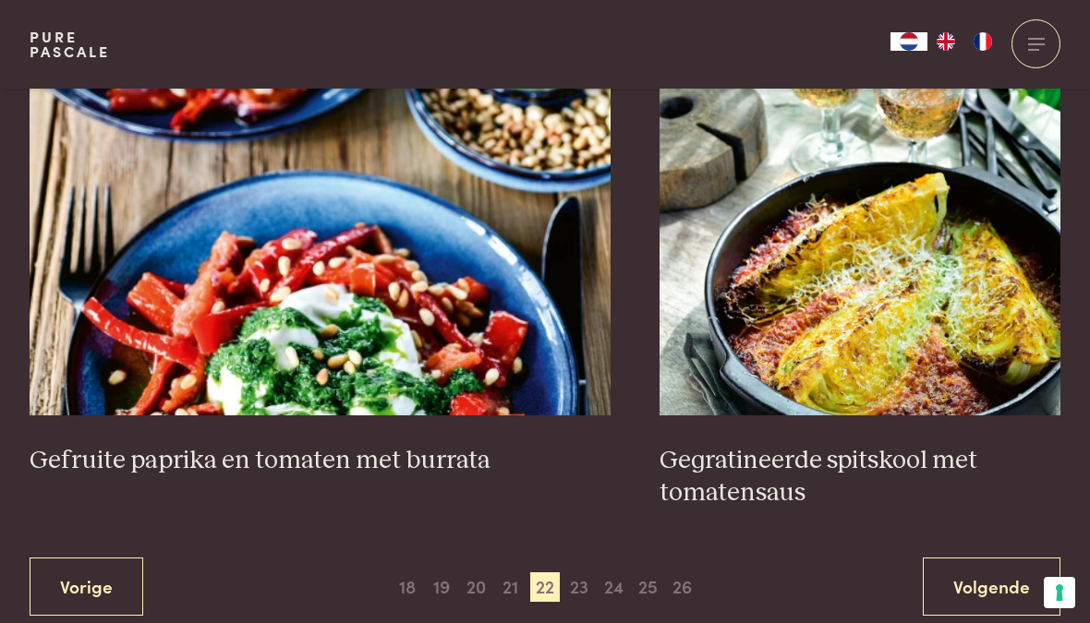
click at [1000, 558] on link "Volgende" at bounding box center [992, 587] width 138 height 58
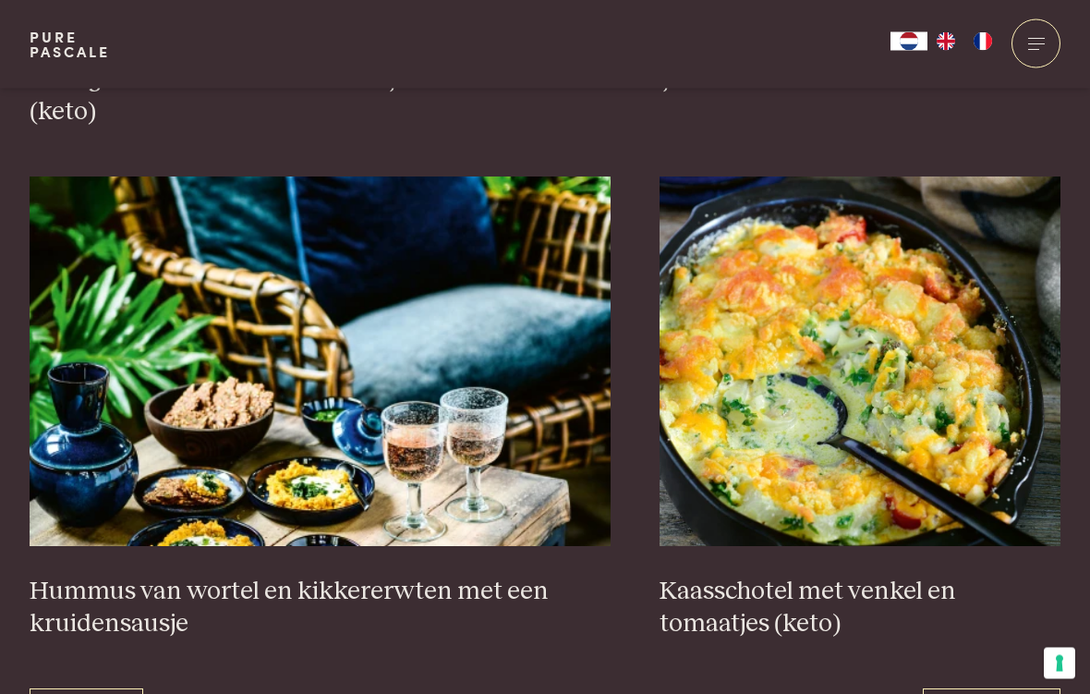
scroll to position [3165, 0]
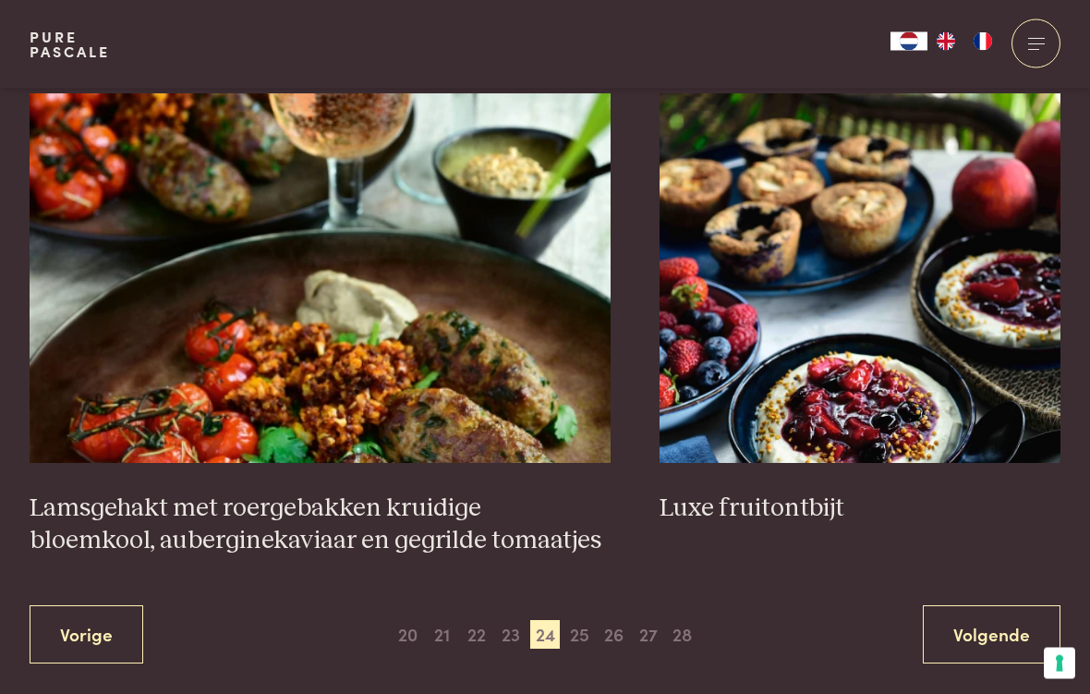
scroll to position [3248, 0]
click at [991, 622] on link "Volgende" at bounding box center [992, 634] width 138 height 58
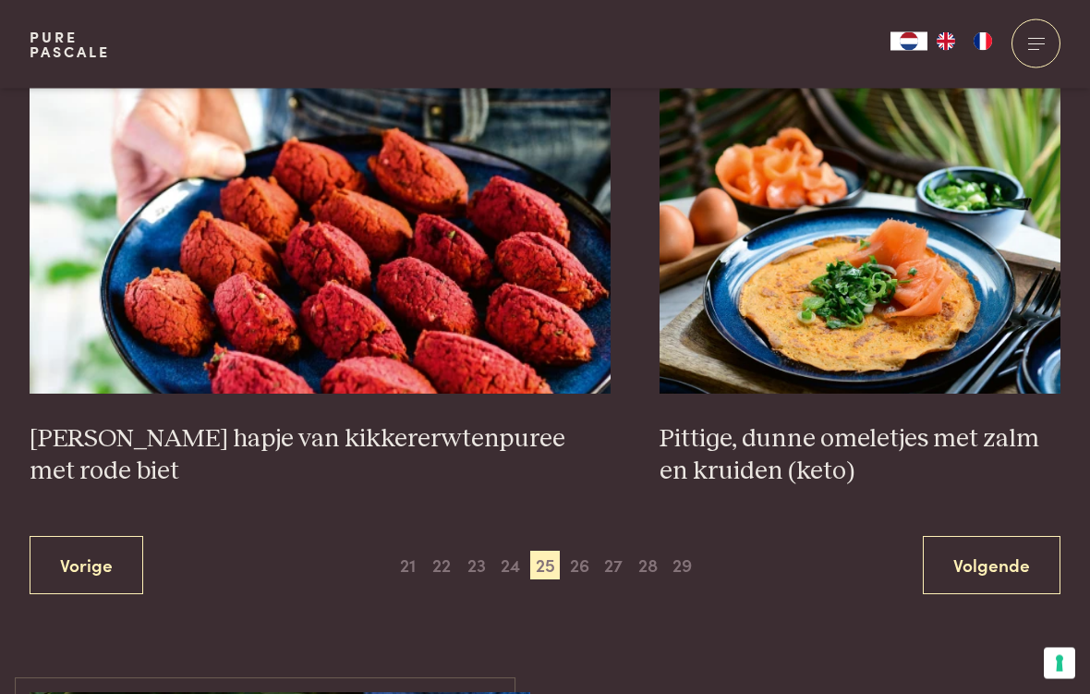
scroll to position [3317, 0]
click at [985, 548] on link "Volgende" at bounding box center [992, 565] width 138 height 58
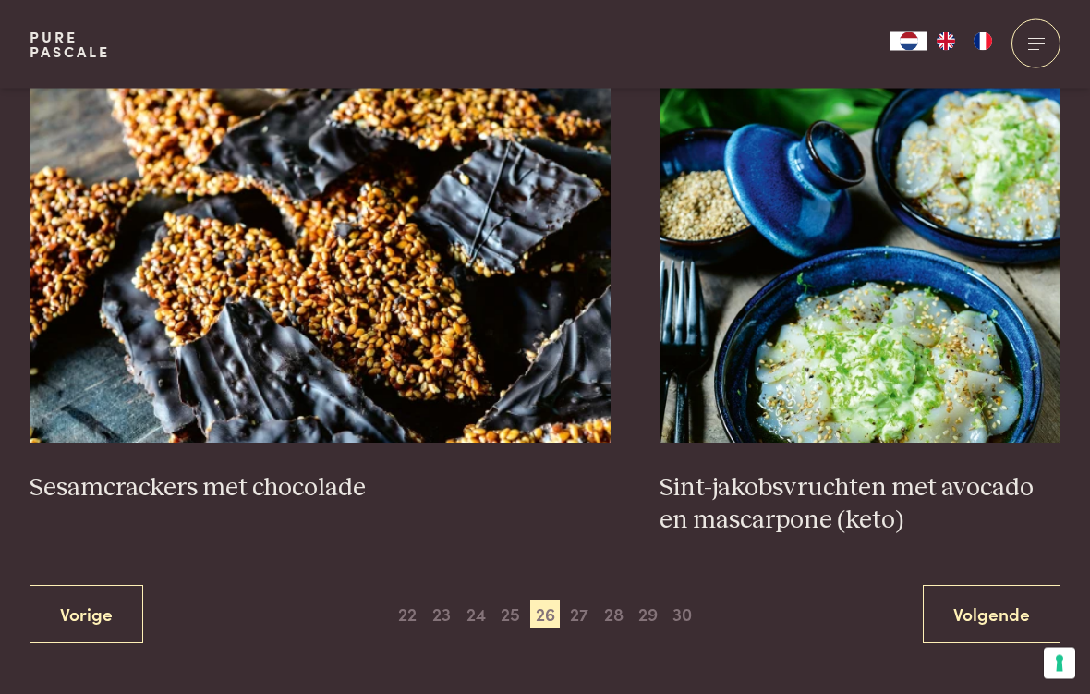
scroll to position [3268, 0]
click at [978, 601] on link "Volgende" at bounding box center [992, 614] width 138 height 58
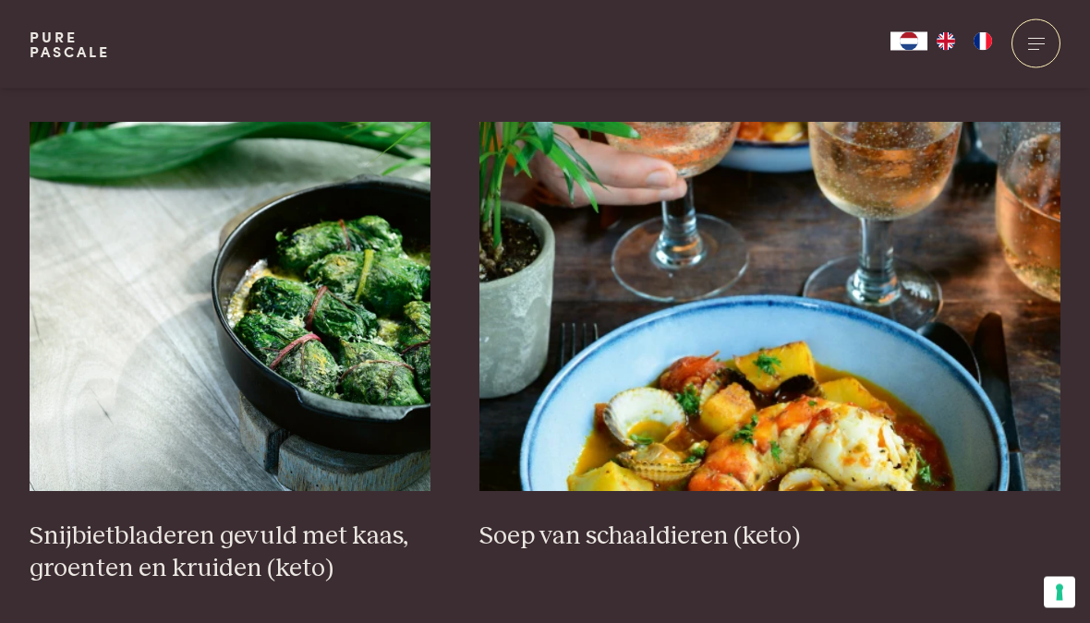
scroll to position [1204, 0]
click at [854, 368] on img at bounding box center [769, 306] width 581 height 369
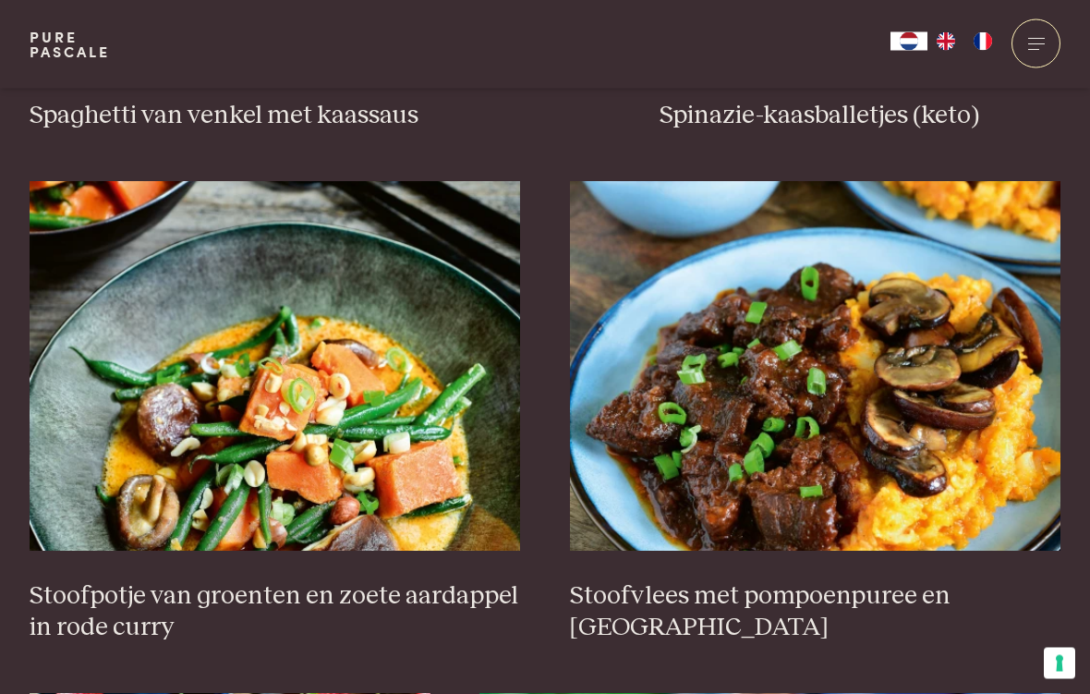
scroll to position [2137, 0]
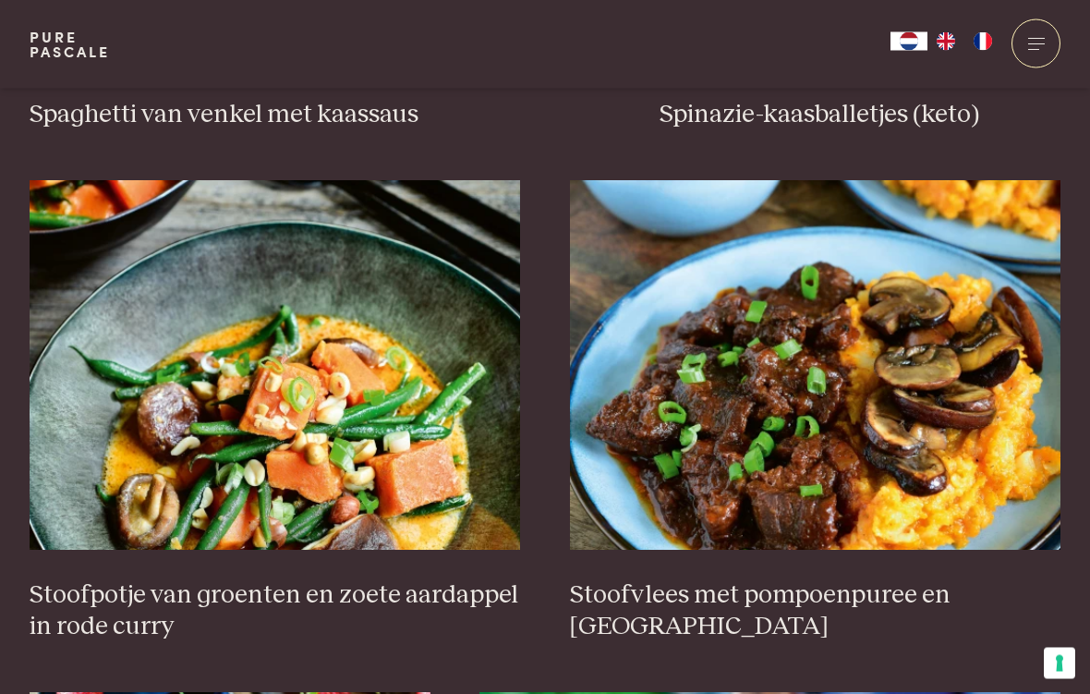
click at [807, 377] on img at bounding box center [815, 365] width 491 height 369
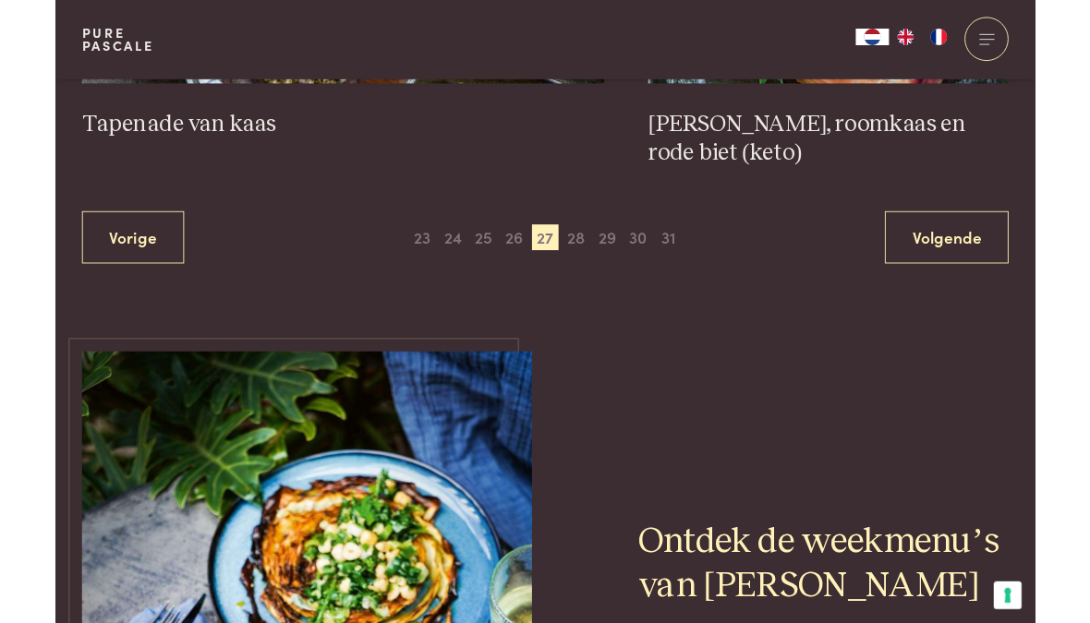
scroll to position [3648, 0]
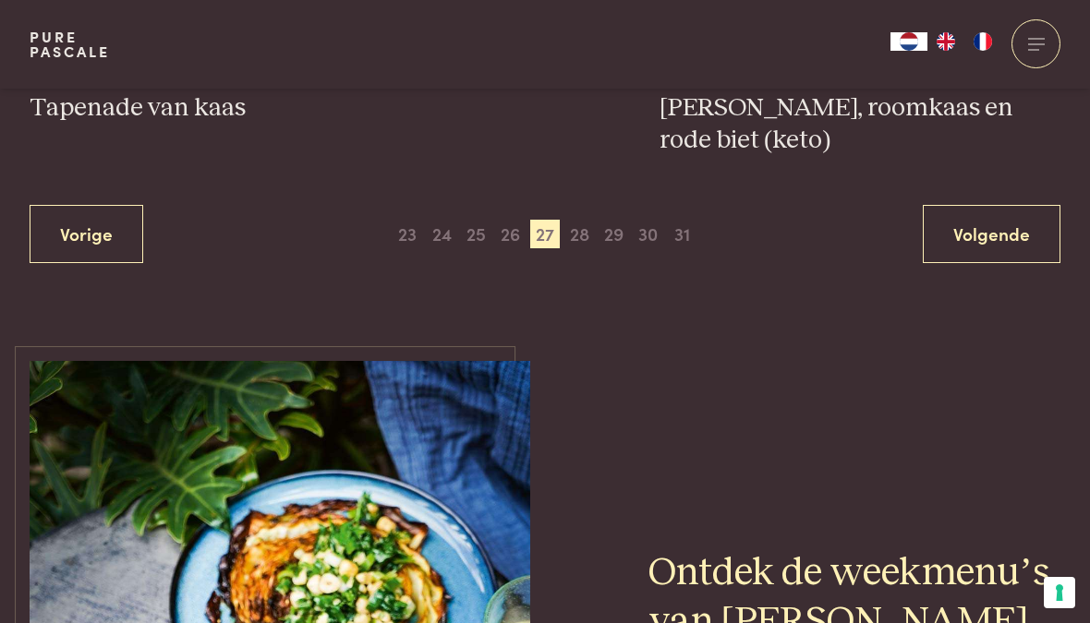
click at [1008, 205] on link "Volgende" at bounding box center [992, 234] width 138 height 58
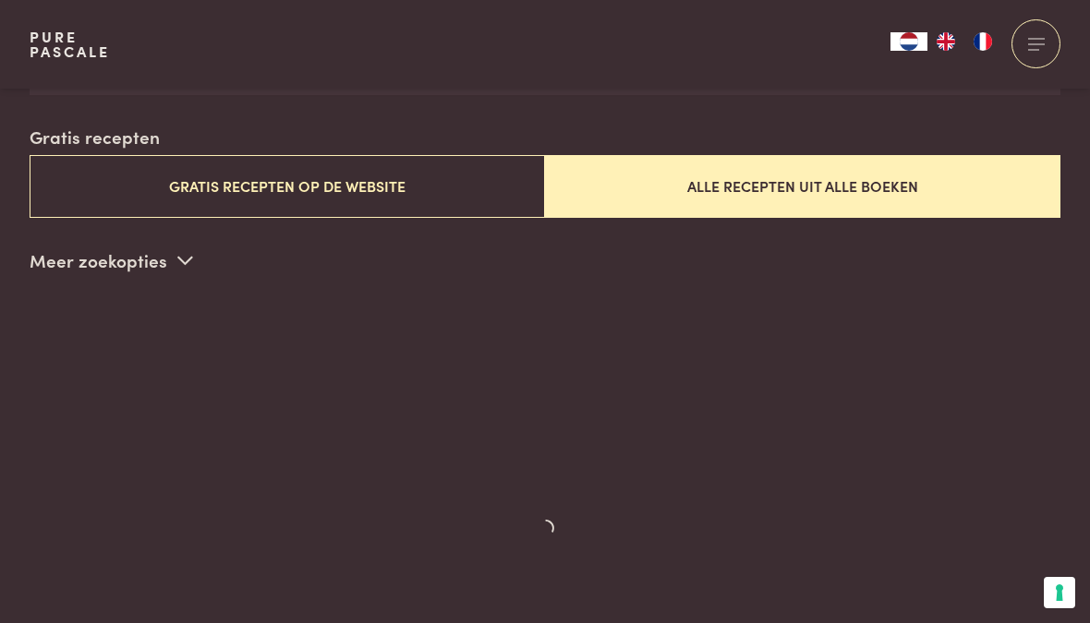
scroll to position [446, 0]
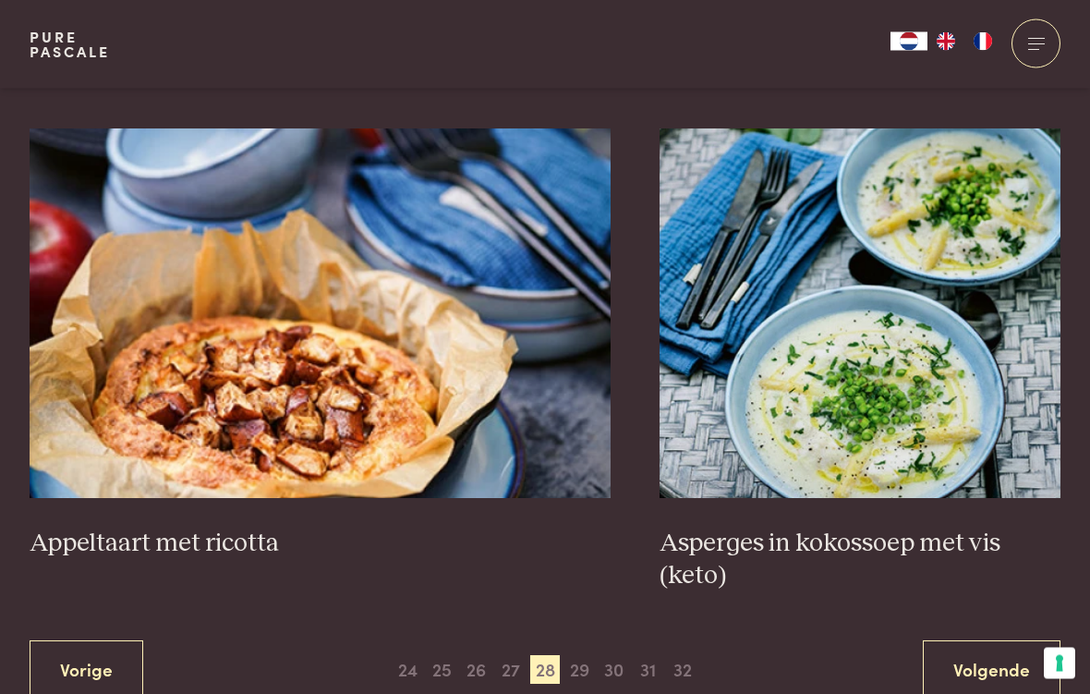
scroll to position [3151, 0]
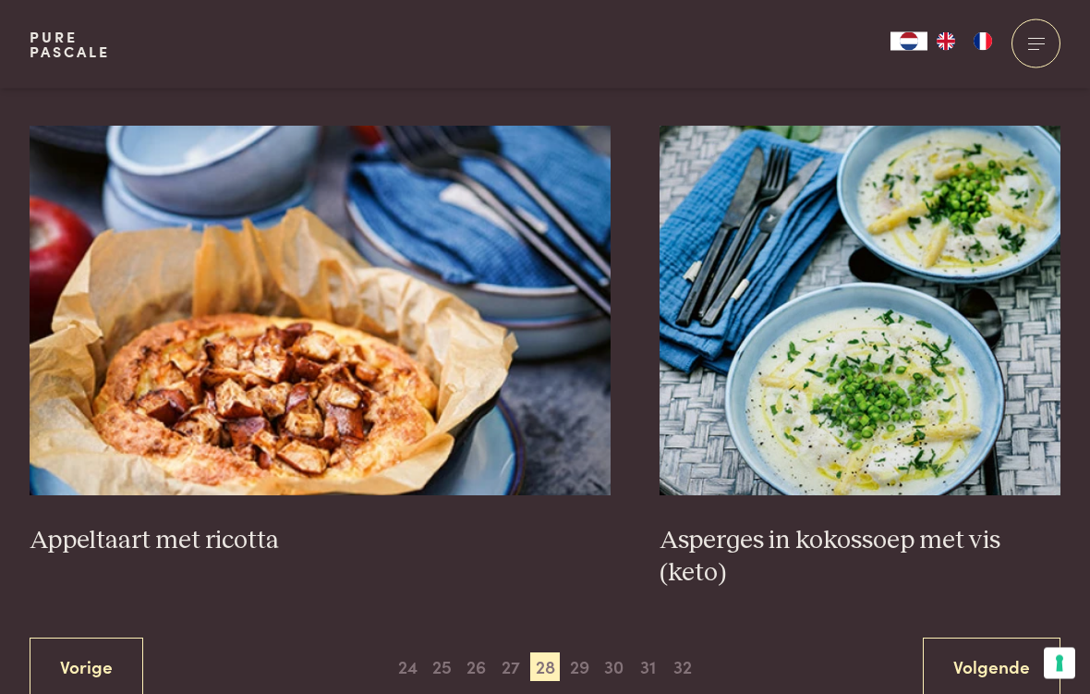
click at [1002, 622] on link "Volgende" at bounding box center [992, 667] width 138 height 58
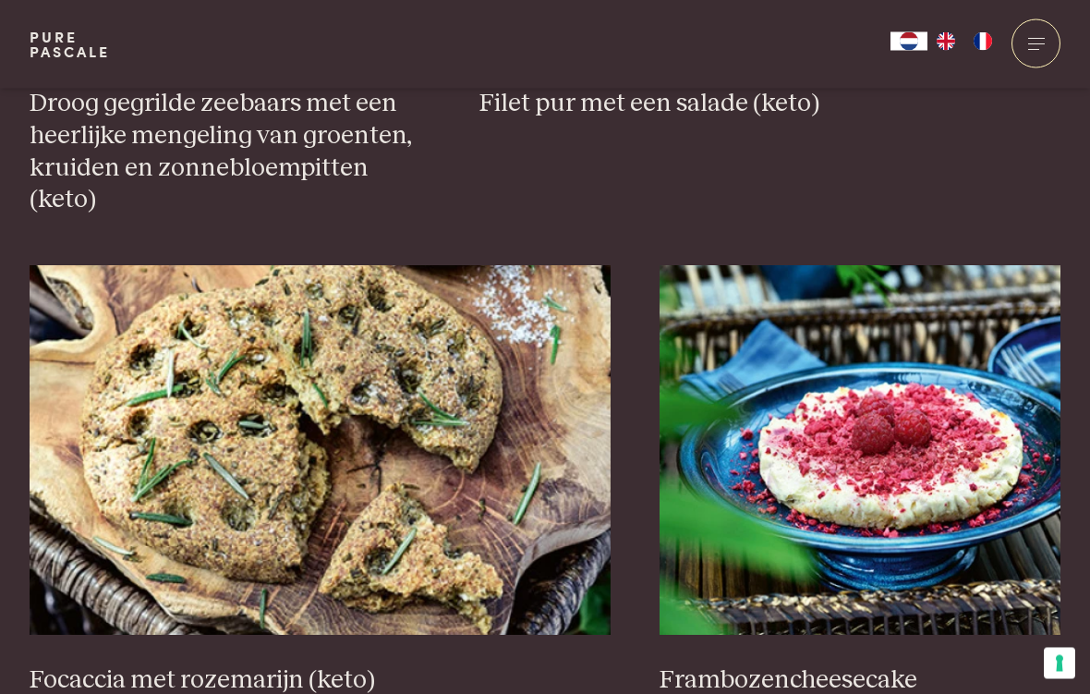
scroll to position [3108, 0]
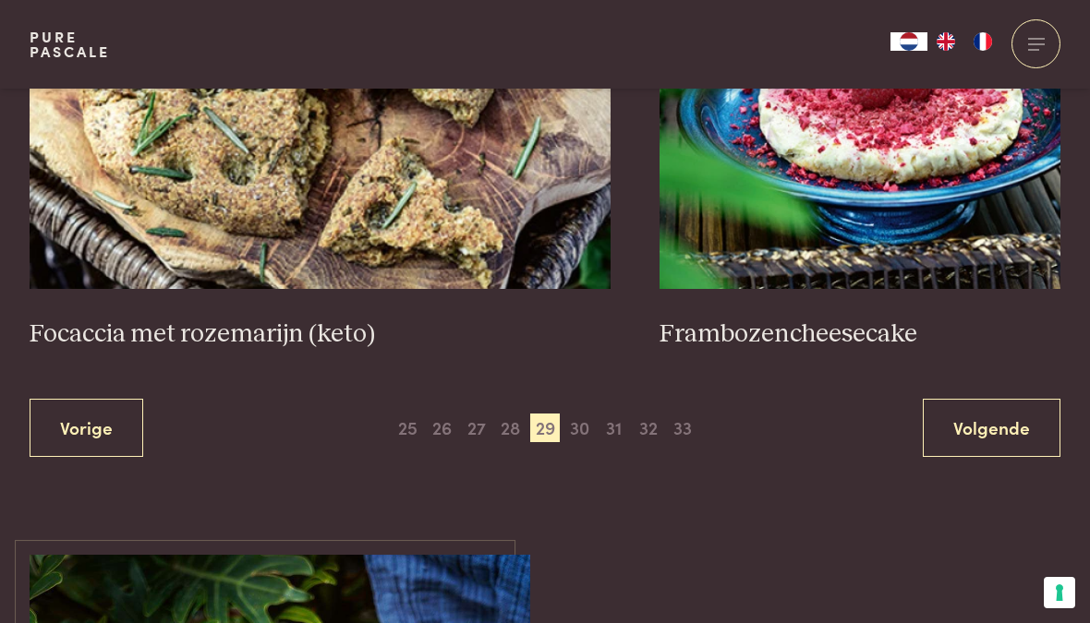
click at [997, 399] on link "Volgende" at bounding box center [992, 428] width 138 height 58
